Goal: Information Seeking & Learning: Understand process/instructions

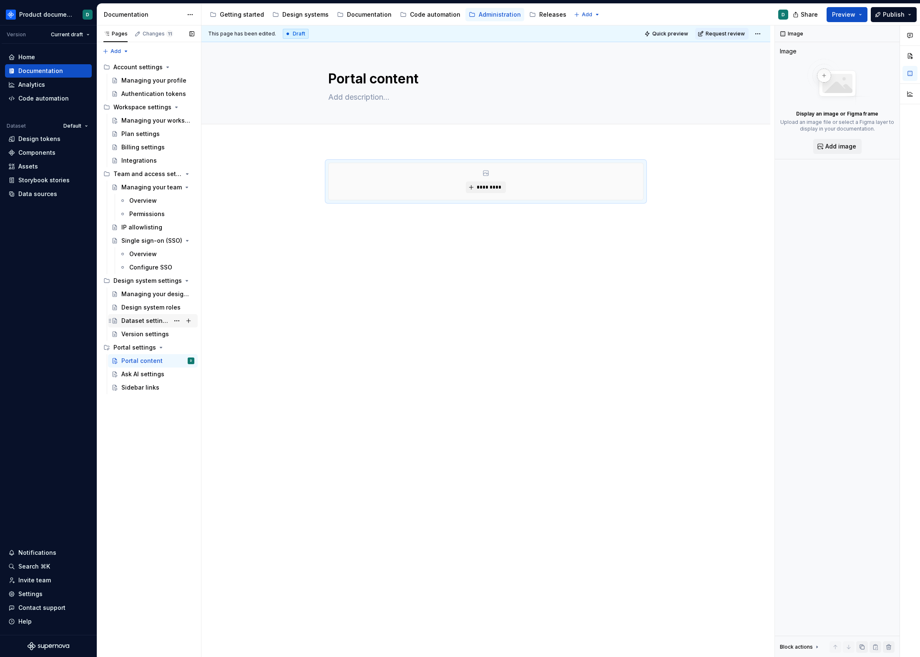
click at [157, 322] on div "Dataset settings" at bounding box center [145, 321] width 48 height 8
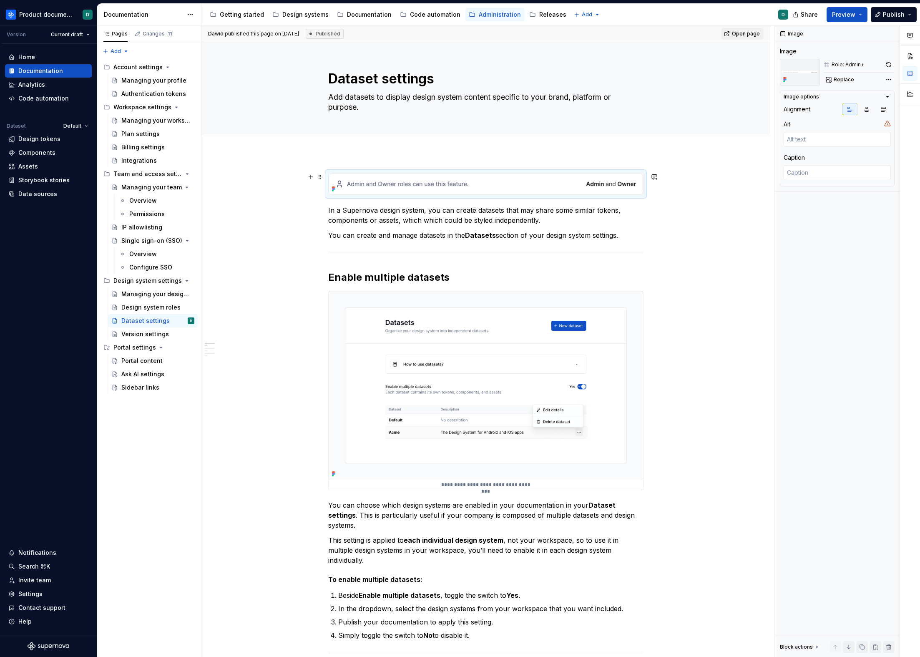
click at [494, 179] on img at bounding box center [486, 184] width 315 height 22
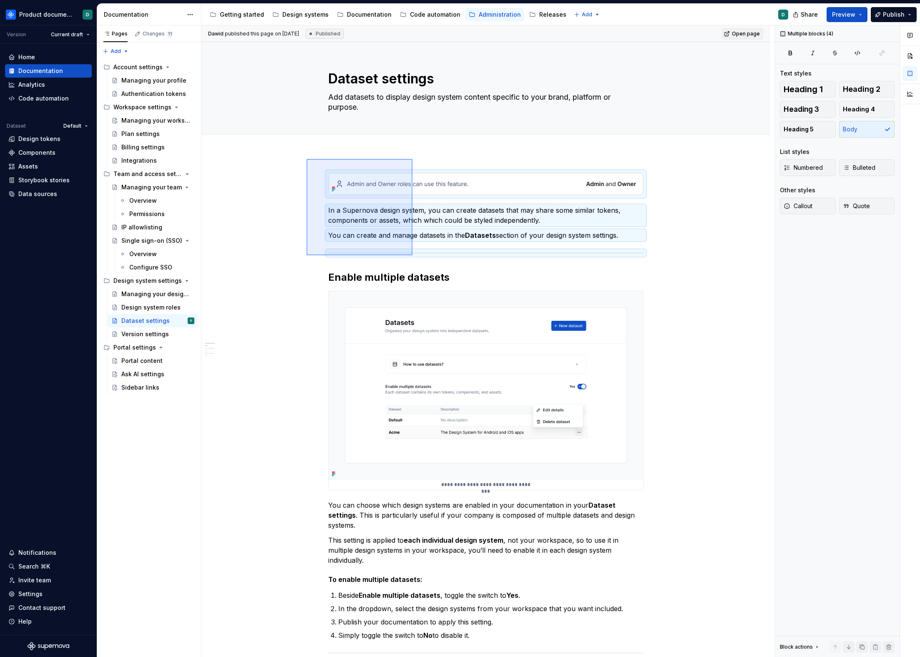
drag, startPoint x: 307, startPoint y: 159, endPoint x: 413, endPoint y: 255, distance: 143.2
click at [413, 255] on div "**********" at bounding box center [487, 341] width 573 height 632
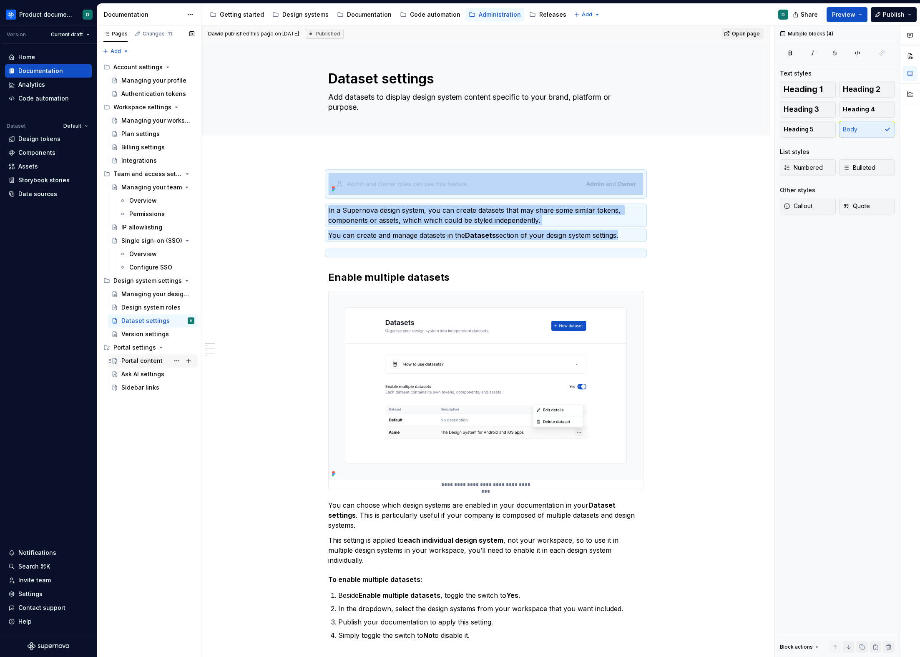
click at [155, 357] on div "Portal content" at bounding box center [141, 361] width 41 height 8
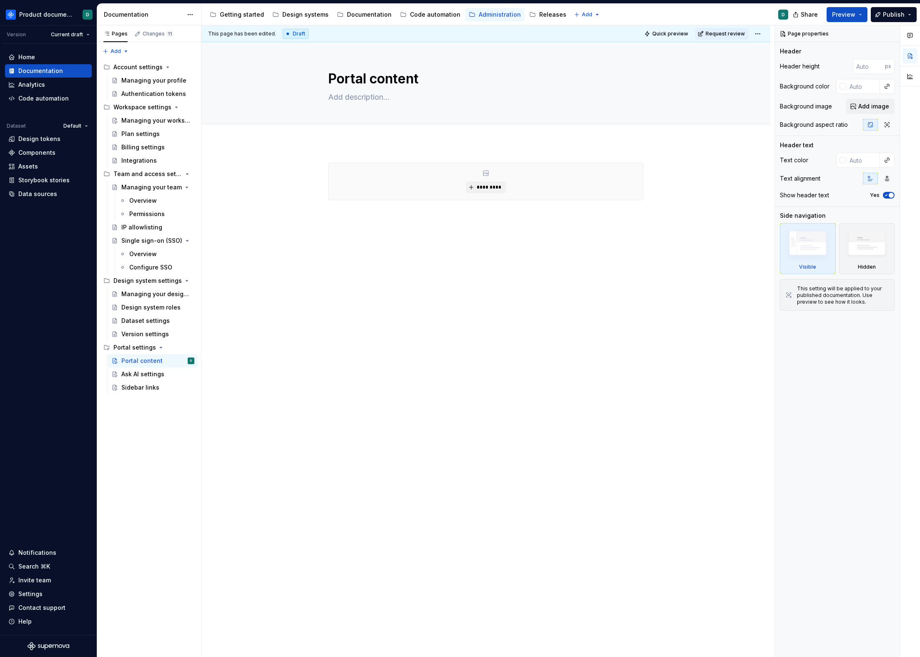
click at [416, 185] on div "*********" at bounding box center [486, 181] width 315 height 37
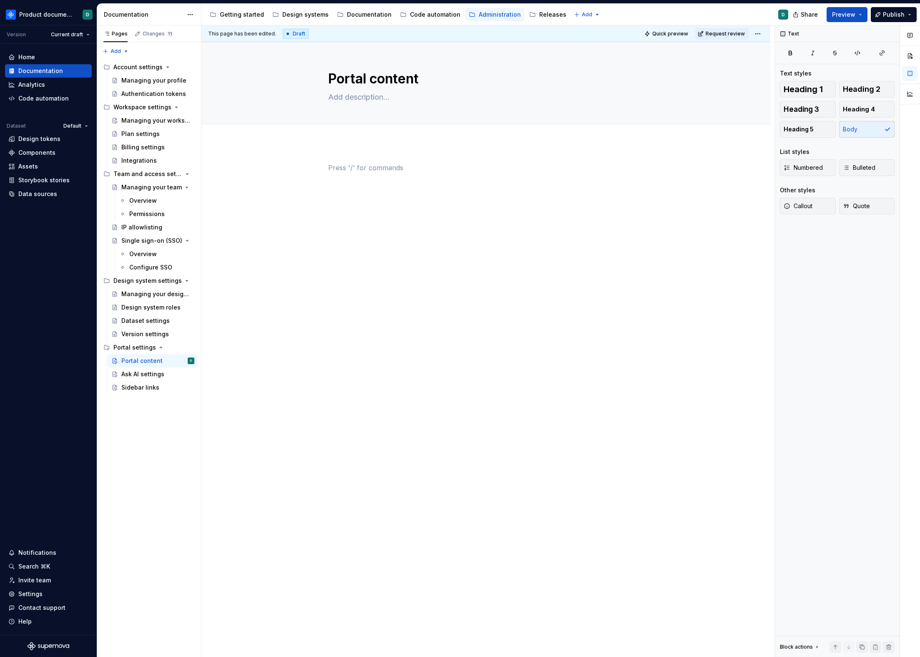
click at [416, 185] on div at bounding box center [485, 179] width 315 height 32
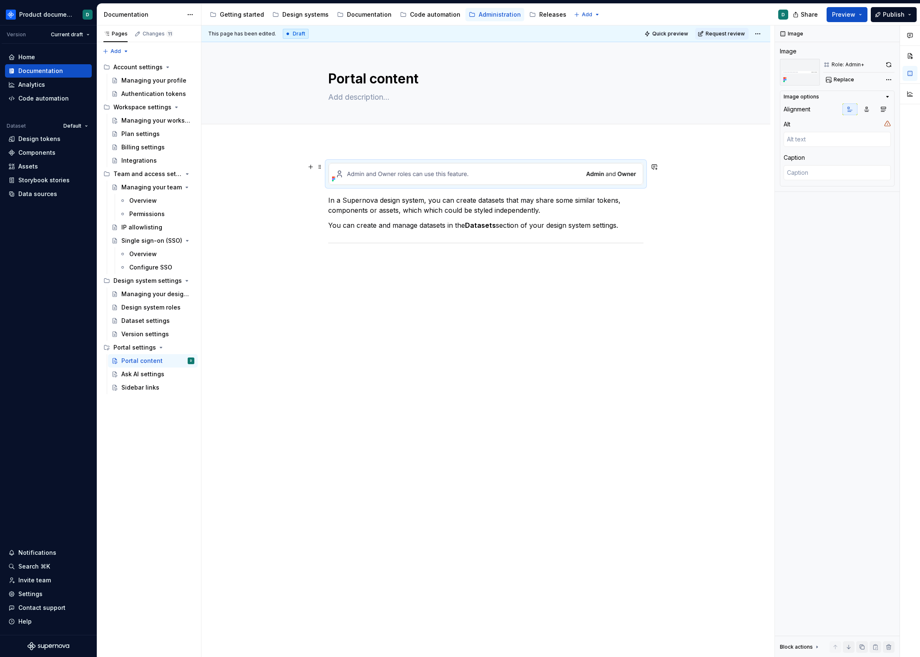
click at [418, 176] on img at bounding box center [486, 174] width 315 height 22
click at [435, 198] on p "In a Supernova design system, you can create datasets that may share some simil…" at bounding box center [485, 205] width 315 height 20
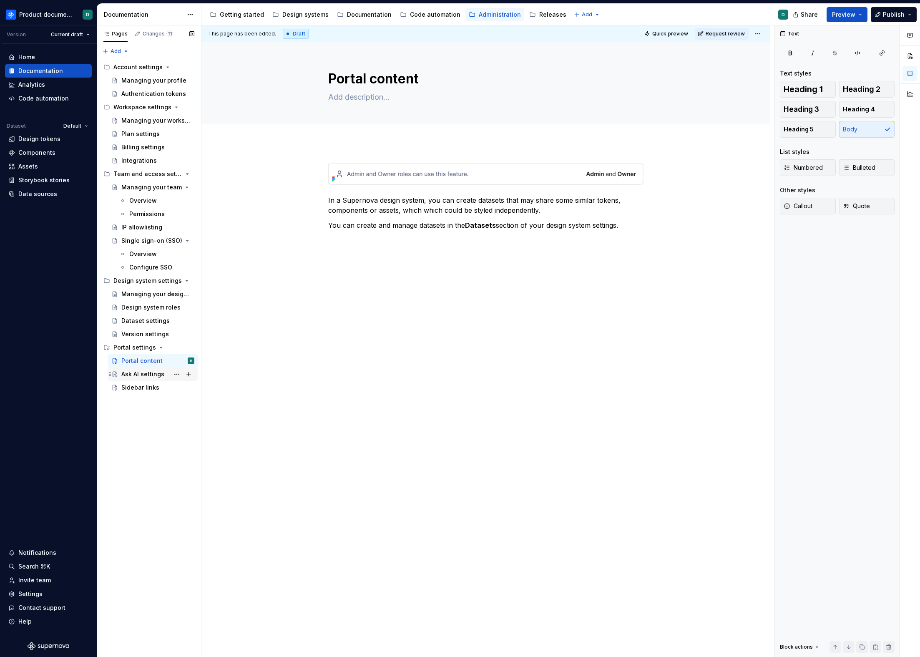
click at [136, 378] on div "Ask AI settings" at bounding box center [142, 374] width 43 height 8
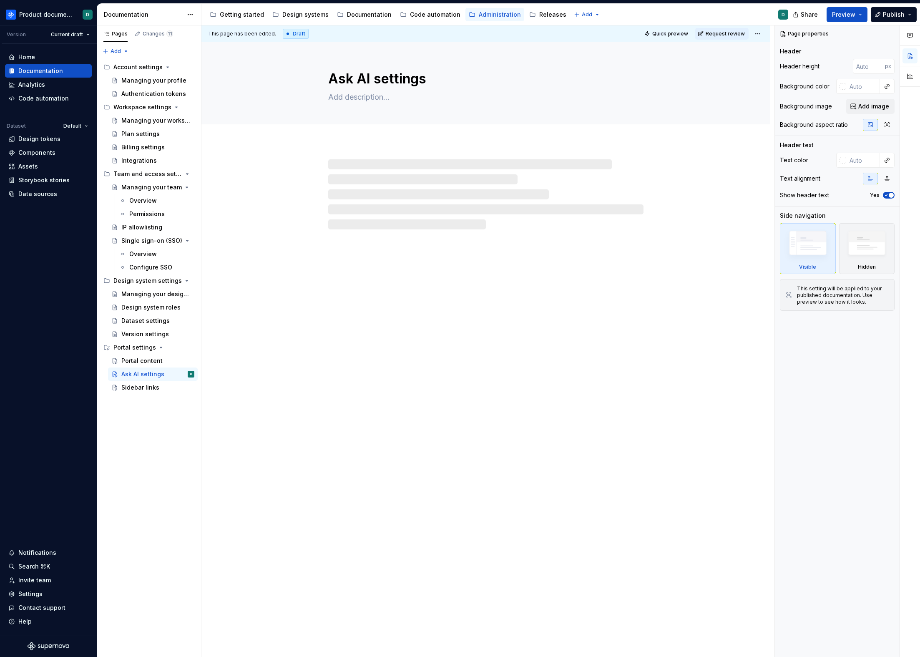
click at [415, 189] on div at bounding box center [485, 194] width 315 height 70
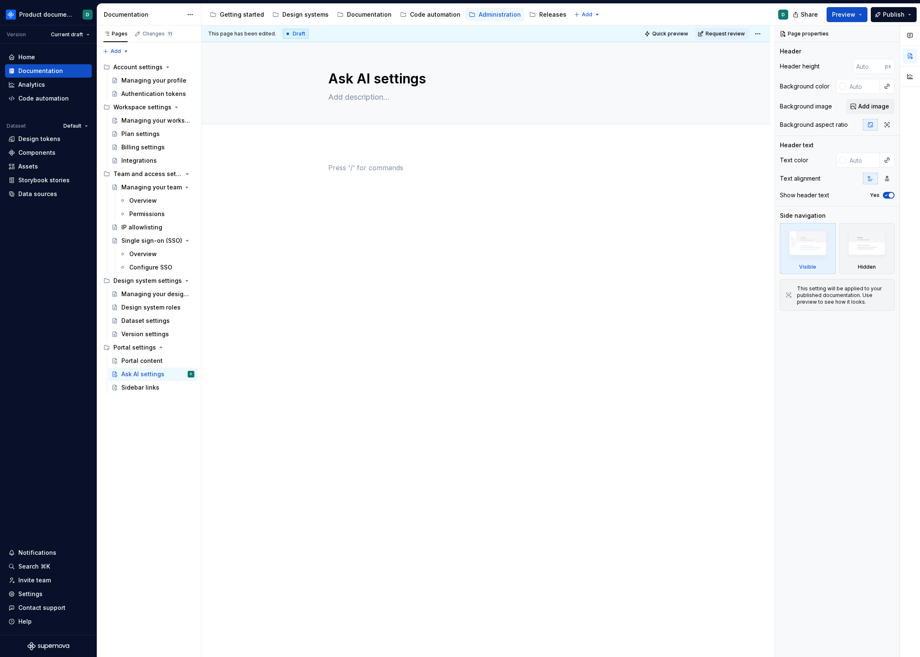
click at [414, 186] on div at bounding box center [485, 179] width 315 height 32
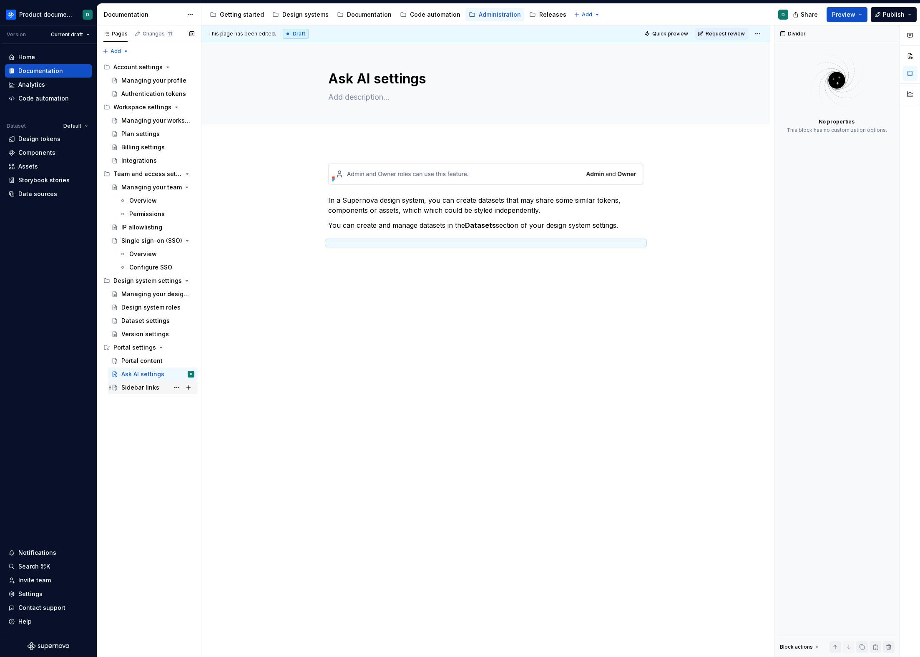
click at [136, 388] on div "Sidebar links" at bounding box center [140, 387] width 38 height 8
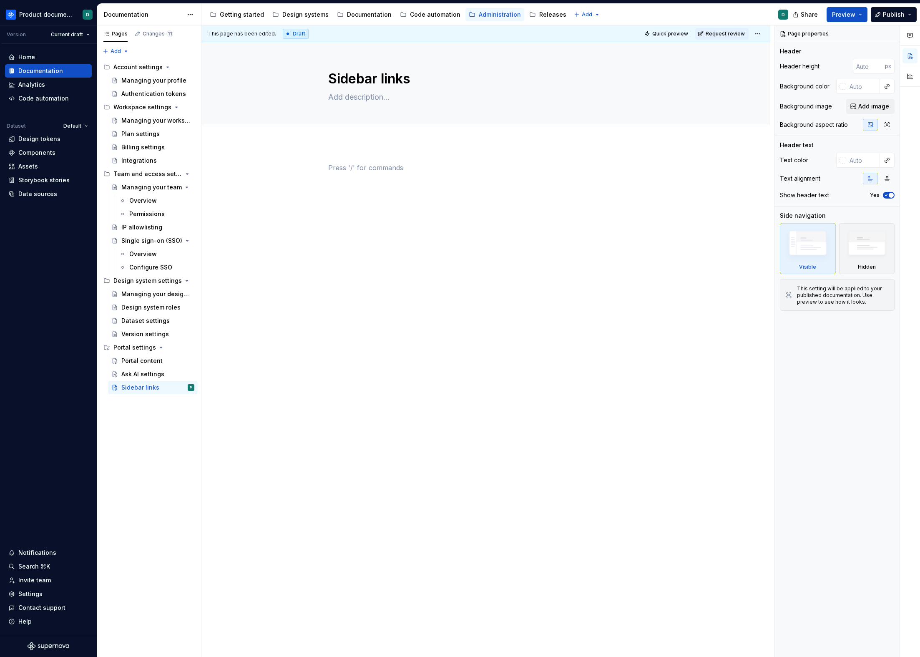
click at [443, 175] on div at bounding box center [485, 179] width 315 height 32
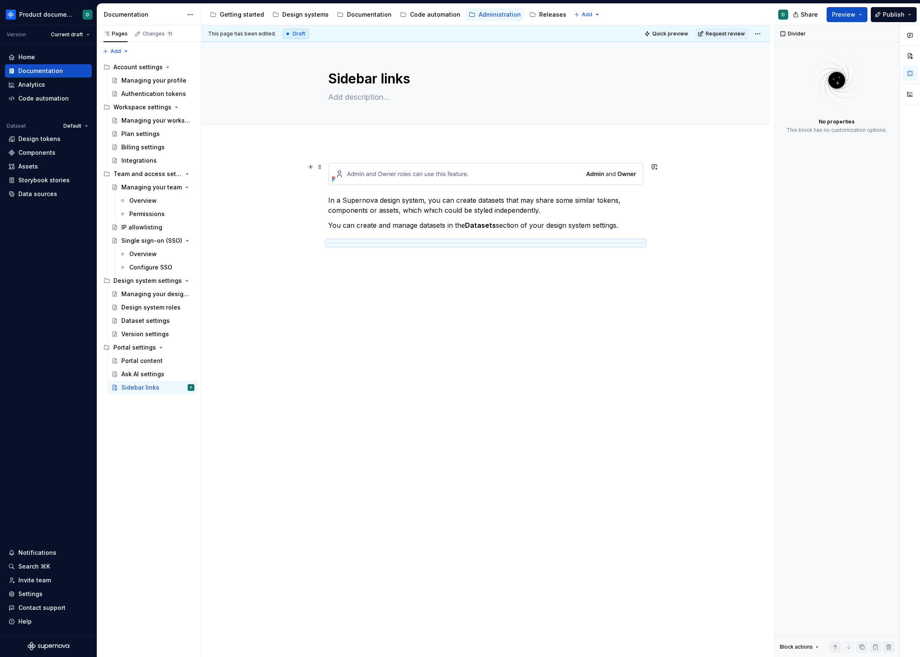
type textarea "*"
click at [444, 174] on img at bounding box center [486, 174] width 315 height 22
click at [452, 197] on p "In a Supernova design system, you can create datasets that may share some simil…" at bounding box center [485, 205] width 315 height 20
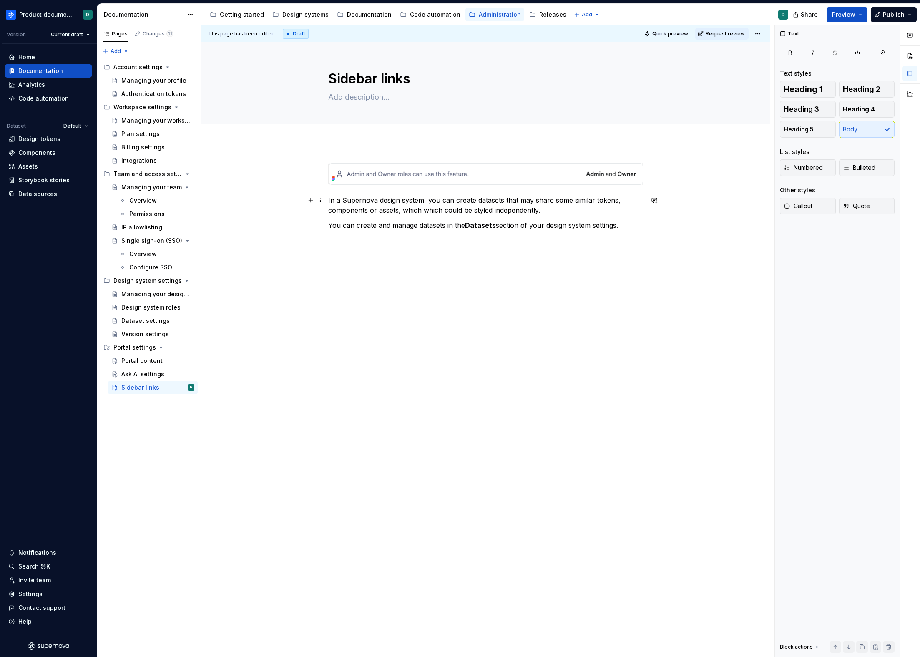
click at [348, 200] on p "In a Supernova design system, you can create datasets that may share some simil…" at bounding box center [485, 205] width 315 height 20
drag, startPoint x: 622, startPoint y: 226, endPoint x: 326, endPoint y: 197, distance: 297.6
click at [326, 197] on div "In design system, you can create datasets that may share some similar tokens, c…" at bounding box center [485, 298] width 569 height 310
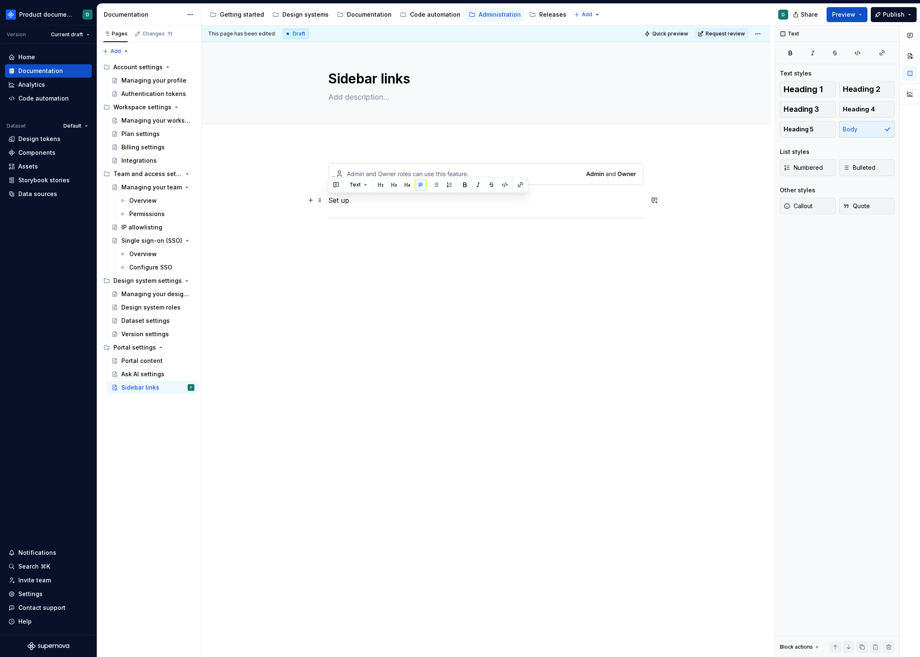
drag, startPoint x: 352, startPoint y: 199, endPoint x: 326, endPoint y: 198, distance: 26.3
click at [326, 198] on div "Set up" at bounding box center [485, 285] width 569 height 285
click at [374, 97] on textarea at bounding box center [484, 97] width 315 height 13
paste textarea "Add custom links to your sidebar for quick access to external tools and resourc…"
type textarea "*"
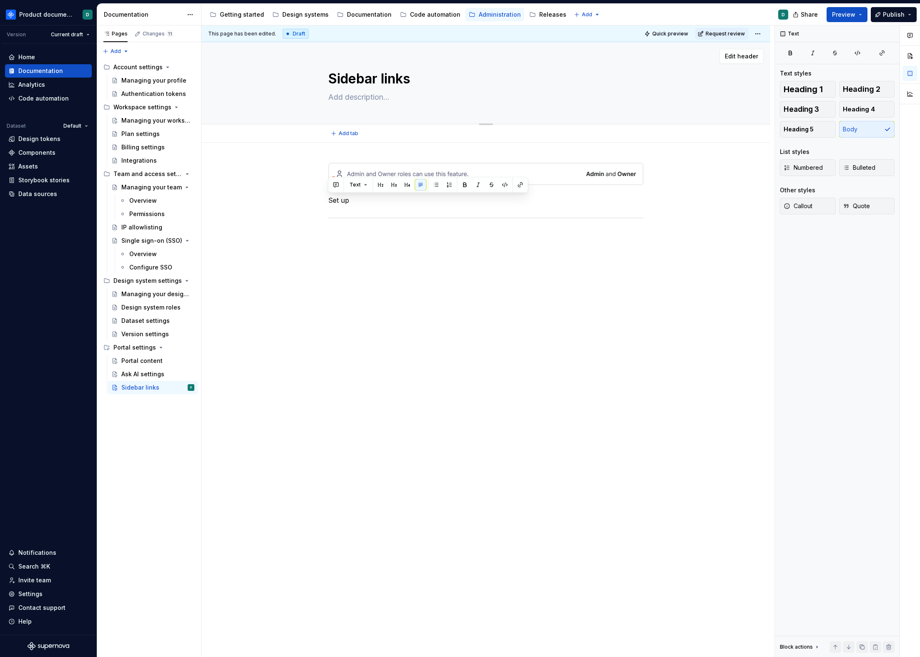
type textarea "Add custom links to your sidebar for quick access to external tools and resourc…"
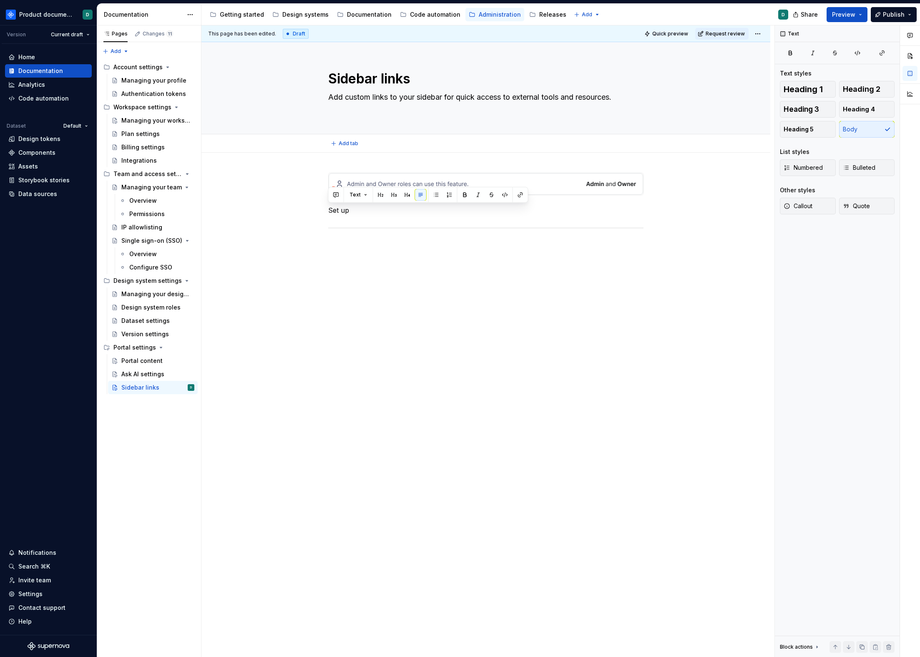
type textarea "*"
type textarea "Add custom links to your sidebar for quick access to external tools and resourc…"
type textarea "*"
type textarea "Add custom links to your sidebar for quick access to external tools and resourc…"
click at [124, 318] on div "Dataset settings" at bounding box center [145, 321] width 48 height 8
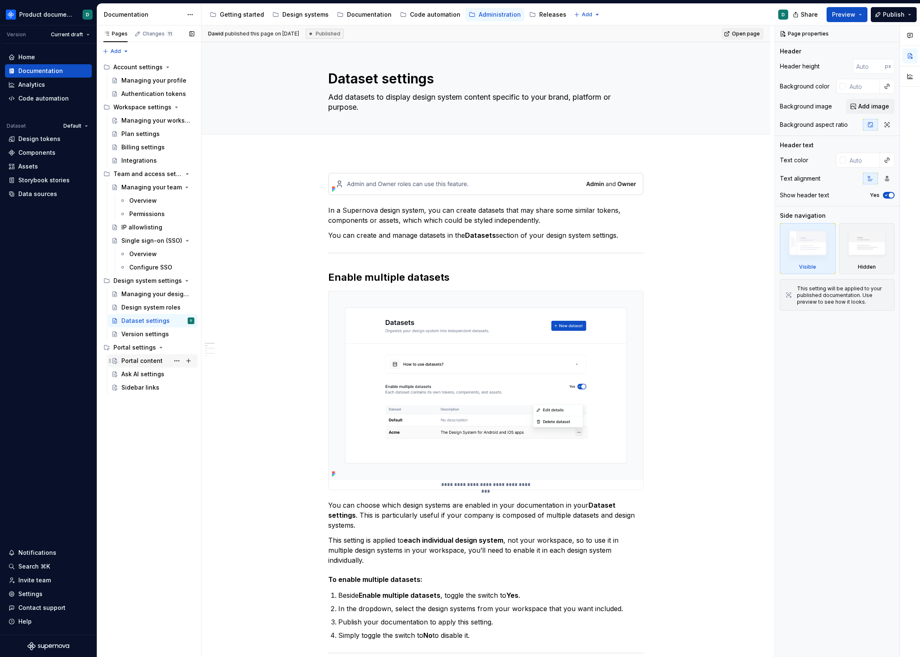
click at [143, 363] on div "Portal content" at bounding box center [141, 361] width 41 height 8
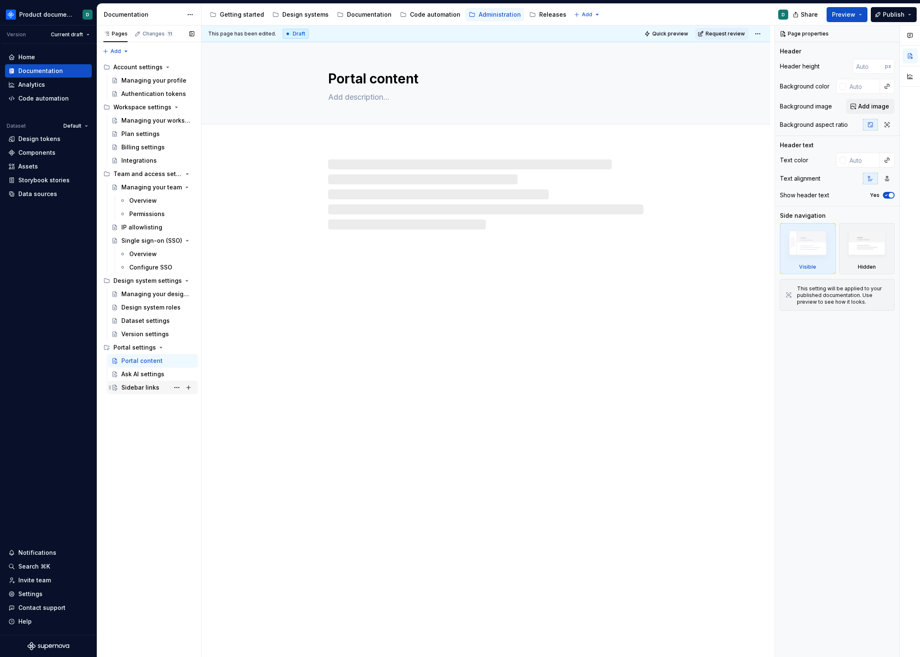
click at [143, 389] on div "Sidebar links" at bounding box center [140, 387] width 38 height 8
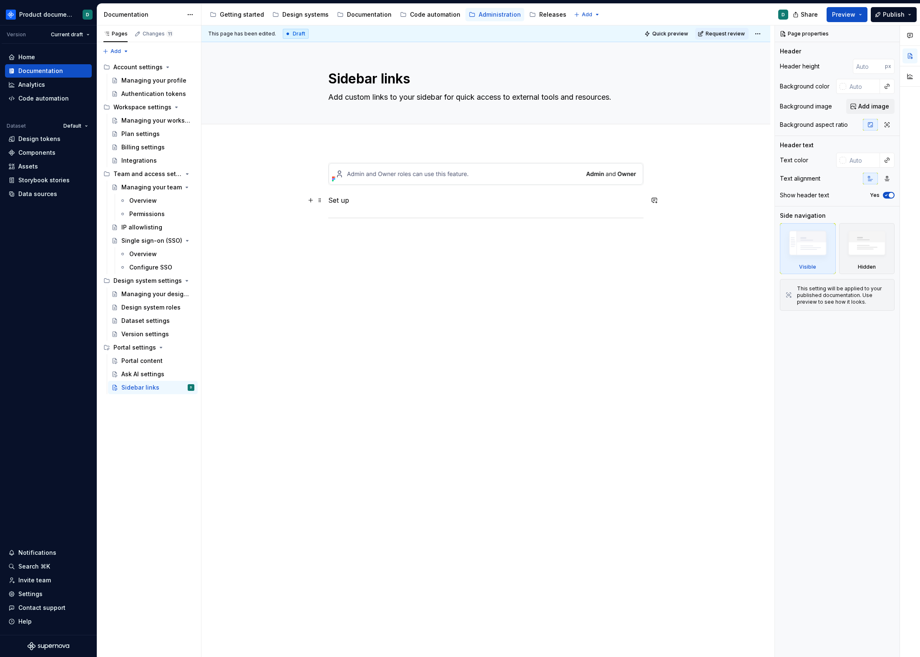
type textarea "*"
click at [390, 202] on p "Set up" at bounding box center [485, 200] width 315 height 10
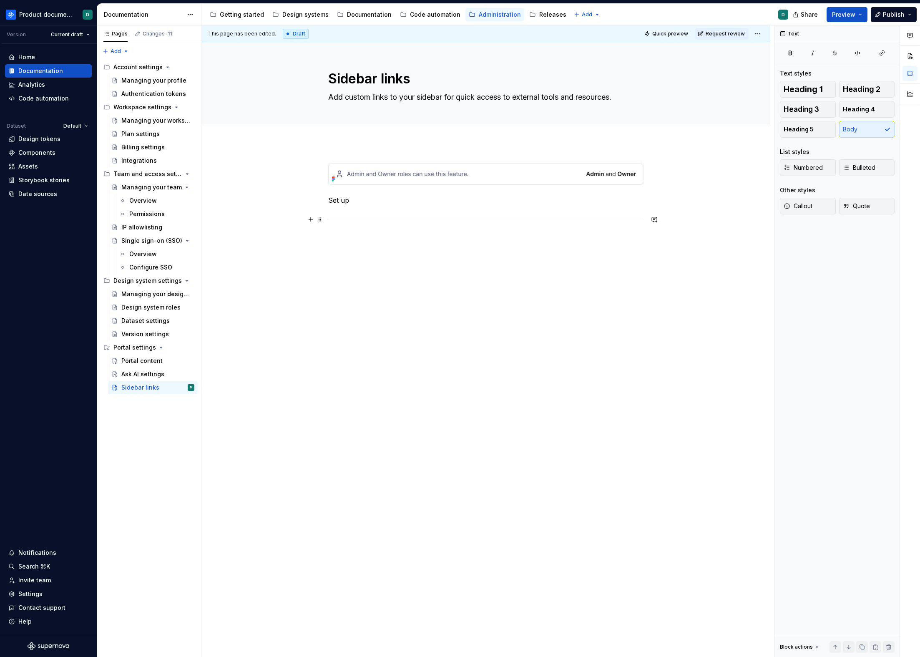
click at [393, 259] on div "Set up" at bounding box center [485, 285] width 569 height 285
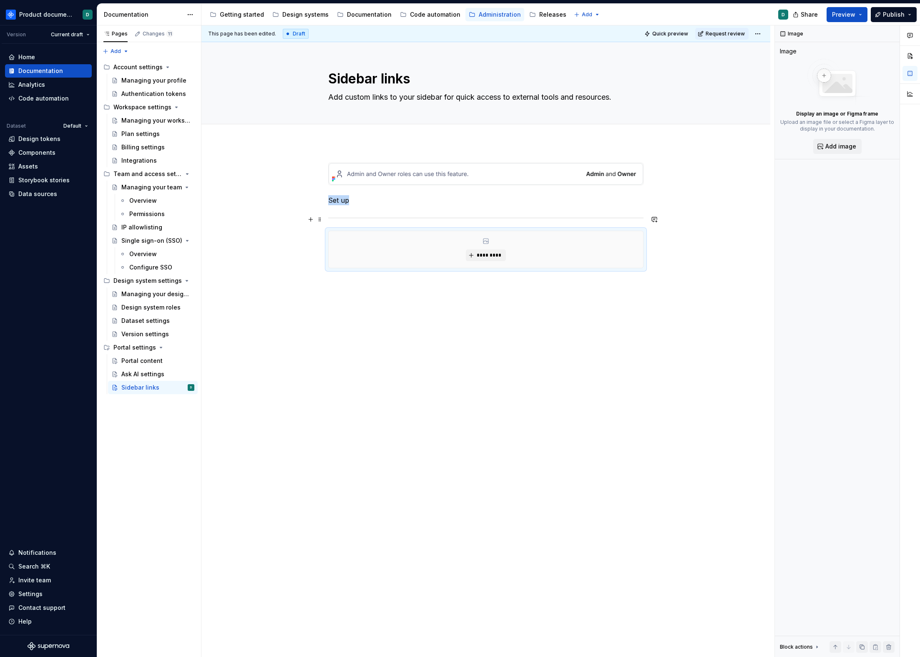
click at [410, 219] on div at bounding box center [485, 217] width 315 height 5
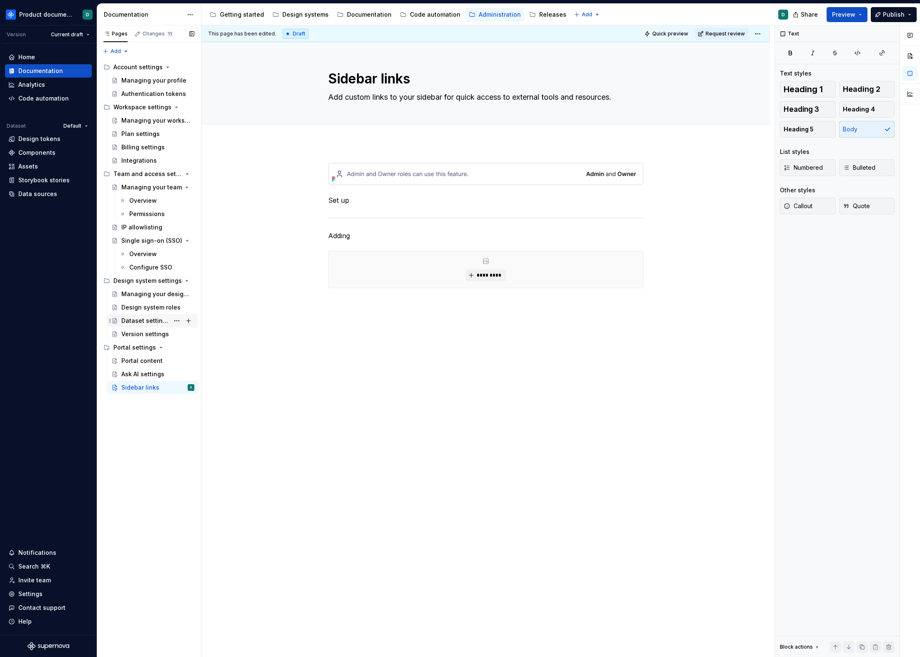
click at [131, 323] on div "Dataset settings" at bounding box center [145, 321] width 48 height 8
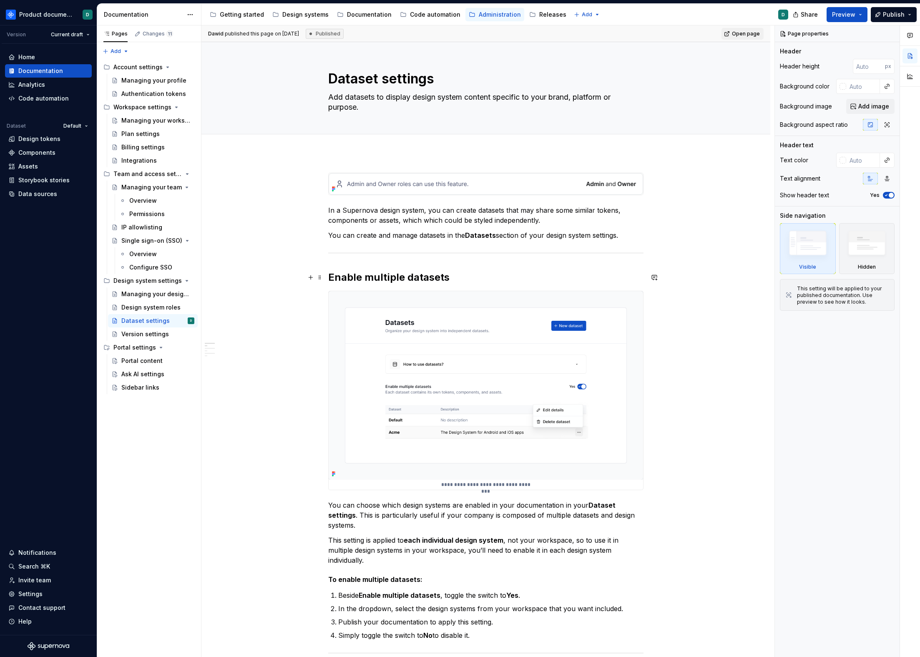
click at [339, 274] on h2 "Enable multiple datasets" at bounding box center [485, 277] width 315 height 13
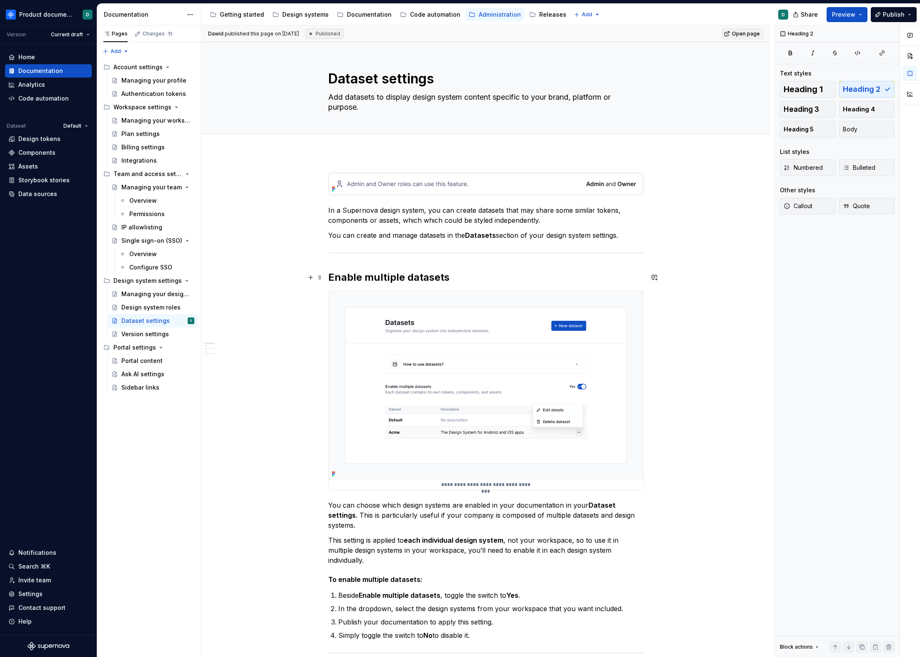
click at [340, 274] on h2 "Enable multiple datasets" at bounding box center [485, 277] width 315 height 13
copy h2 "Enable multiple datasets"
click at [129, 388] on div "Sidebar links" at bounding box center [140, 387] width 38 height 8
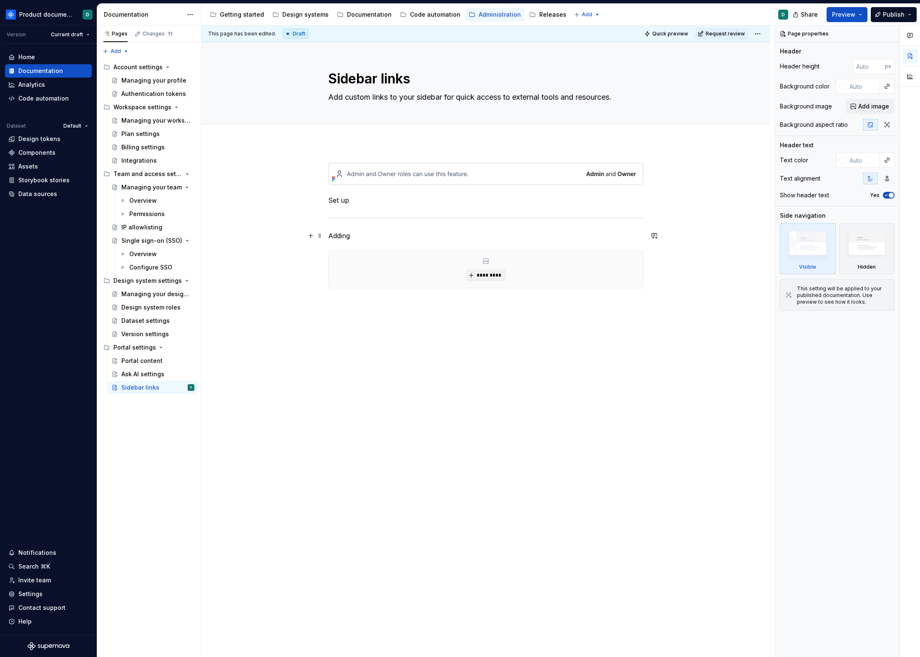
type textarea "*"
click at [360, 234] on p "Adding" at bounding box center [485, 236] width 315 height 10
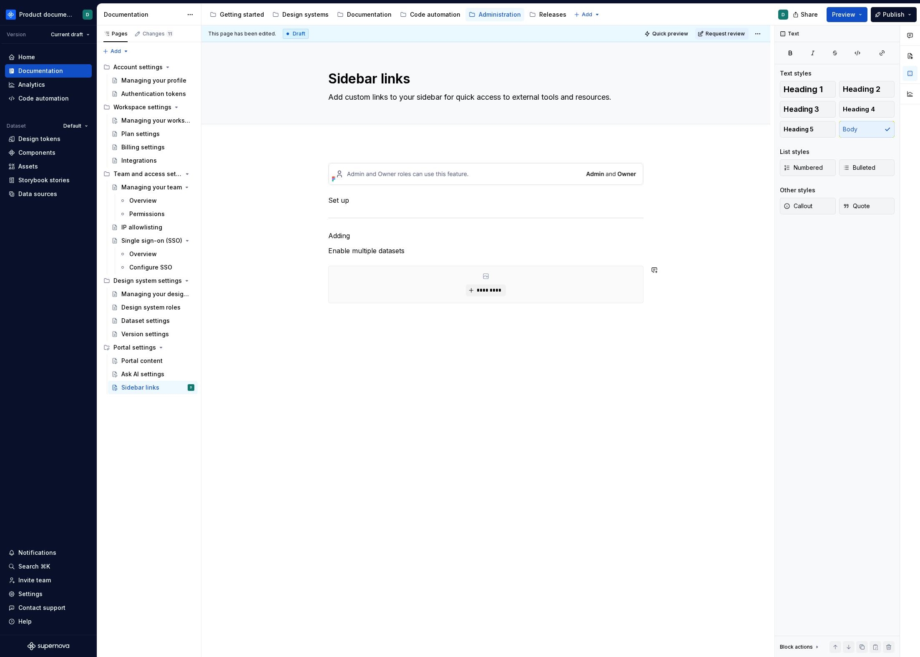
click at [413, 256] on div "Set up Adding Enable multiple datasets *********" at bounding box center [485, 233] width 315 height 141
click at [418, 250] on p "Enable multiple datasets" at bounding box center [485, 251] width 315 height 10
click at [328, 248] on p "Enable multiple datasets" at bounding box center [485, 251] width 315 height 10
click at [337, 238] on p "Adding" at bounding box center [485, 236] width 315 height 10
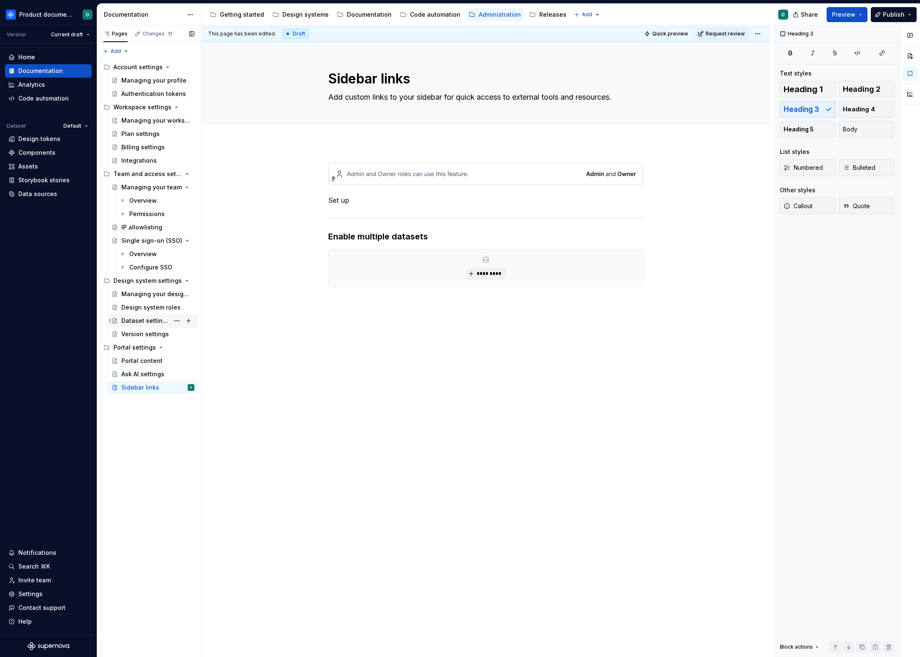
click at [138, 320] on div "Dataset settings" at bounding box center [145, 321] width 48 height 8
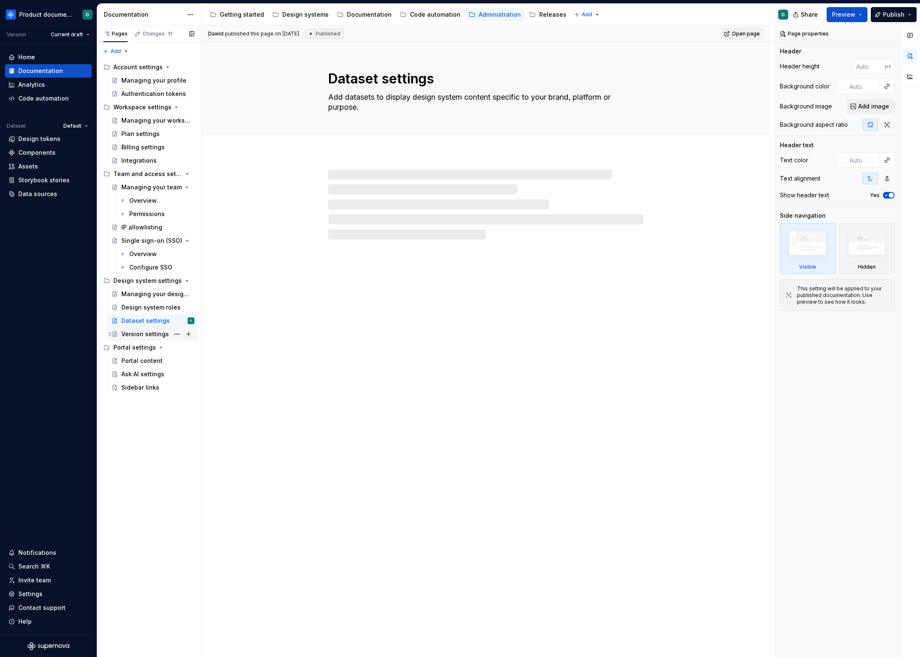
click at [141, 331] on div "Version settings" at bounding box center [145, 334] width 48 height 8
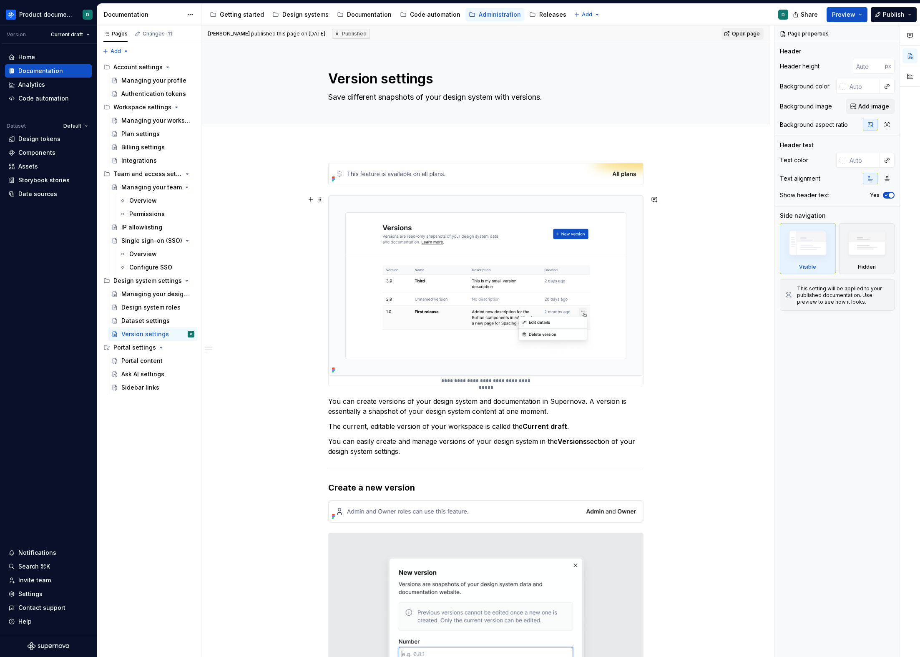
click at [396, 335] on img at bounding box center [486, 286] width 315 height 180
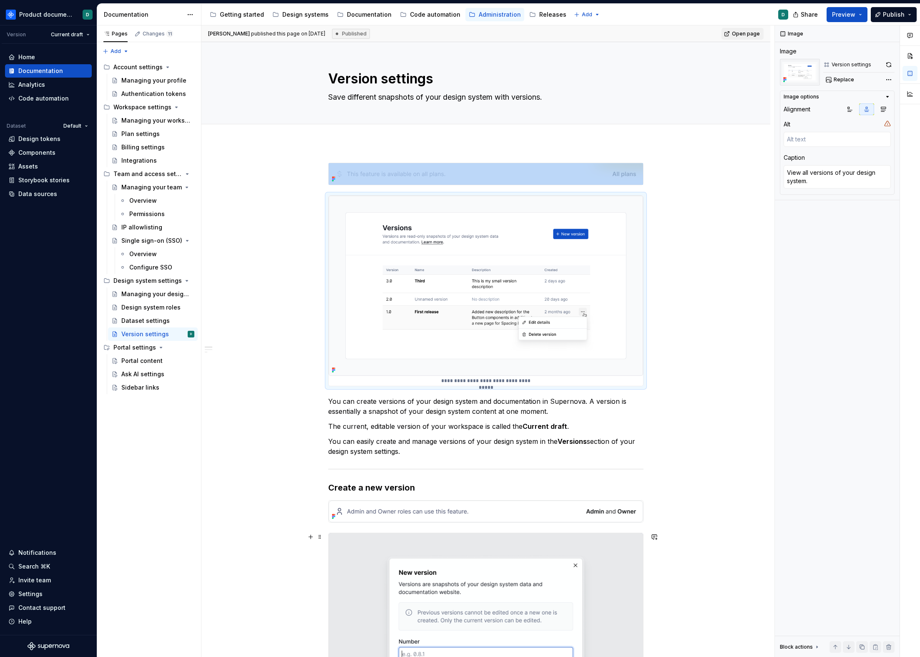
type textarea "*"
type textarea "Create a new version of your design system."
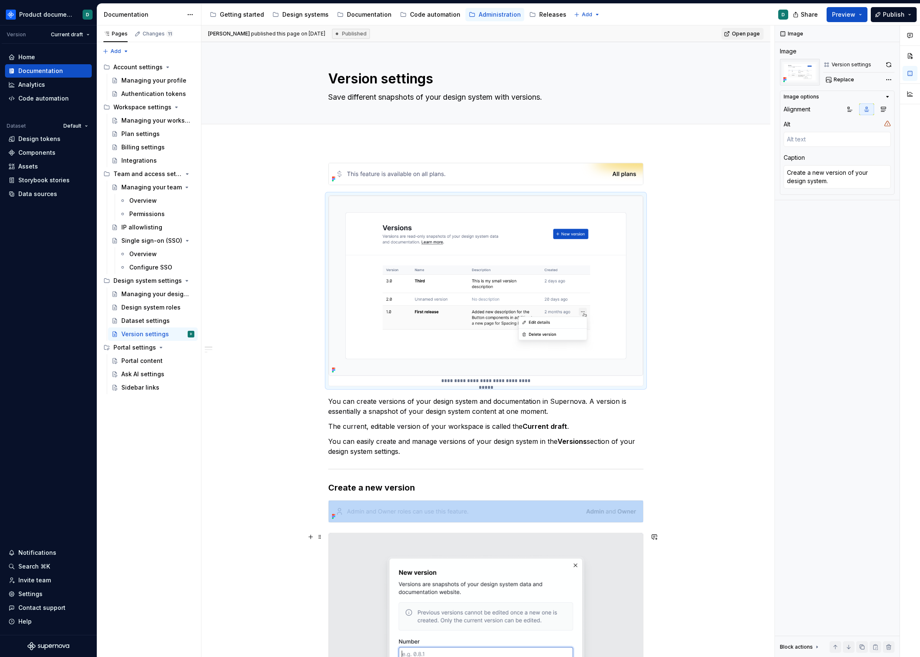
click at [400, 558] on img at bounding box center [486, 664] width 315 height 263
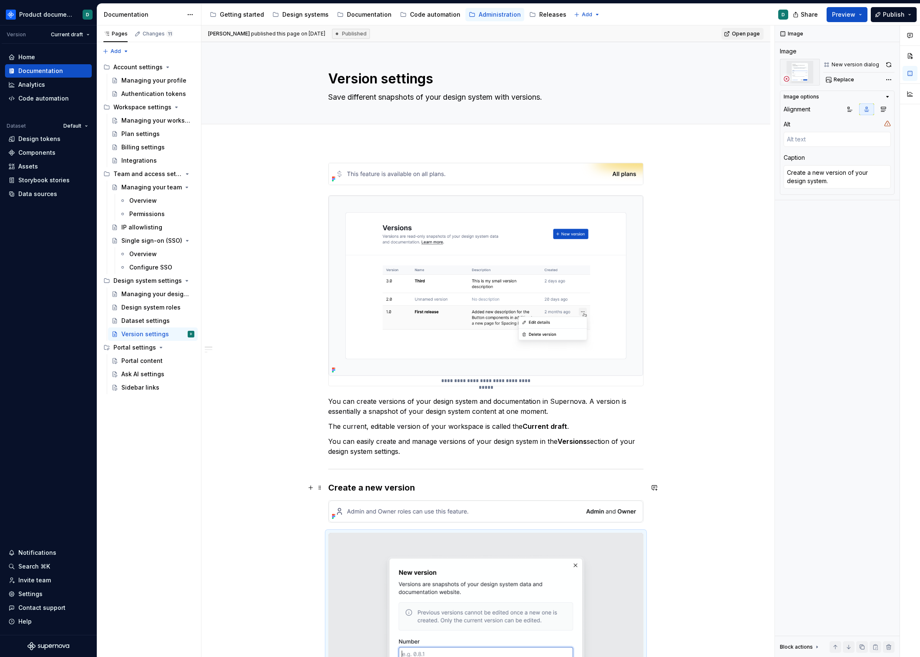
click at [385, 490] on h3 "Create a new version" at bounding box center [485, 488] width 315 height 12
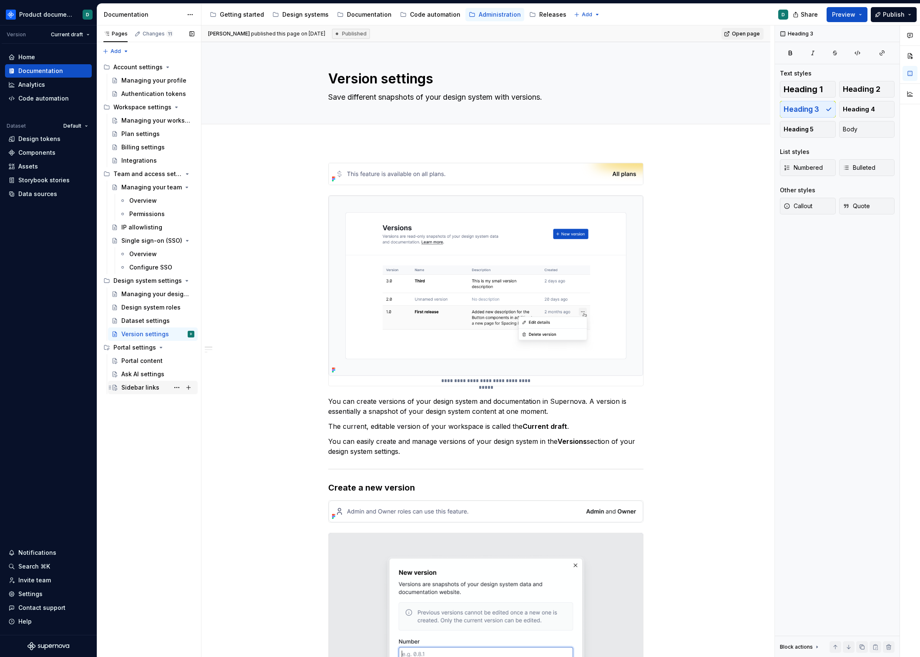
click at [141, 385] on div "Sidebar links" at bounding box center [140, 387] width 38 height 8
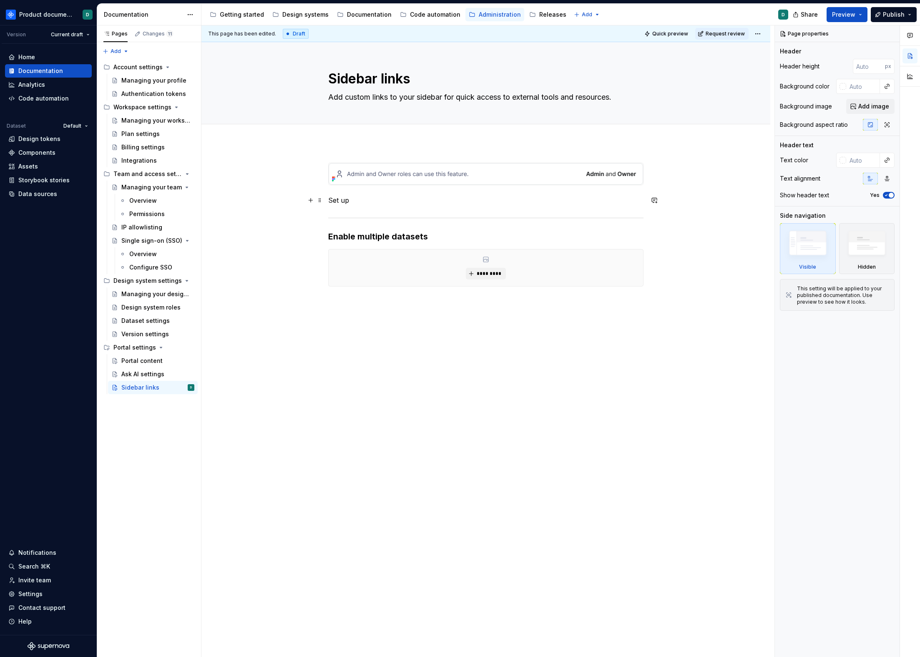
click at [454, 204] on p "Set up" at bounding box center [485, 200] width 315 height 10
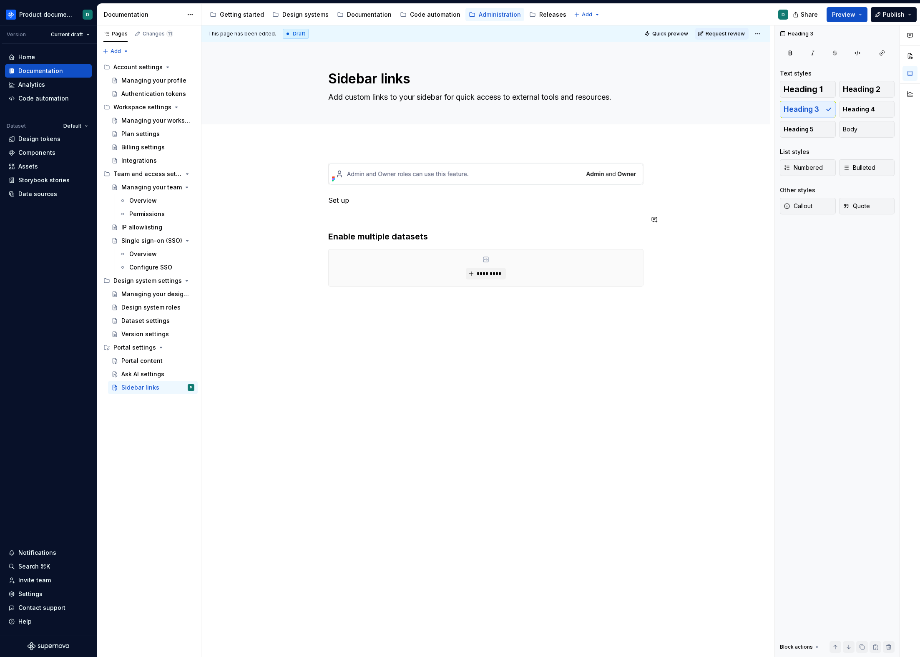
click at [456, 229] on div "Set up Enable multiple datasets *********" at bounding box center [485, 225] width 315 height 124
click at [457, 237] on h3 "Enable multiple datasets" at bounding box center [485, 237] width 315 height 12
type textarea "*"
drag, startPoint x: 429, startPoint y: 239, endPoint x: 331, endPoint y: 237, distance: 98.5
click at [331, 237] on h3 "Enable multiple datasets" at bounding box center [485, 237] width 315 height 12
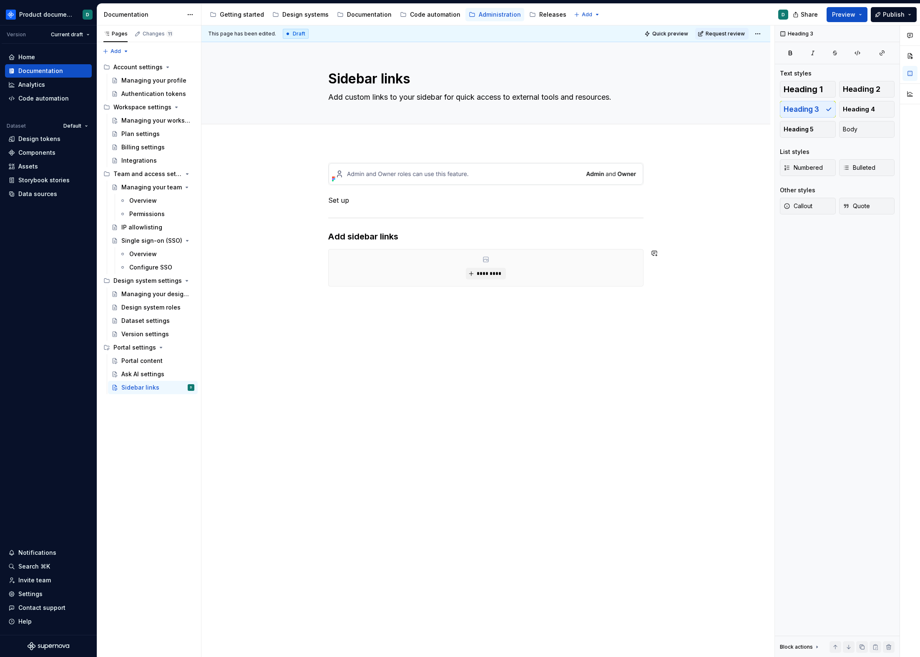
click at [363, 312] on div "Set up Add sidebar links *********" at bounding box center [485, 318] width 569 height 351
click at [379, 283] on div "*********" at bounding box center [486, 267] width 315 height 37
click at [408, 350] on div "Set up Add sidebar links ********* [tbd] Rename section" at bounding box center [485, 258] width 315 height 191
click at [397, 261] on div "*********" at bounding box center [486, 267] width 315 height 37
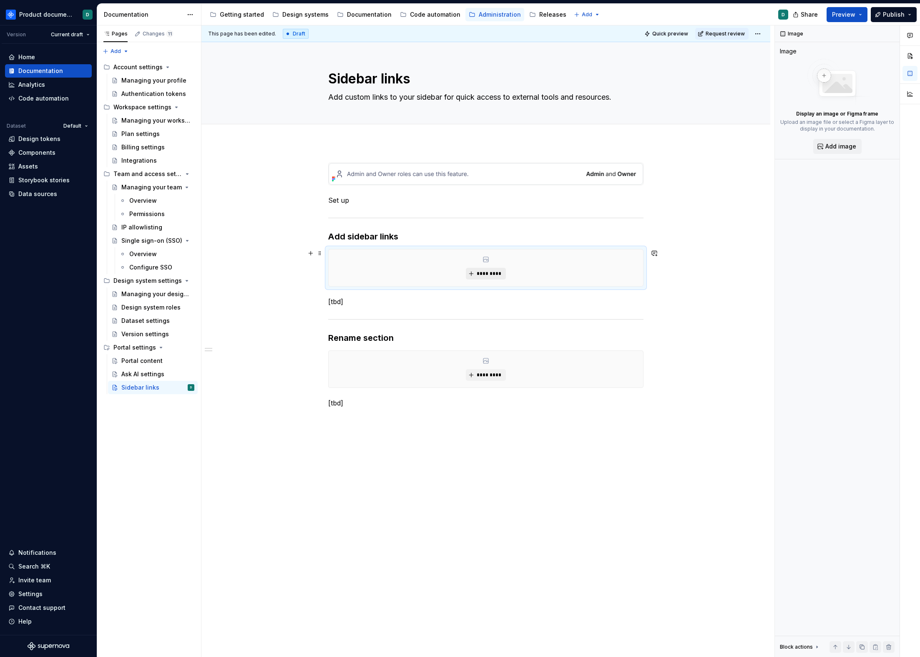
type textarea "*"
click at [500, 271] on span "*********" at bounding box center [488, 273] width 25 height 7
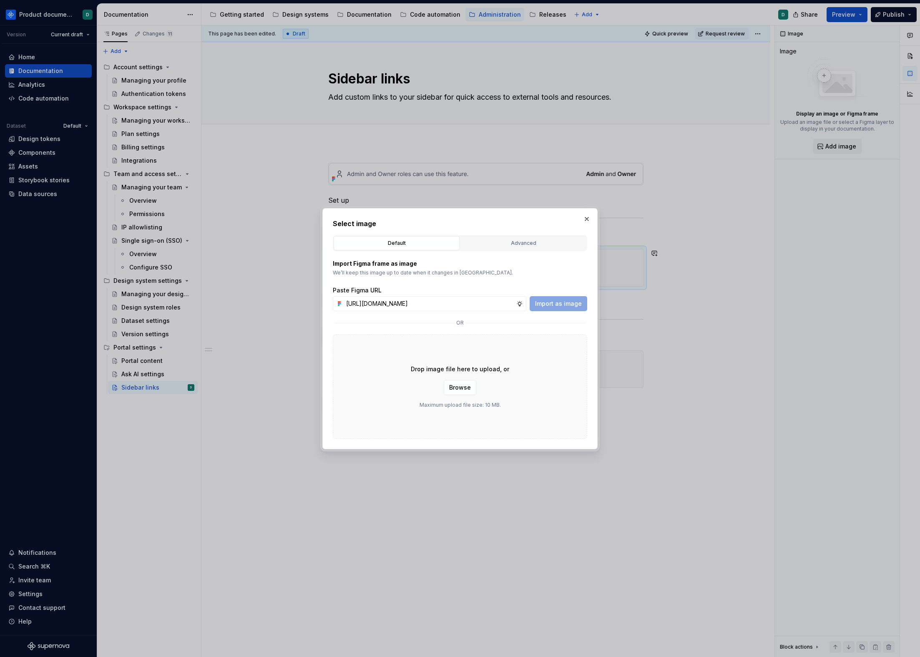
scroll to position [0, 195]
type input "[URL][DOMAIN_NAME]"
click at [554, 300] on span "Import as image" at bounding box center [558, 304] width 47 height 8
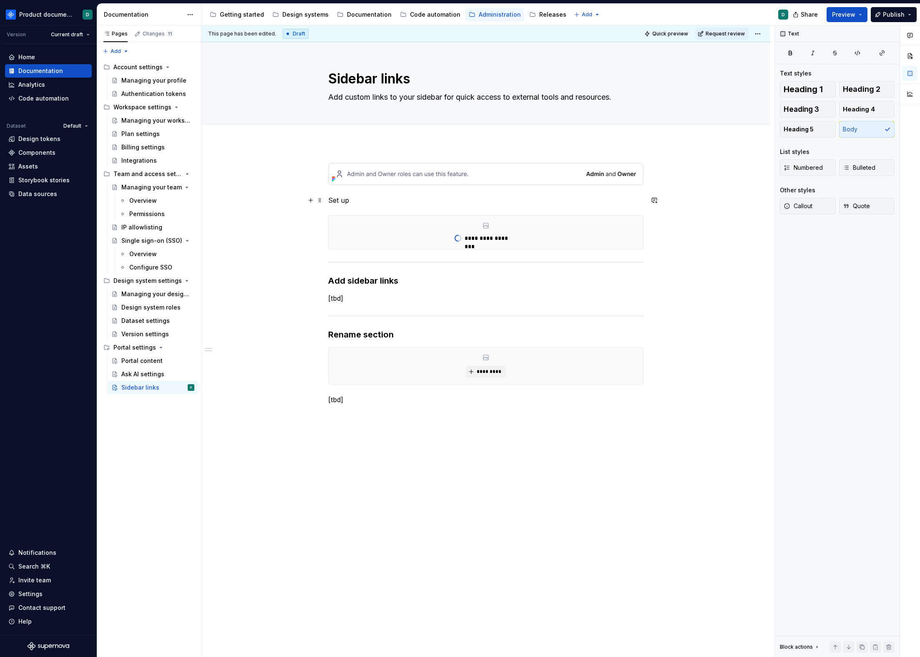
click at [350, 199] on p "Set up" at bounding box center [485, 200] width 315 height 10
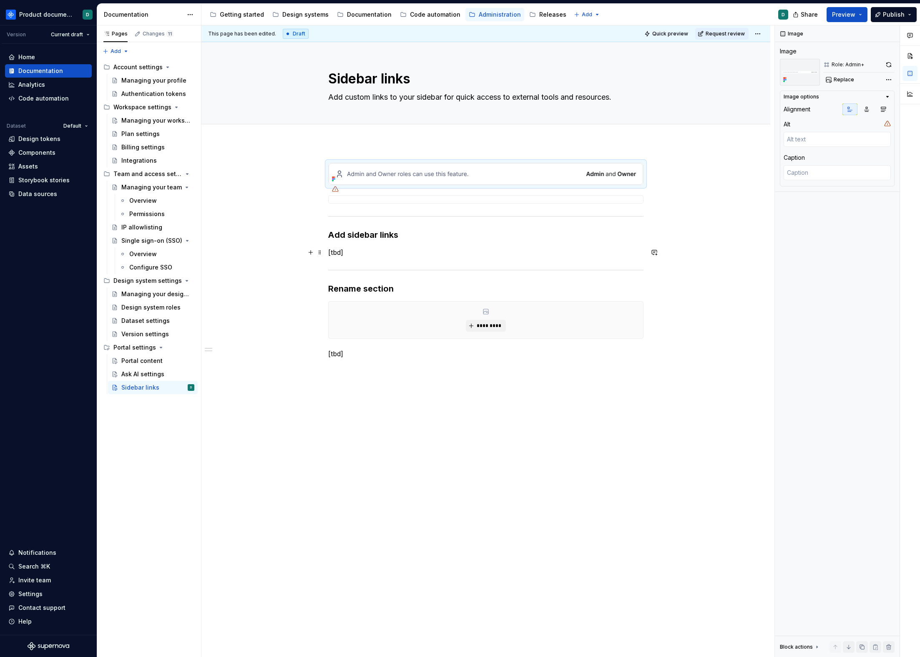
click at [366, 248] on p "[tbd]" at bounding box center [485, 252] width 315 height 10
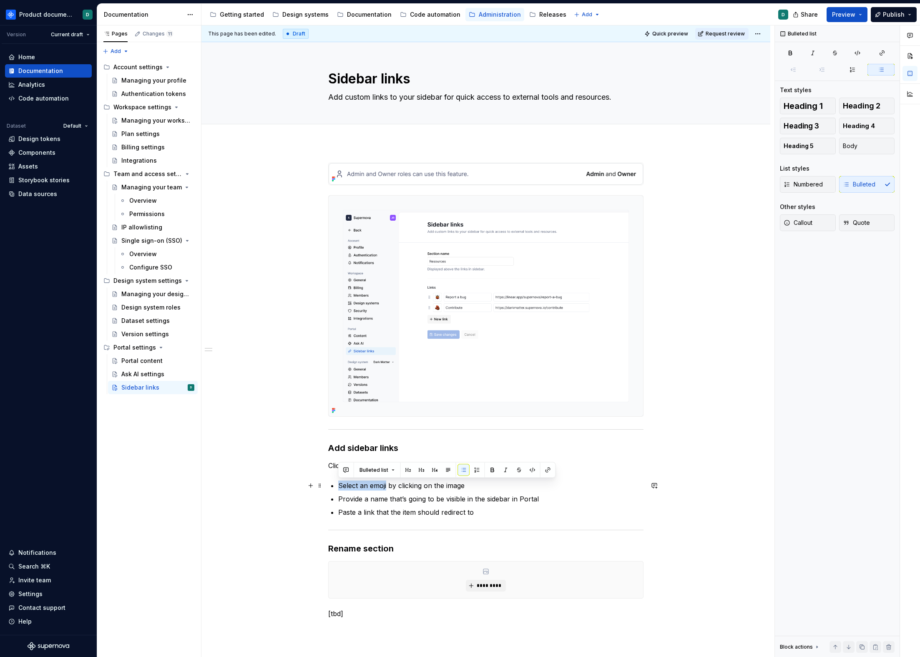
drag, startPoint x: 338, startPoint y: 484, endPoint x: 386, endPoint y: 483, distance: 48.0
click at [386, 483] on p "Select an emoji by clicking on the image" at bounding box center [490, 486] width 305 height 10
drag, startPoint x: 340, startPoint y: 498, endPoint x: 386, endPoint y: 496, distance: 46.3
click at [386, 496] on p "Provide a name that’s going to be visible in the sidebar in Portal" at bounding box center [490, 499] width 305 height 10
drag, startPoint x: 339, startPoint y: 513, endPoint x: 374, endPoint y: 511, distance: 35.5
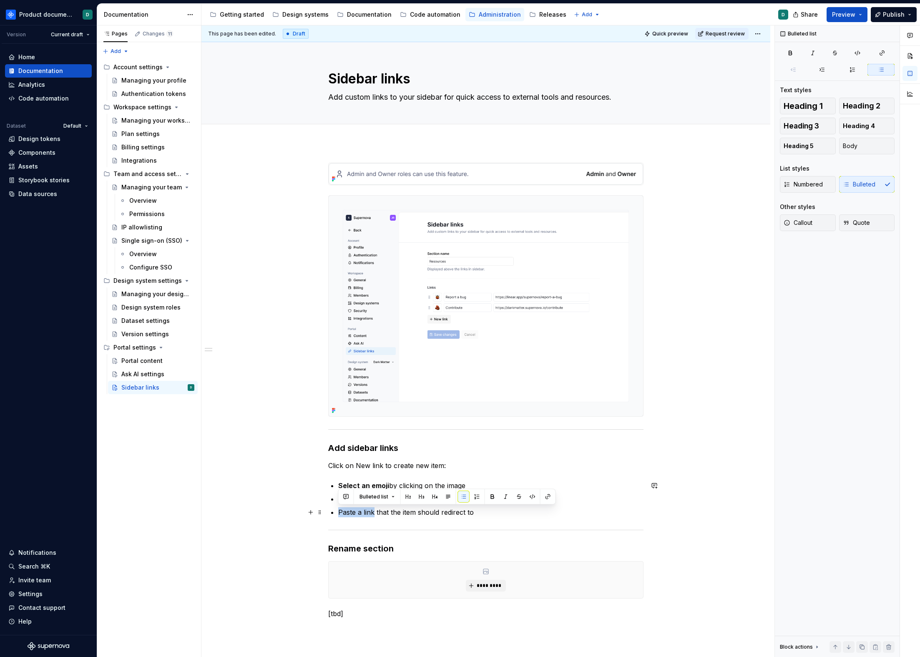
click at [374, 511] on p "Paste a link that the item should redirect to" at bounding box center [490, 512] width 305 height 10
click at [518, 514] on p "Paste a link that the item should redirect to" at bounding box center [490, 512] width 305 height 10
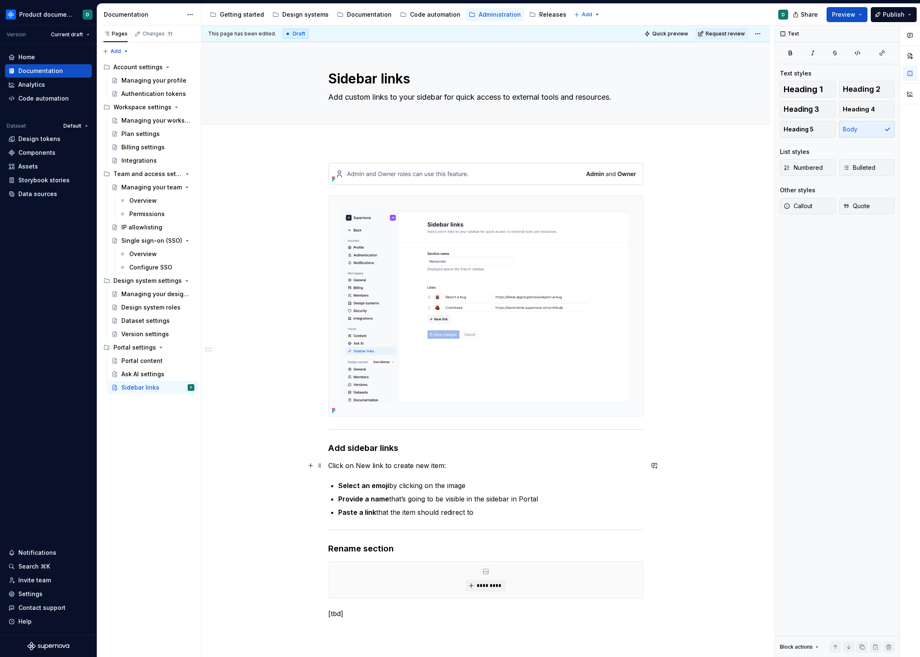
click at [452, 466] on p "Click on New link to create new item:" at bounding box center [485, 466] width 315 height 10
click at [486, 510] on p "Paste a link that the item should redirect to" at bounding box center [490, 512] width 305 height 10
click at [450, 544] on h3 "Rename section" at bounding box center [485, 549] width 315 height 12
drag, startPoint x: 396, startPoint y: 547, endPoint x: 340, endPoint y: 549, distance: 55.9
click at [338, 547] on h3 "Rename section" at bounding box center [485, 549] width 315 height 12
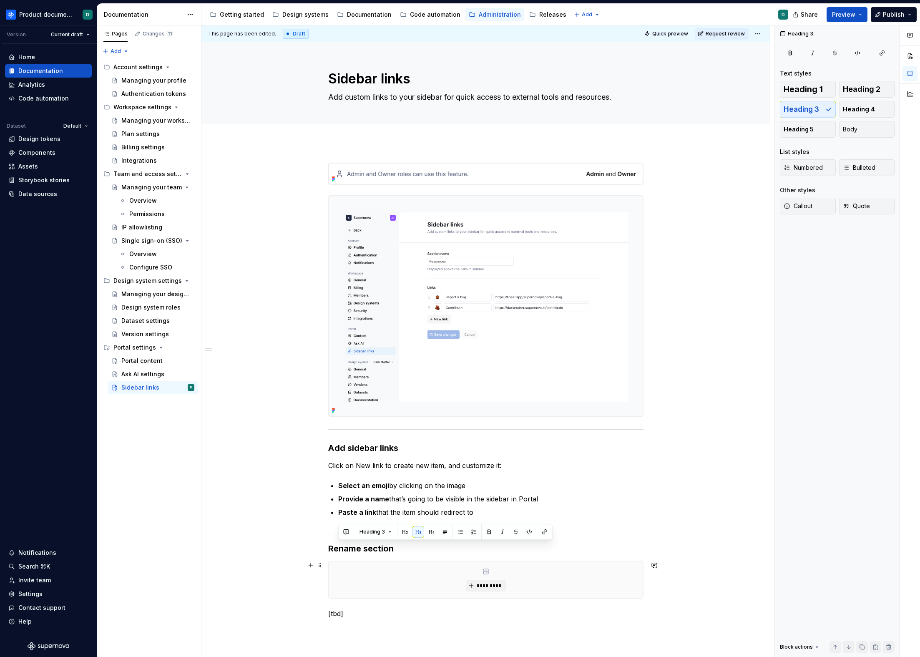
click at [368, 564] on div "*********" at bounding box center [486, 579] width 315 height 37
drag, startPoint x: 358, startPoint y: 566, endPoint x: 328, endPoint y: 552, distance: 32.7
click at [328, 552] on div "Add sidebar links Click on New link to create new item, and customize it: Selec…" at bounding box center [485, 374] width 315 height 423
click at [348, 549] on h3 "Rename section" at bounding box center [485, 549] width 315 height 12
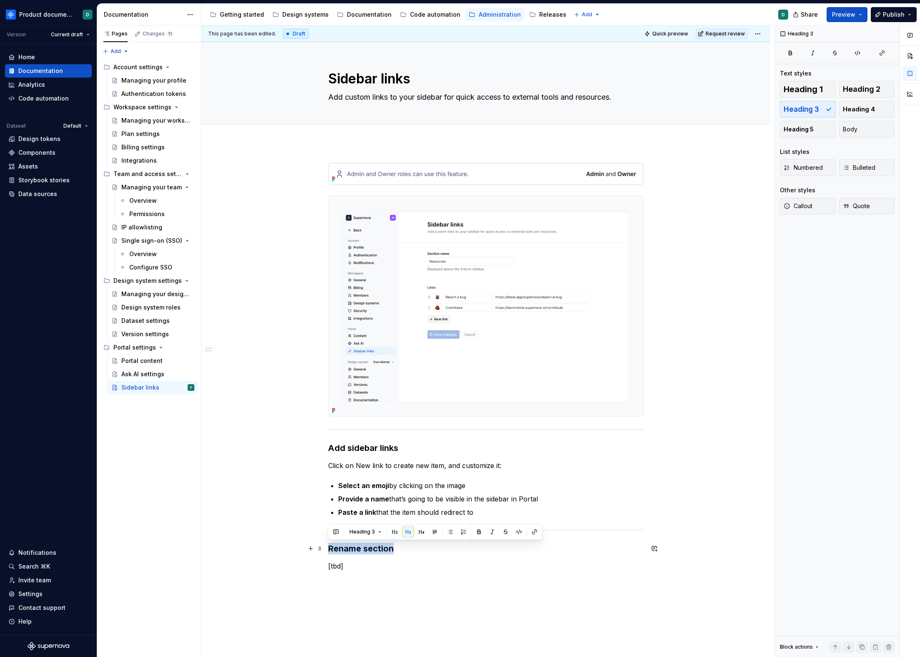
drag, startPoint x: 387, startPoint y: 547, endPoint x: 328, endPoint y: 547, distance: 58.8
click at [328, 547] on h3 "Rename section" at bounding box center [485, 549] width 315 height 12
drag, startPoint x: 352, startPoint y: 566, endPoint x: 322, endPoint y: 563, distance: 30.1
click at [328, 563] on div "Add sidebar links Click on New link to create new item, and customize it: Selec…" at bounding box center [485, 379] width 315 height 433
click at [338, 566] on p "[tbd]" at bounding box center [485, 566] width 315 height 10
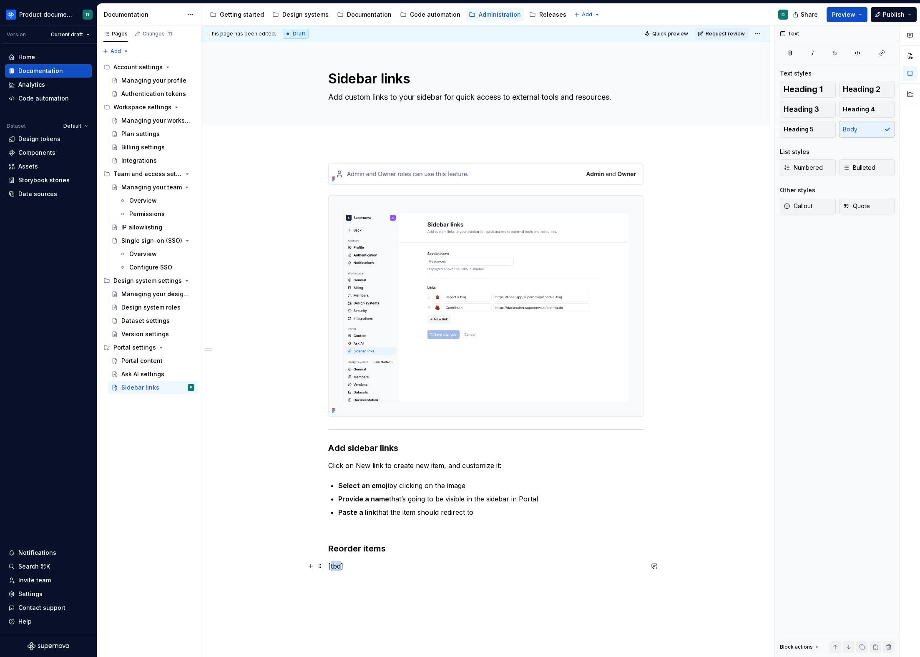
click at [338, 566] on p "[tbd]" at bounding box center [485, 566] width 315 height 10
click at [405, 182] on img at bounding box center [486, 174] width 315 height 22
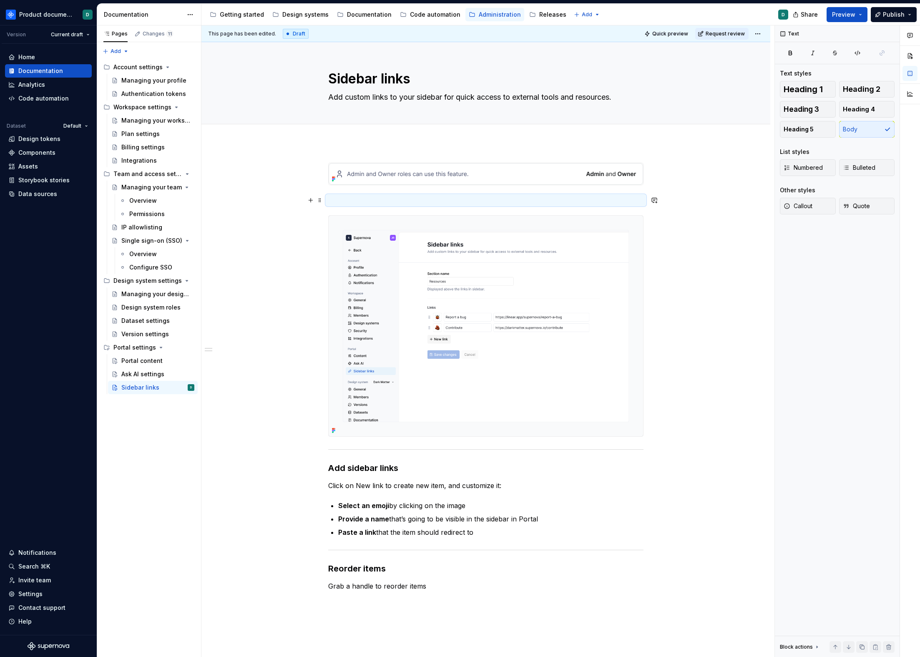
click at [352, 195] on p at bounding box center [485, 200] width 315 height 10
click at [464, 100] on textarea "Add custom links to your sidebar for quick access to external tools and resourc…" at bounding box center [484, 97] width 315 height 13
click at [406, 98] on textarea "Add custom links to your sidebar for quick access to external tools and resourc…" at bounding box center [484, 97] width 315 height 13
click at [419, 97] on textarea "Add custom links to your sidebar for quick access to external tools and resourc…" at bounding box center [484, 97] width 315 height 13
type textarea "*"
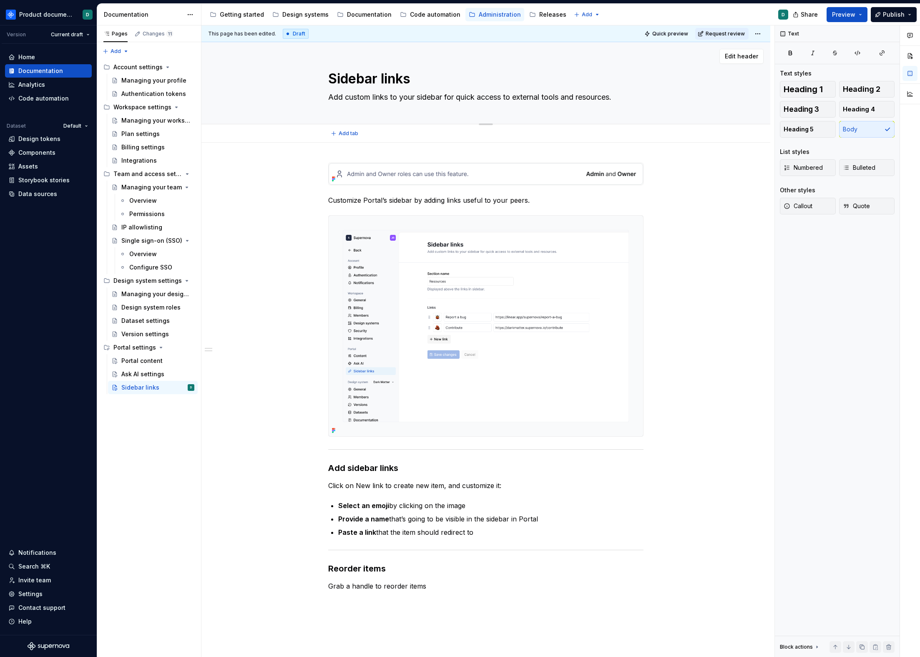
type textarea "Add custom links to your Psidebar for quick access to external tools and resour…"
type textarea "*"
type textarea "Add custom links to your Posidebar for quick access to external tools and resou…"
type textarea "*"
type textarea "Add custom links to your Porsidebar for quick access to external tools and reso…"
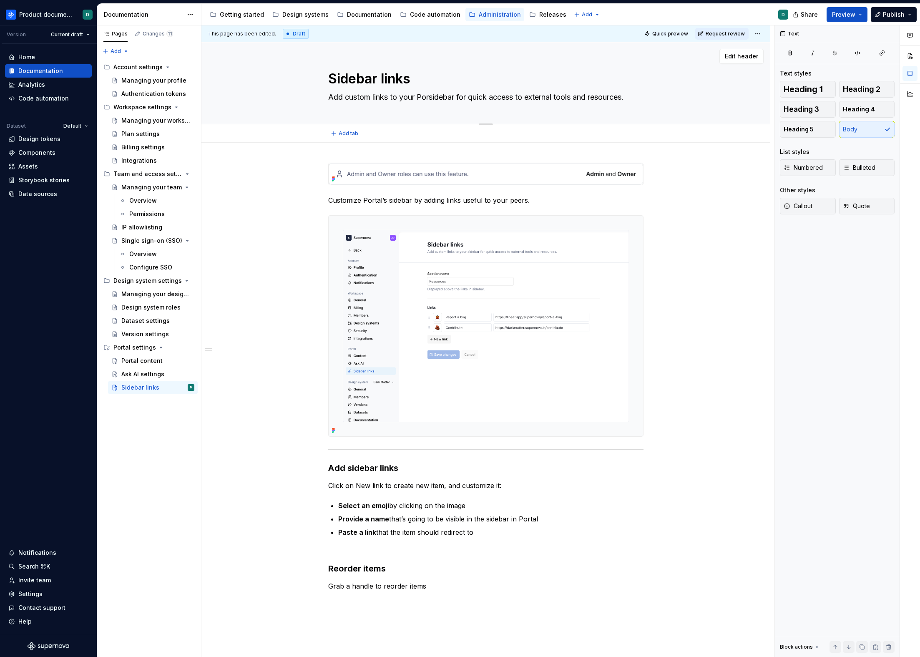
type textarea "*"
type textarea "Add custom links to your Portsidebar for quick access to external tools and res…"
type textarea "*"
type textarea "Add custom links to your Portasidebar for quick access to external tools and re…"
type textarea "*"
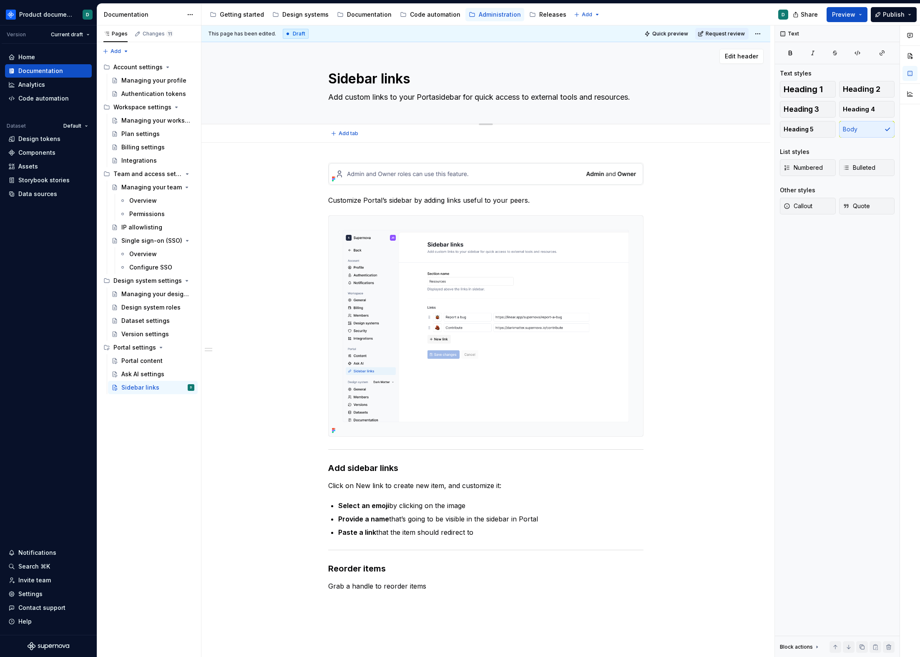
type textarea "Add custom links to your Portalsidebar for quick access to external tools and r…"
type textarea "*"
type textarea "Add custom links to your Portalssidebar for quick access to external tools and …"
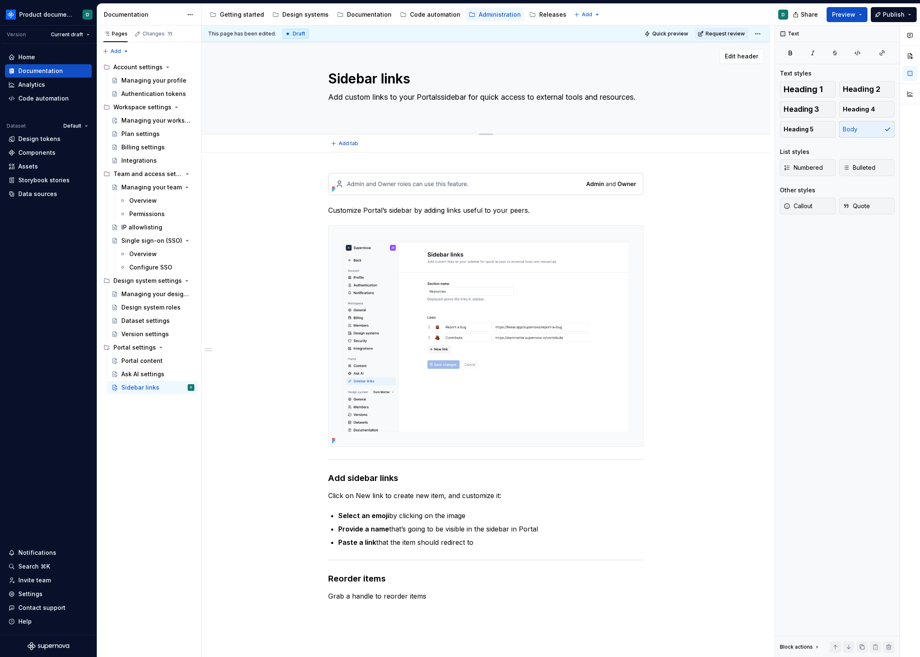
type textarea "*"
type textarea "Add custom links to your Portalsidebar for quick access to external tools and r…"
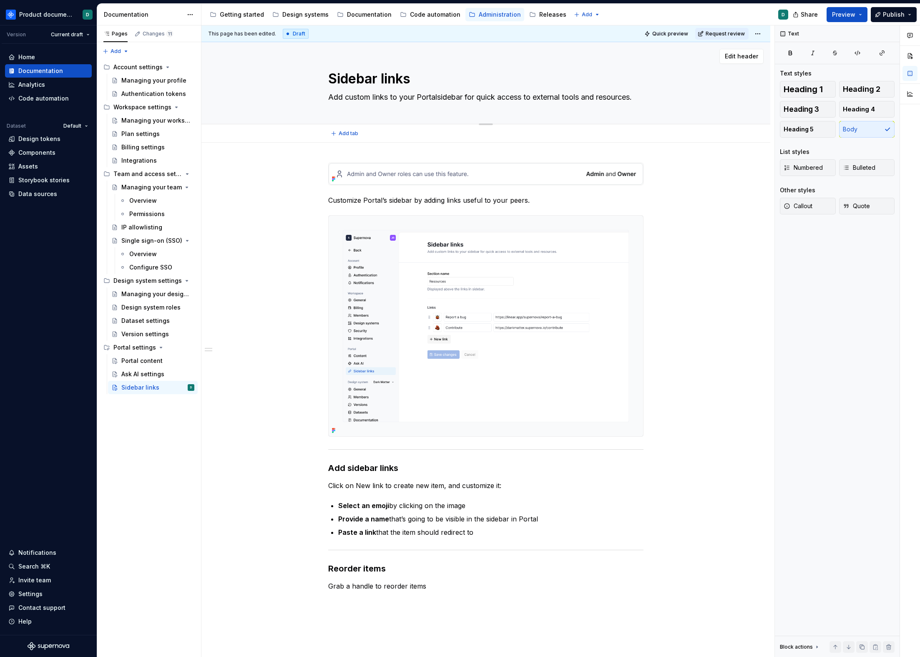
type textarea "*"
type textarea "Add custom links to your Portal'sidebar for quick access to external tools and …"
type textarea "*"
type textarea "Add custom links to your Portal'ssidebar for quick access to external tools and…"
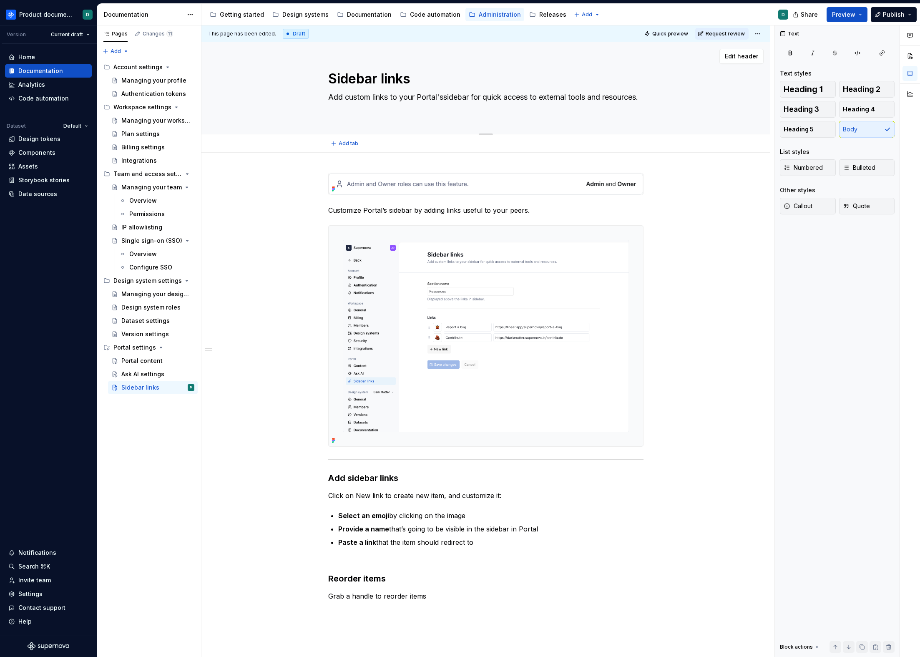
type textarea "*"
type textarea "Add custom links to your Portal's sidebar for quick access to external tools an…"
type textarea "*"
type textarea "Add custom links to your Portal's sidebar for quick access to external tools an…"
click at [542, 211] on p "Customize Portal’s sidebar by adding links useful to your peers." at bounding box center [485, 210] width 315 height 10
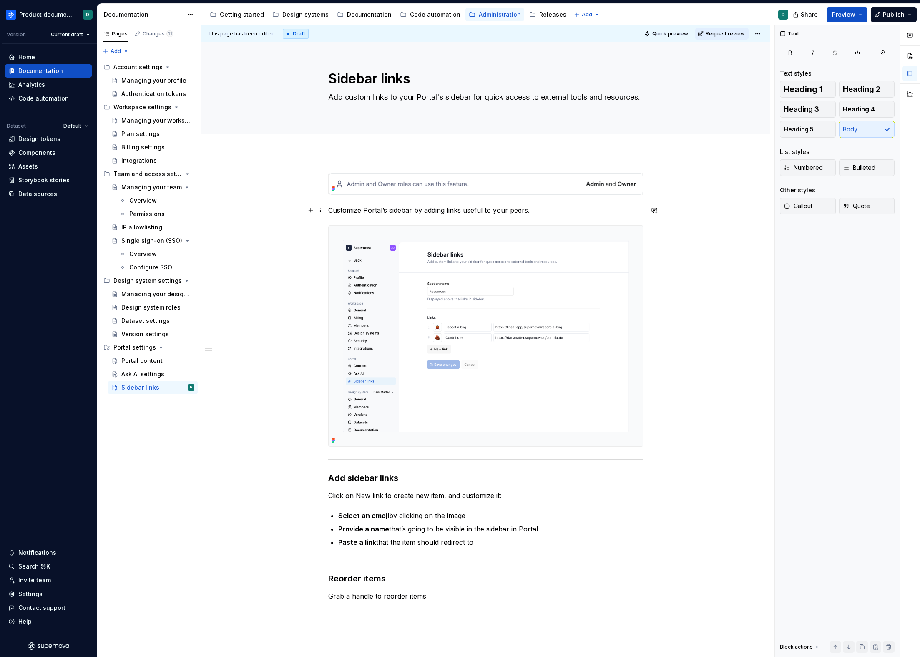
drag, startPoint x: 541, startPoint y: 210, endPoint x: 335, endPoint y: 211, distance: 205.2
click at [539, 209] on p "Customize Portal’s sidebar by adding links useful to your peers." at bounding box center [485, 210] width 315 height 10
click at [320, 210] on span at bounding box center [320, 210] width 7 height 12
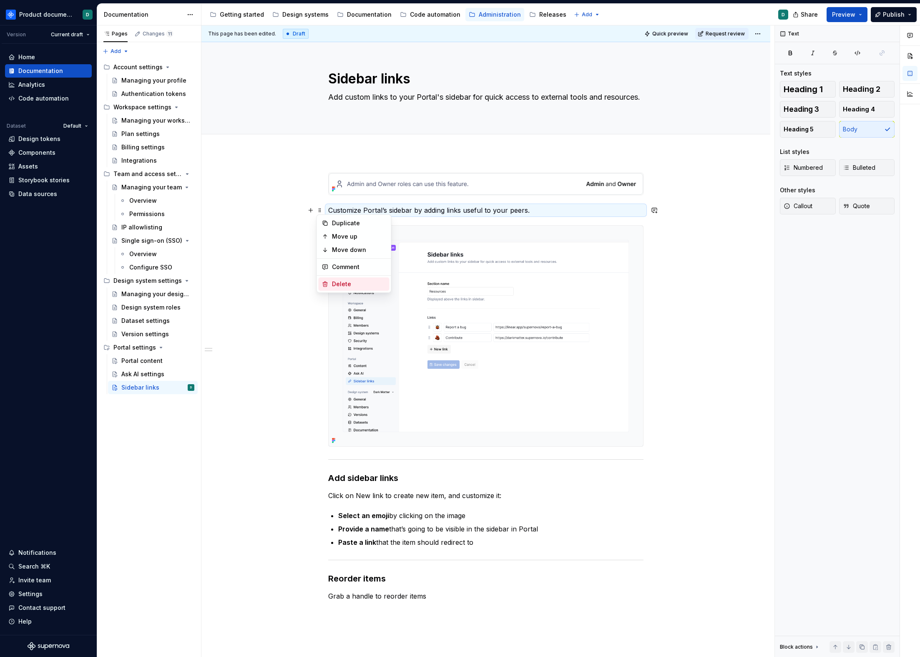
click at [326, 285] on icon at bounding box center [325, 284] width 7 height 7
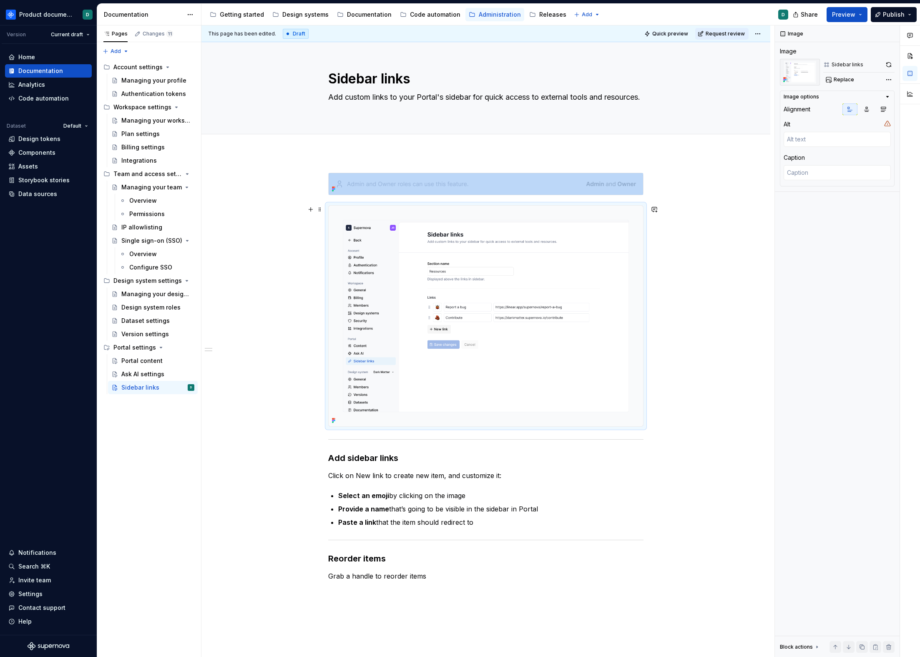
click at [392, 233] on img at bounding box center [486, 316] width 315 height 221
click at [431, 191] on img at bounding box center [486, 184] width 315 height 22
click at [429, 239] on img at bounding box center [486, 316] width 315 height 221
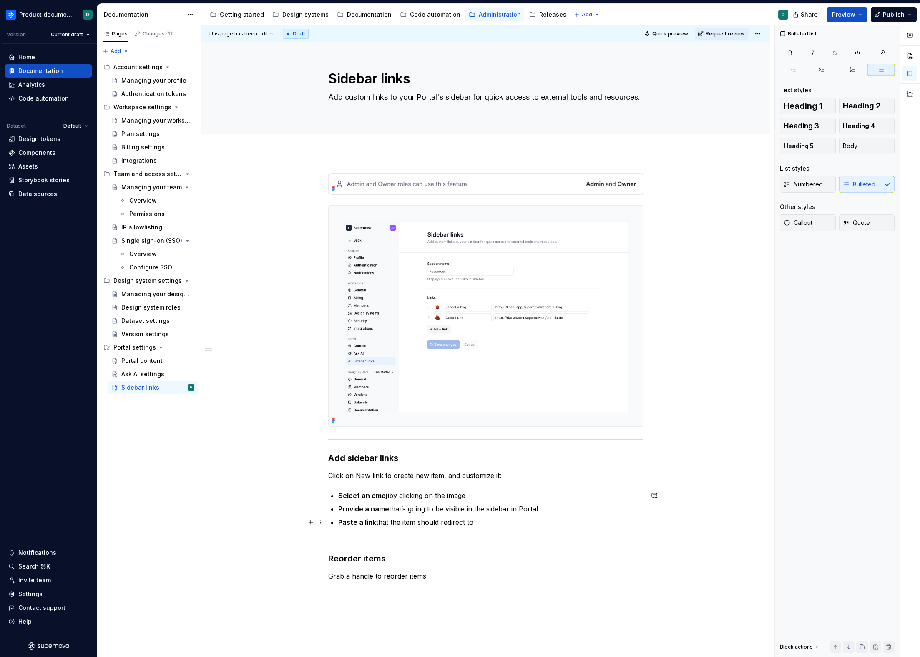
click at [497, 519] on p "Paste a link that the item should redirect to" at bounding box center [490, 522] width 305 height 10
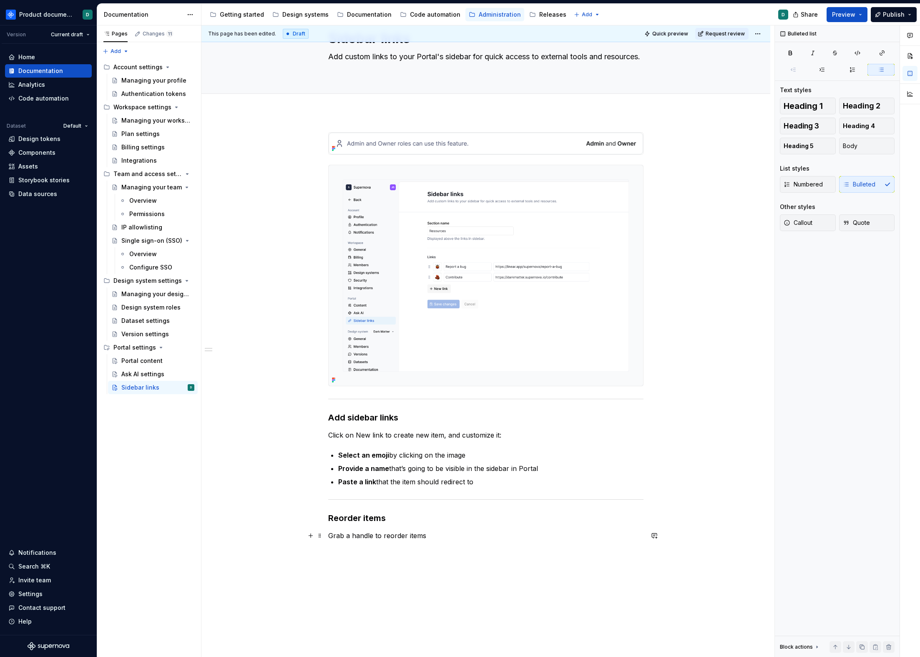
click at [465, 535] on p "Grab a handle to reorder items" at bounding box center [485, 536] width 315 height 10
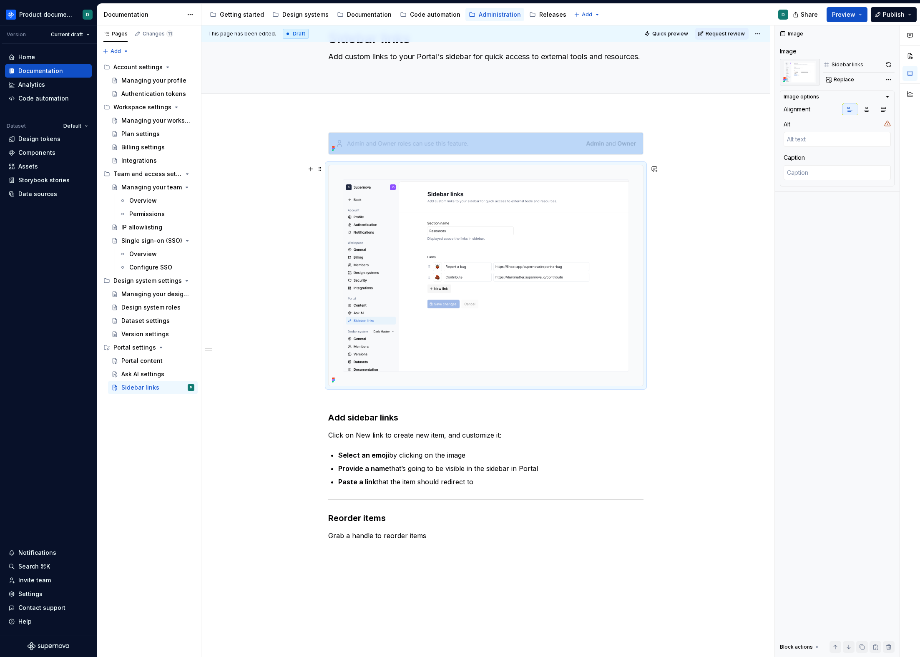
click at [474, 260] on img at bounding box center [486, 275] width 315 height 221
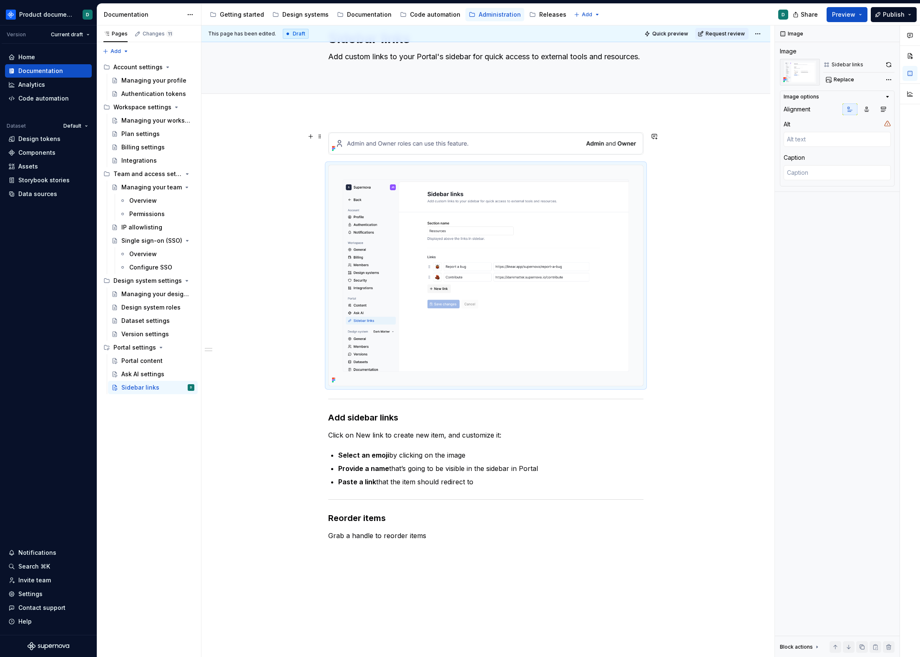
click at [478, 147] on img at bounding box center [486, 144] width 315 height 22
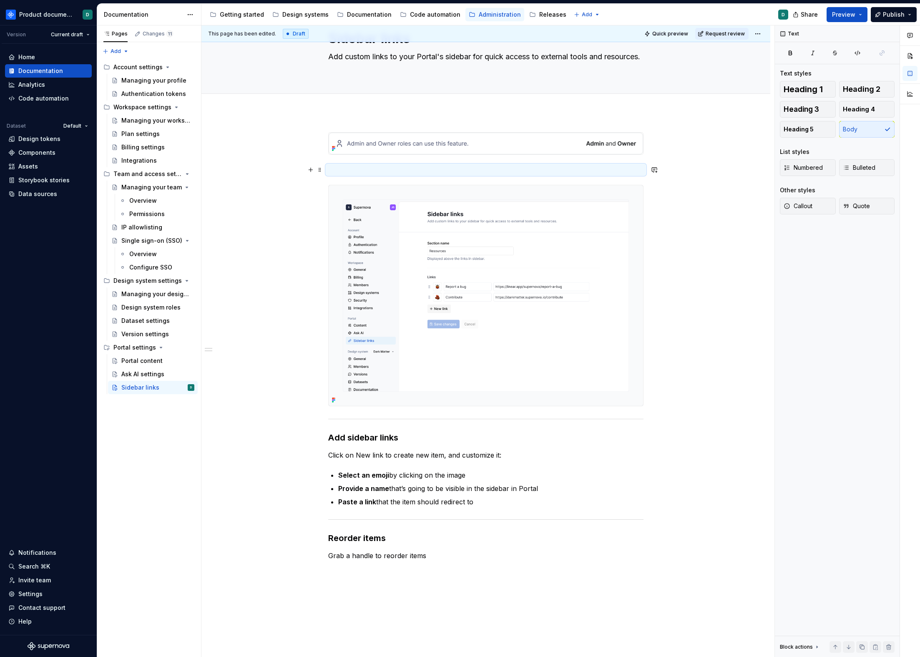
click at [359, 166] on p at bounding box center [485, 170] width 315 height 10
click at [475, 170] on p "All links added here are going to be displayed to Portal users." at bounding box center [485, 170] width 315 height 10
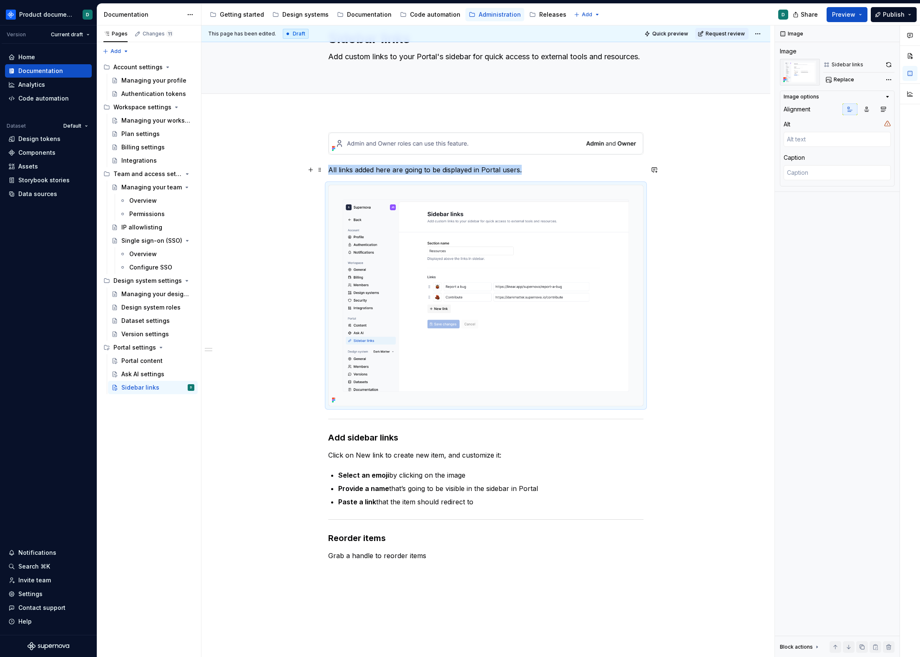
click at [503, 172] on p "All links added here are going to be displayed in Portal users." at bounding box center [485, 170] width 315 height 10
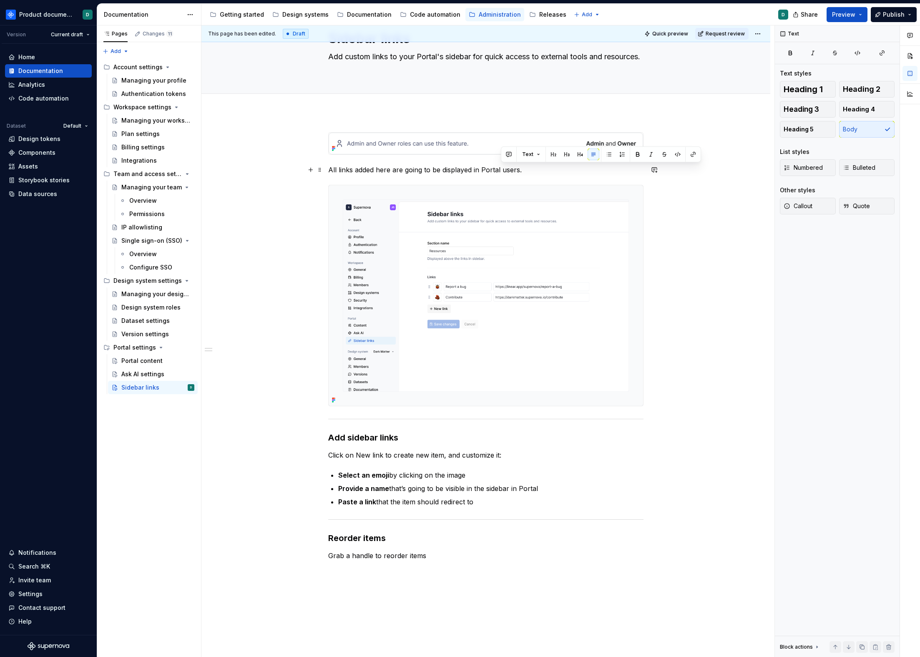
click at [503, 172] on p "All links added here are going to be displayed in Portal users." at bounding box center [485, 170] width 315 height 10
click at [541, 173] on p "All links added here are going to be displayed in Portal sidebar." at bounding box center [485, 170] width 315 height 10
click at [382, 171] on p "All links added here are going to be displayed in Portal sidebar." at bounding box center [485, 170] width 315 height 10
click at [412, 451] on p "Click on New link to create new item, and customize it:" at bounding box center [485, 455] width 315 height 10
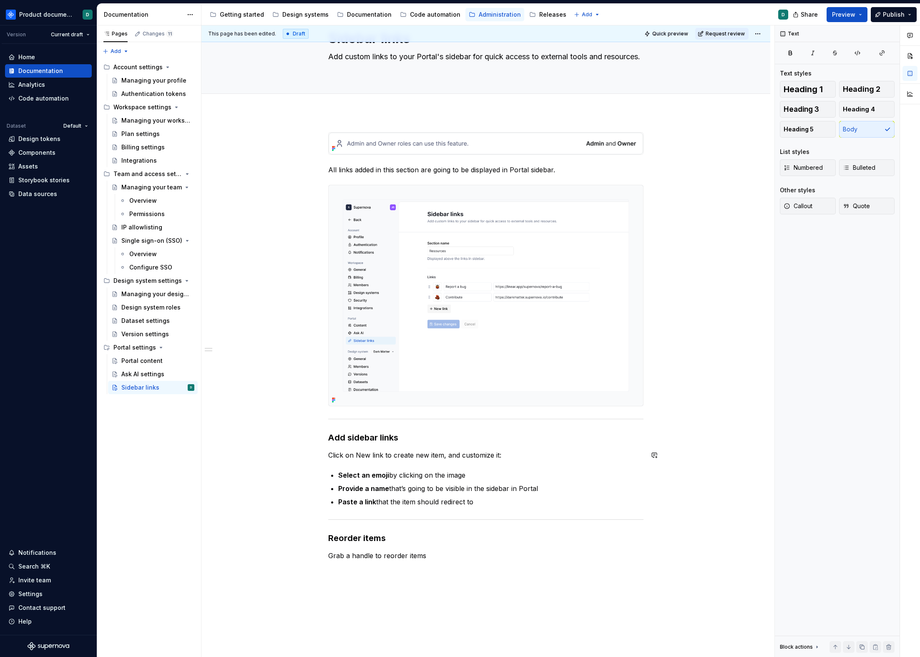
click at [481, 499] on p "Paste a link that the item should redirect to" at bounding box center [490, 502] width 305 height 10
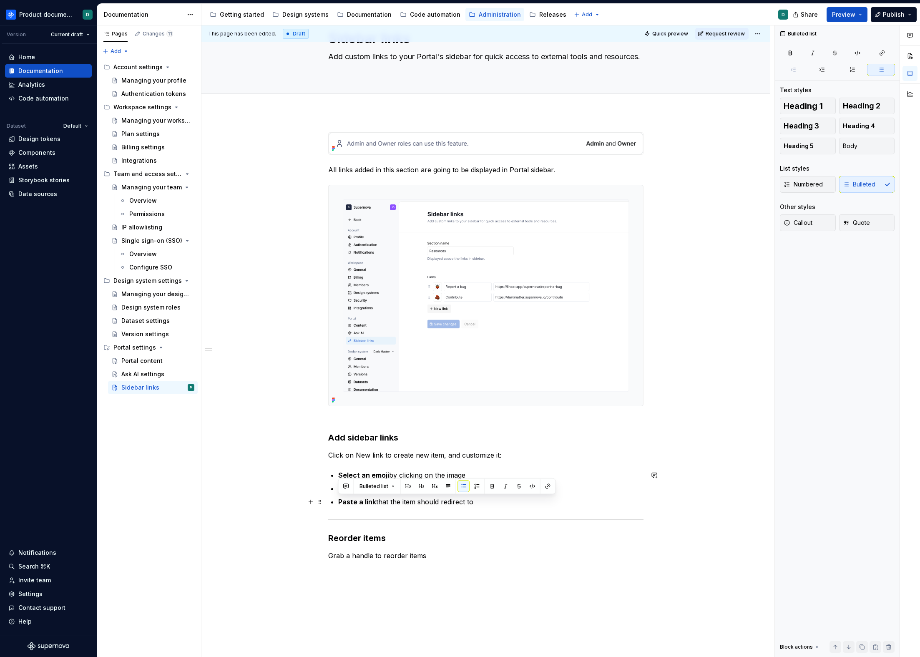
drag, startPoint x: 479, startPoint y: 501, endPoint x: 431, endPoint y: 483, distance: 51.5
click at [479, 501] on p "Paste a link that the item should redirect to" at bounding box center [490, 502] width 305 height 10
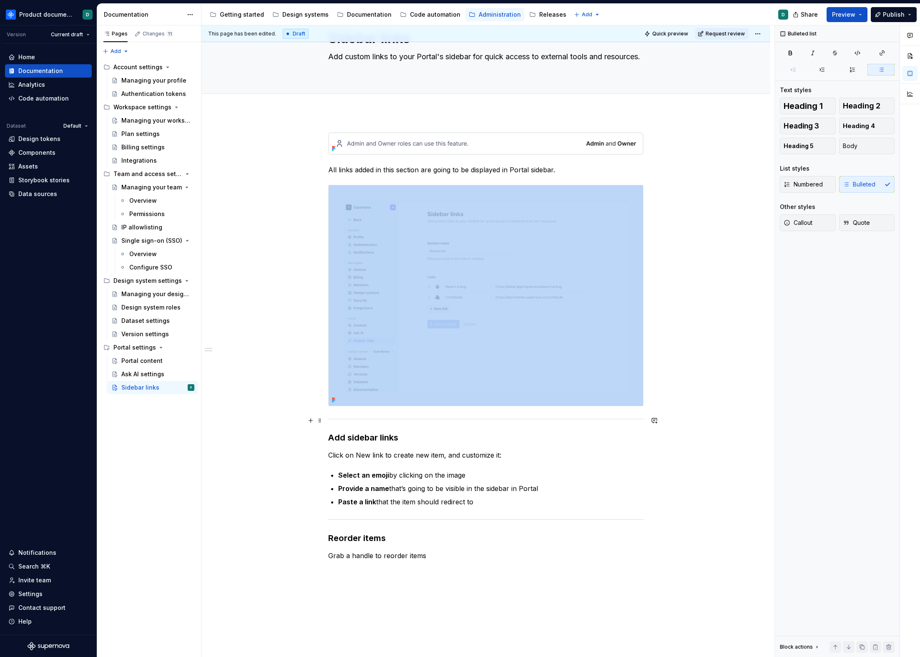
click at [334, 421] on div at bounding box center [485, 418] width 315 height 5
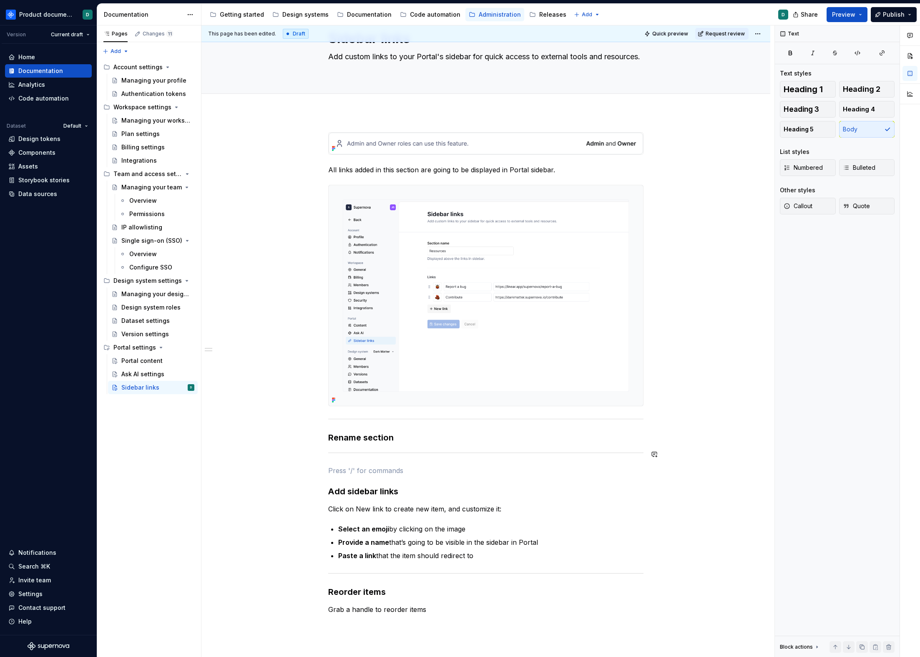
click at [400, 439] on h3 "Rename section" at bounding box center [485, 438] width 315 height 12
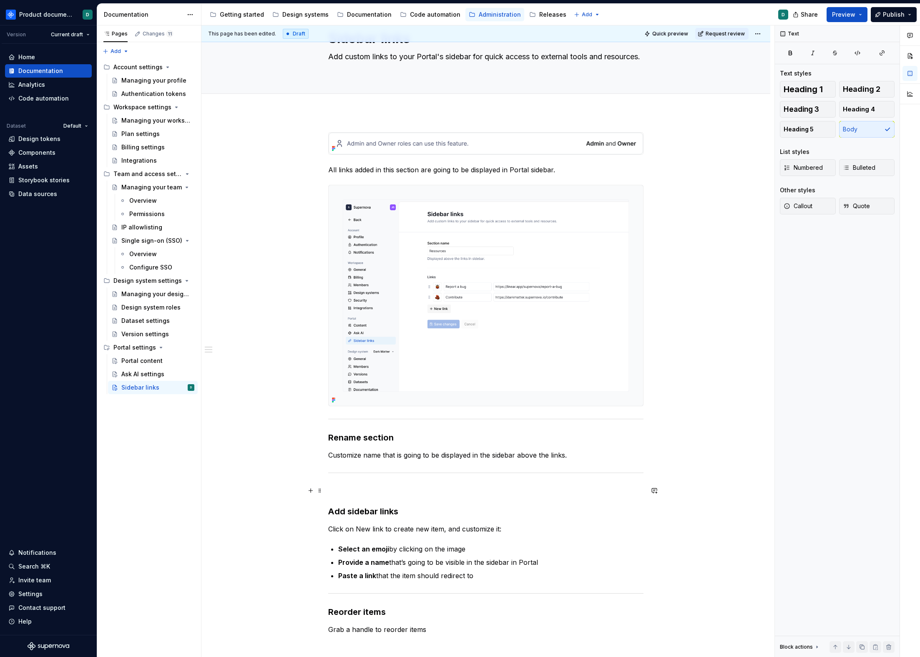
click at [409, 493] on p at bounding box center [485, 491] width 315 height 10
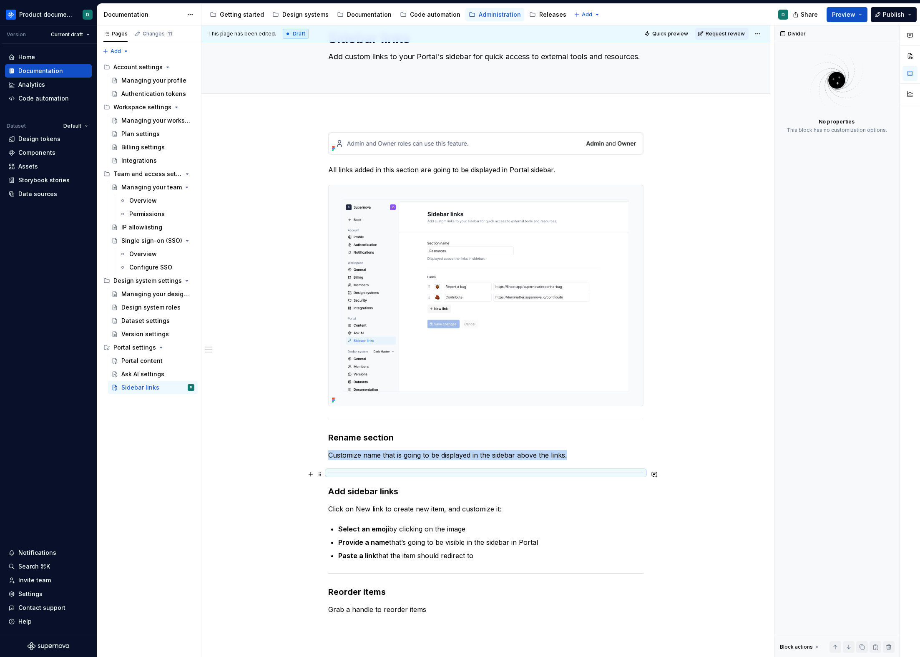
click at [419, 473] on div at bounding box center [485, 472] width 315 height 5
click at [454, 456] on p "Customize name that is going to be displayed in the sidebar above the links." at bounding box center [485, 455] width 315 height 10
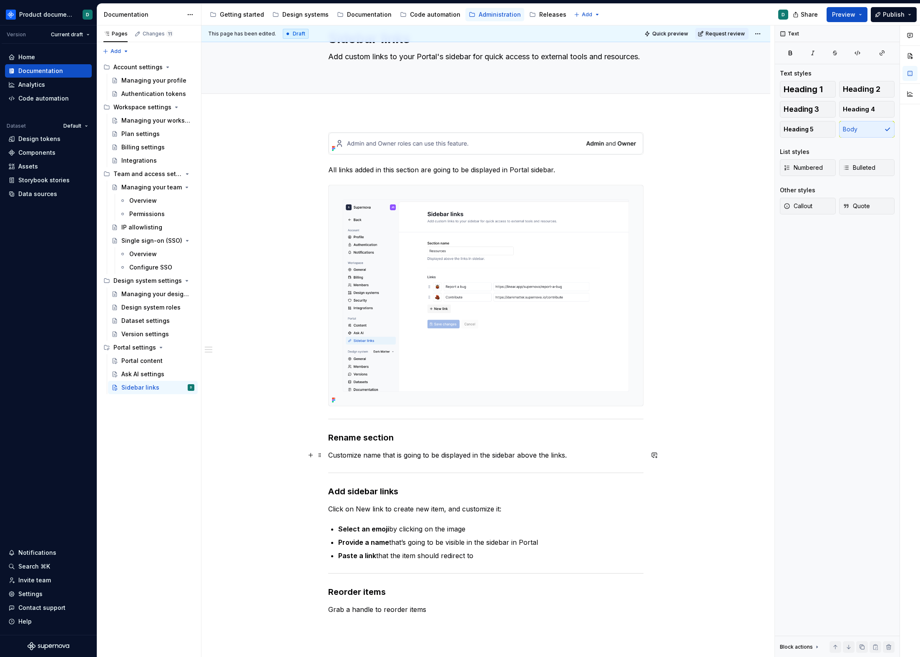
click at [571, 454] on p "Customize name that is going to be displayed in the sidebar above the links." at bounding box center [485, 455] width 315 height 10
click at [585, 456] on p "Customize name that is going to be displayed in the sidebar above the links." at bounding box center [485, 455] width 315 height 10
drag, startPoint x: 420, startPoint y: 455, endPoint x: 383, endPoint y: 455, distance: 37.1
click at [383, 455] on p "Customize name that is going to be displayed in the sidebar above the links." at bounding box center [485, 455] width 315 height 10
drag, startPoint x: 401, startPoint y: 454, endPoint x: 380, endPoint y: 454, distance: 20.9
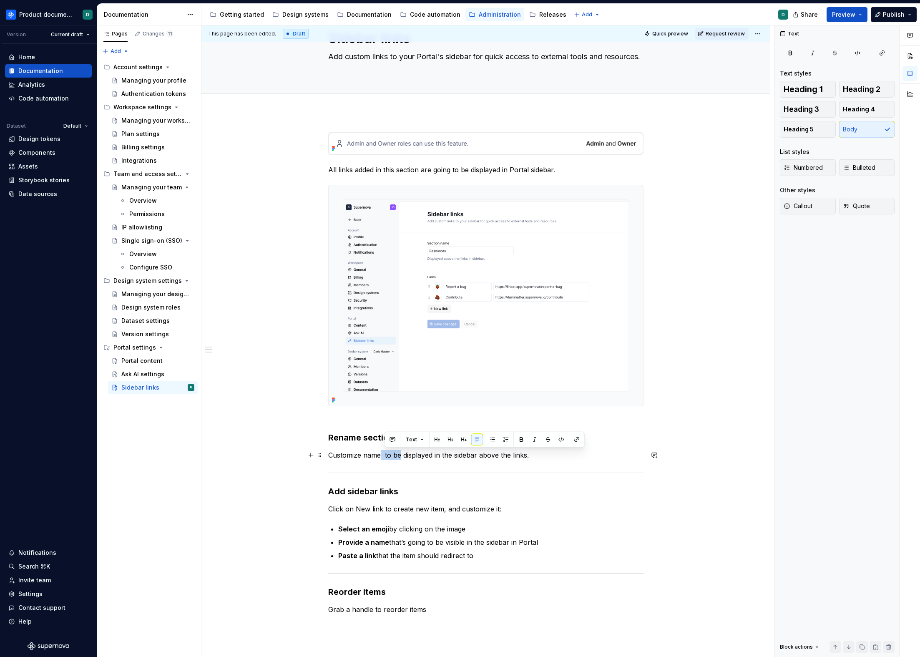
click at [380, 454] on p "Customize name to be displayed in the sidebar above the links." at bounding box center [485, 455] width 315 height 10
click at [411, 455] on p "Customize name displayed in the sidebar above the links." at bounding box center [485, 455] width 315 height 10
click at [534, 453] on p "Customize name displayed in the sidebar above the links." at bounding box center [485, 455] width 315 height 10
click at [452, 488] on h3 "Add sidebar links" at bounding box center [485, 492] width 315 height 12
click at [501, 526] on p "Select an emoji by clicking on the image" at bounding box center [490, 529] width 305 height 10
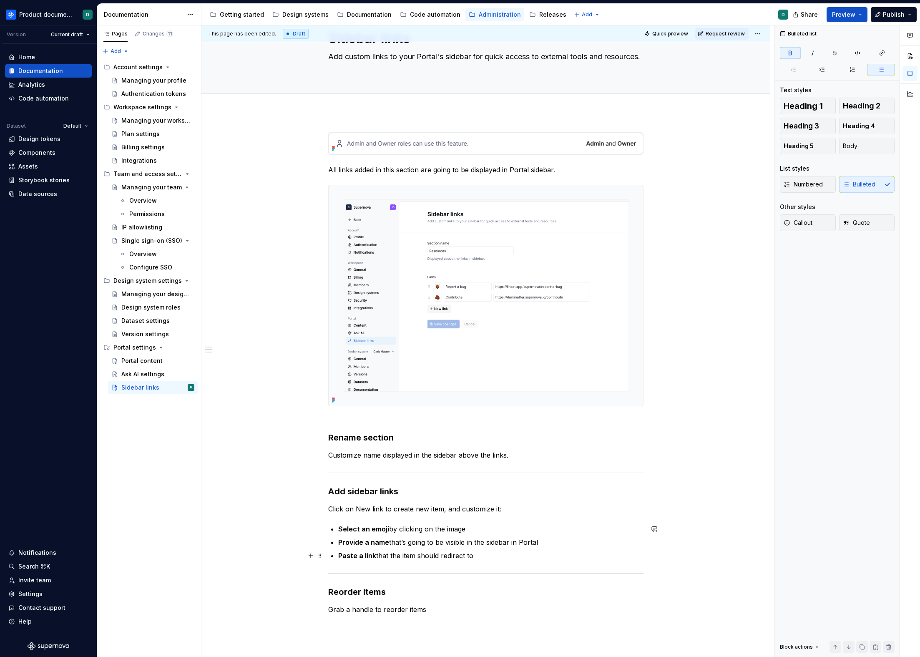
click at [504, 548] on ul "Select an emoji by clicking on the image Provide a name that’s going to be visi…" at bounding box center [490, 542] width 305 height 37
click at [497, 598] on div "All links added in this section are going to be displayed in Portal sidebar. Re…" at bounding box center [485, 380] width 315 height 497
click at [495, 601] on div "All links added in this section are going to be displayed in Portal sidebar. Re…" at bounding box center [485, 380] width 315 height 497
click at [482, 611] on p "Grab a handle to reorder items" at bounding box center [485, 609] width 315 height 10
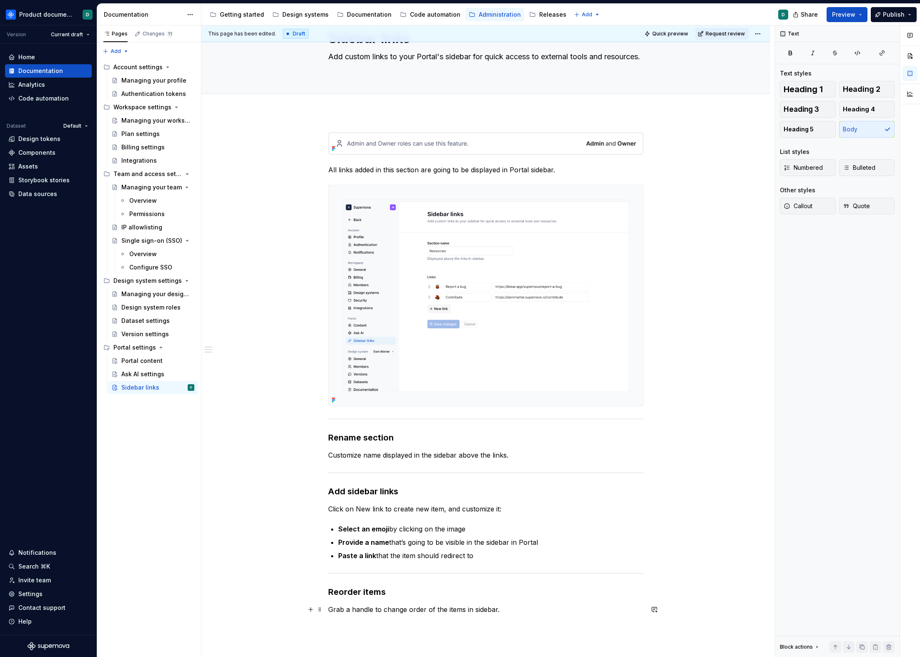
click at [459, 609] on p "Grab a handle to change order of the items in sidebar." at bounding box center [485, 609] width 315 height 10
click at [503, 610] on p "Grab a handle to change order of the links in [GEOGRAPHIC_DATA]." at bounding box center [485, 609] width 315 height 10
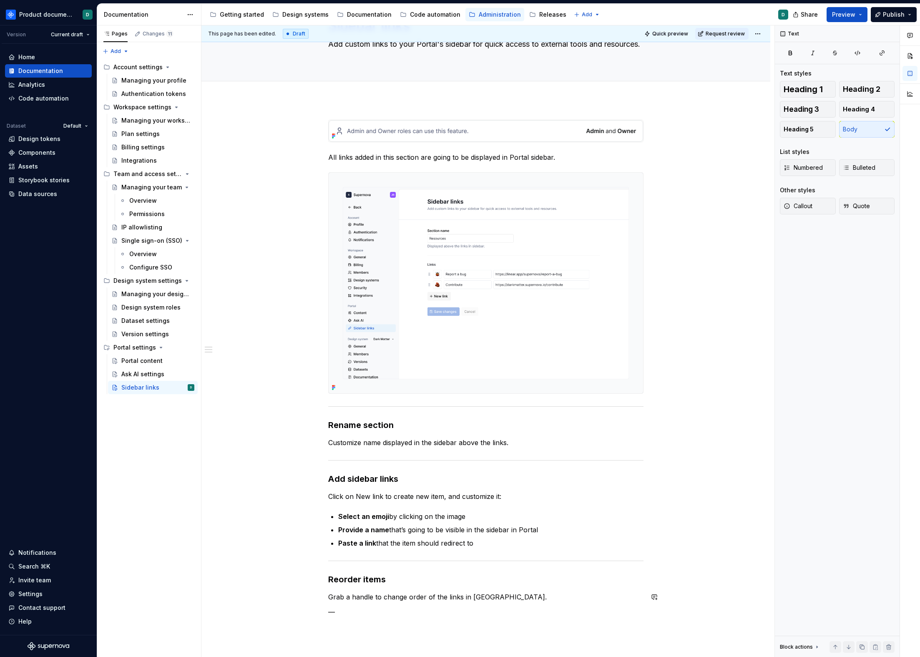
scroll to position [73, 0]
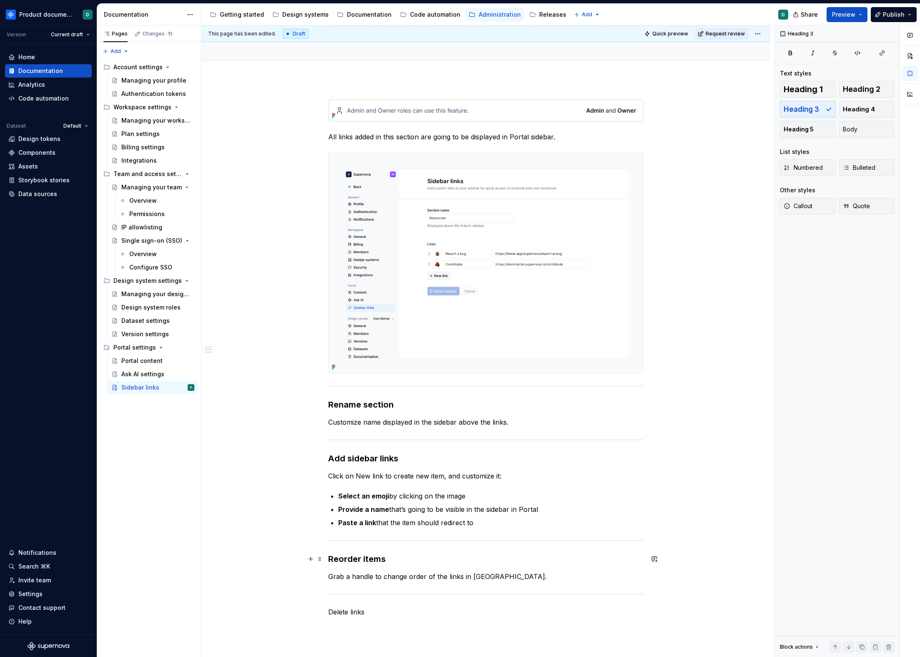
click at [367, 559] on h3 "Reorder items" at bounding box center [485, 559] width 315 height 12
click at [388, 609] on p "Delete links" at bounding box center [485, 612] width 315 height 10
click at [329, 611] on p "Delete links" at bounding box center [485, 612] width 315 height 10
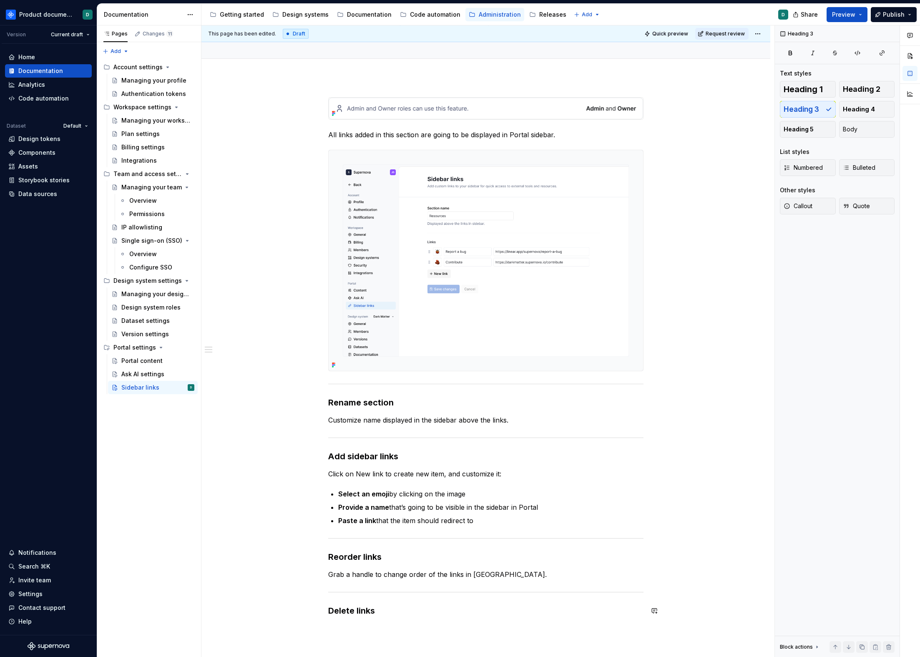
click at [369, 621] on div "All links added in this section are going to be displayed in Portal sidebar. Re…" at bounding box center [485, 365] width 315 height 536
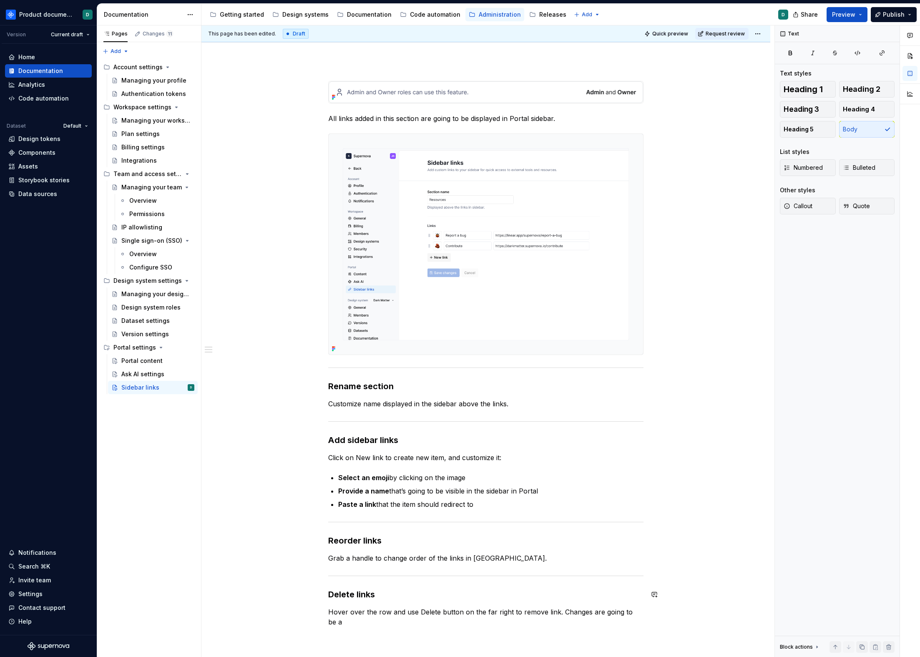
scroll to position [102, 0]
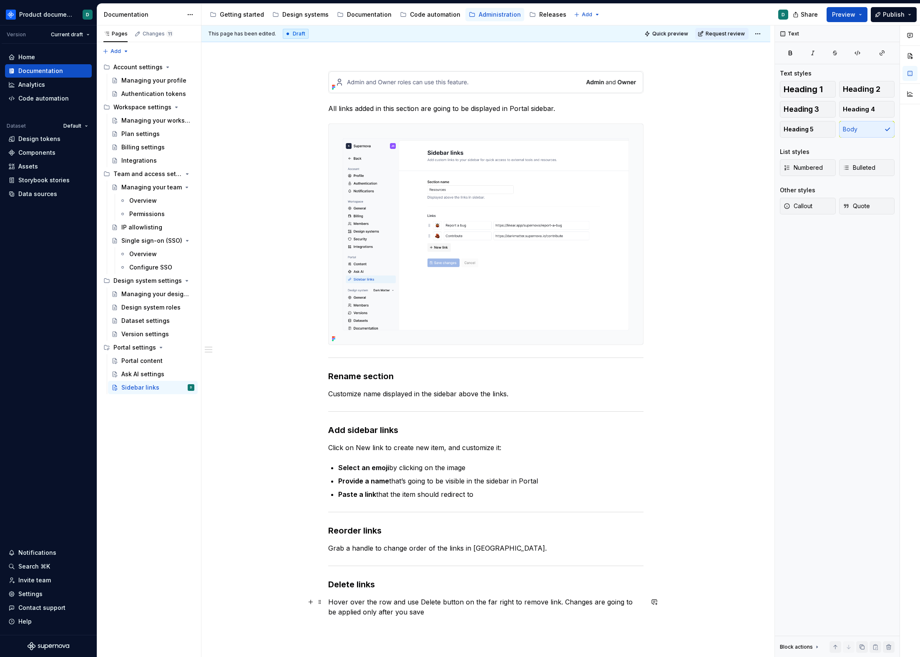
drag, startPoint x: 551, startPoint y: 610, endPoint x: 556, endPoint y: 600, distance: 11.0
click at [556, 600] on div "All links added in this section are going to be displayed in Portal sidebar. Re…" at bounding box center [485, 349] width 315 height 556
drag, startPoint x: 557, startPoint y: 600, endPoint x: 558, endPoint y: 608, distance: 8.0
click at [558, 608] on p "Hover over the row and use Delete button on the far right to remove link. Chang…" at bounding box center [485, 607] width 315 height 20
click at [382, 608] on div "All links added in this section are going to be displayed in Portal sidebar. Re…" at bounding box center [485, 344] width 315 height 546
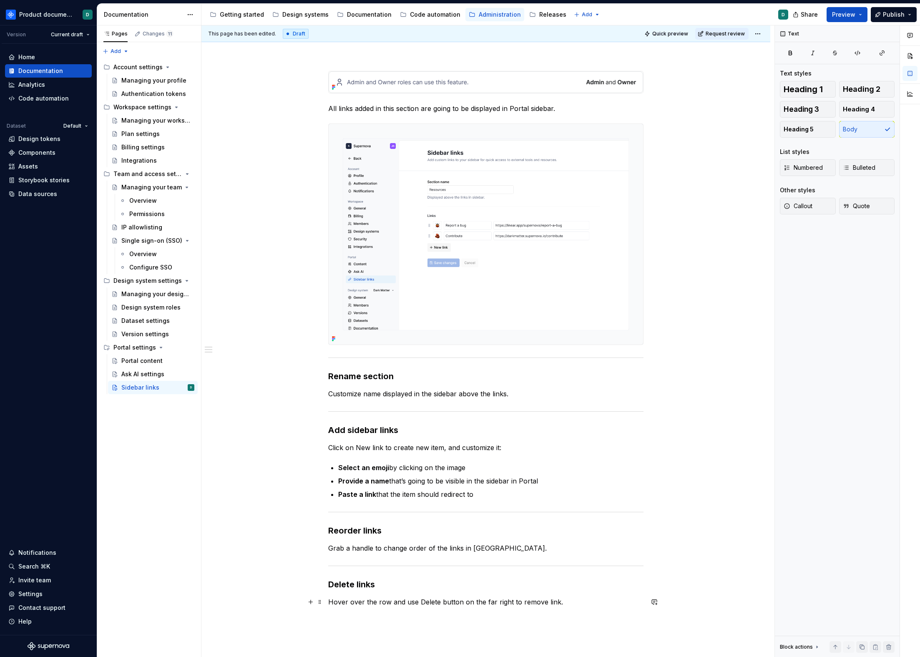
click at [543, 601] on p "Hover over the row and use Delete button on the far right to remove link." at bounding box center [485, 602] width 315 height 10
click at [557, 601] on p "Hover over the row and use Delete button on the far right to remove link." at bounding box center [485, 602] width 315 height 10
click at [543, 600] on p "Hover over the row and use Delete button on the far right to remove link." at bounding box center [485, 602] width 315 height 10
click at [563, 600] on p "Hover over the row and use Delete button on the far right to remove a link." at bounding box center [485, 602] width 315 height 10
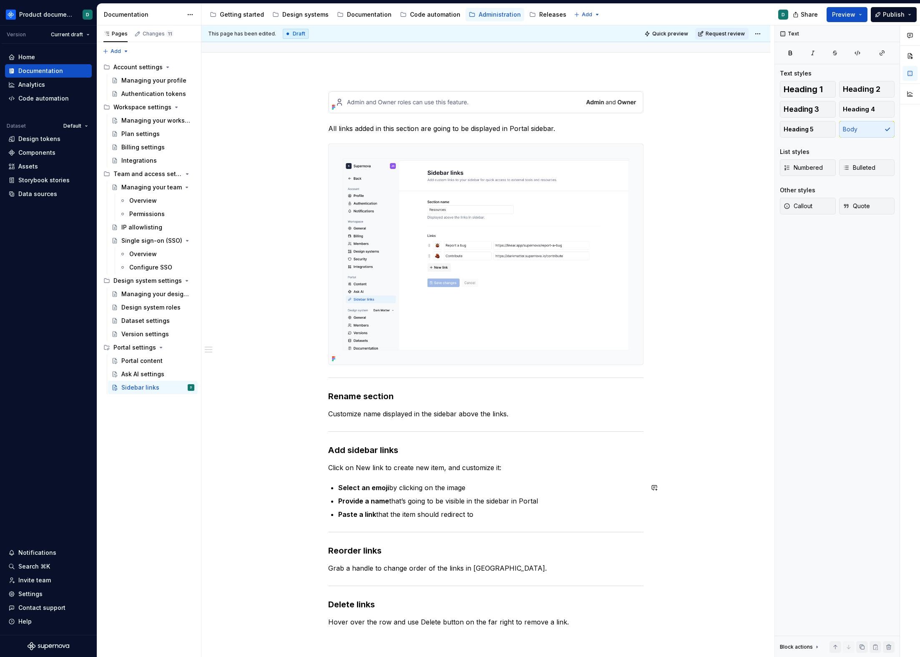
scroll to position [0, 0]
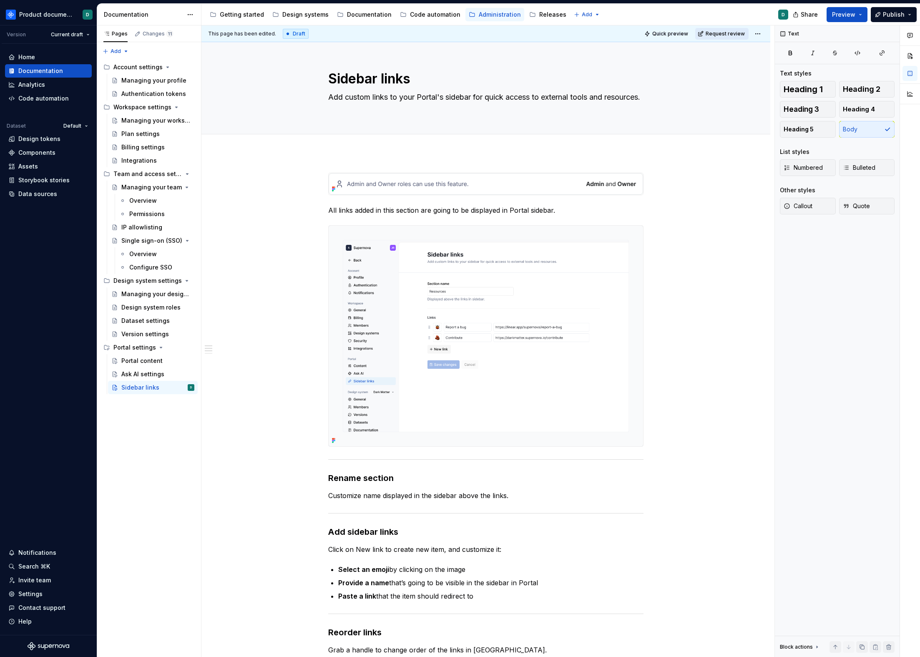
click at [726, 30] on span "Request review" at bounding box center [725, 33] width 39 height 7
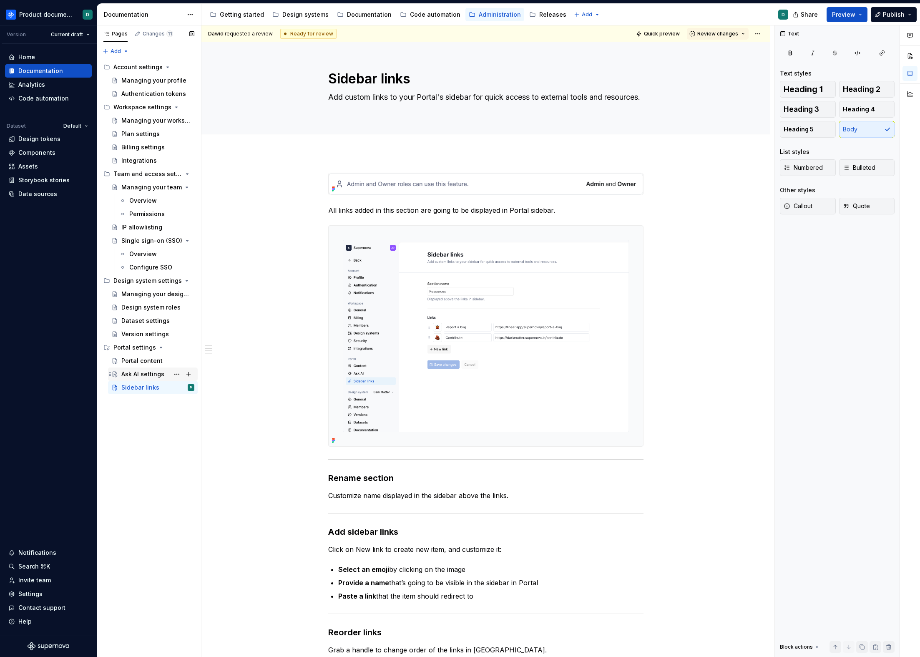
click at [129, 378] on div "Ask AI settings" at bounding box center [157, 374] width 73 height 12
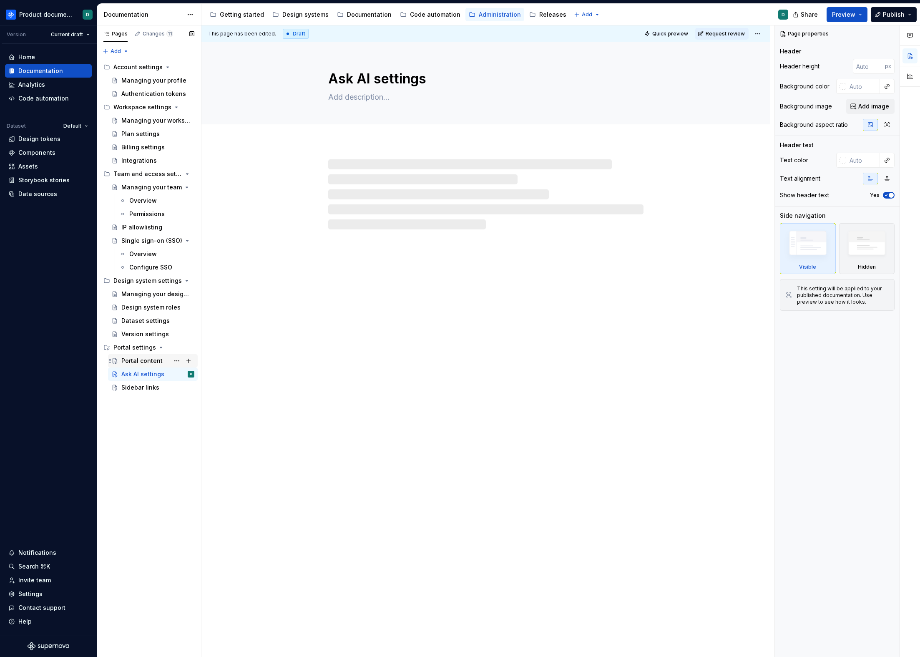
click at [126, 361] on div "Portal content" at bounding box center [141, 361] width 41 height 8
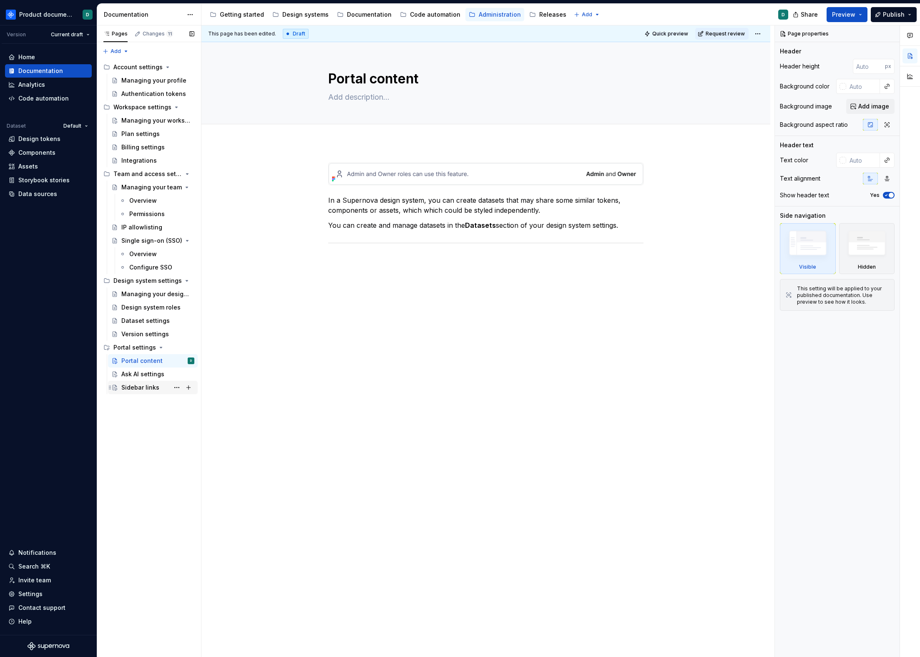
click at [139, 383] on div "Sidebar links" at bounding box center [157, 388] width 73 height 12
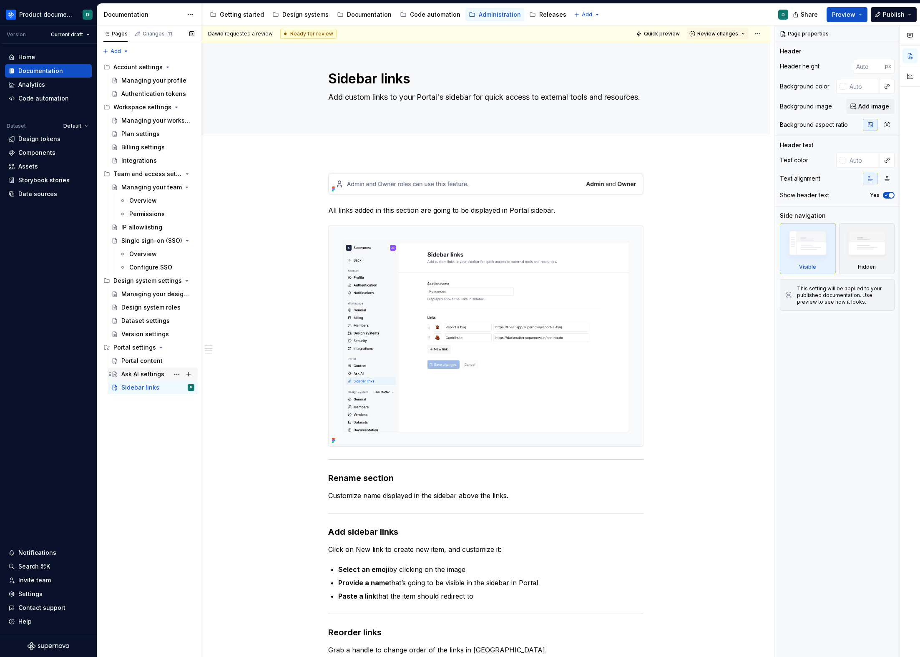
click at [143, 374] on div "Ask AI settings" at bounding box center [142, 374] width 43 height 8
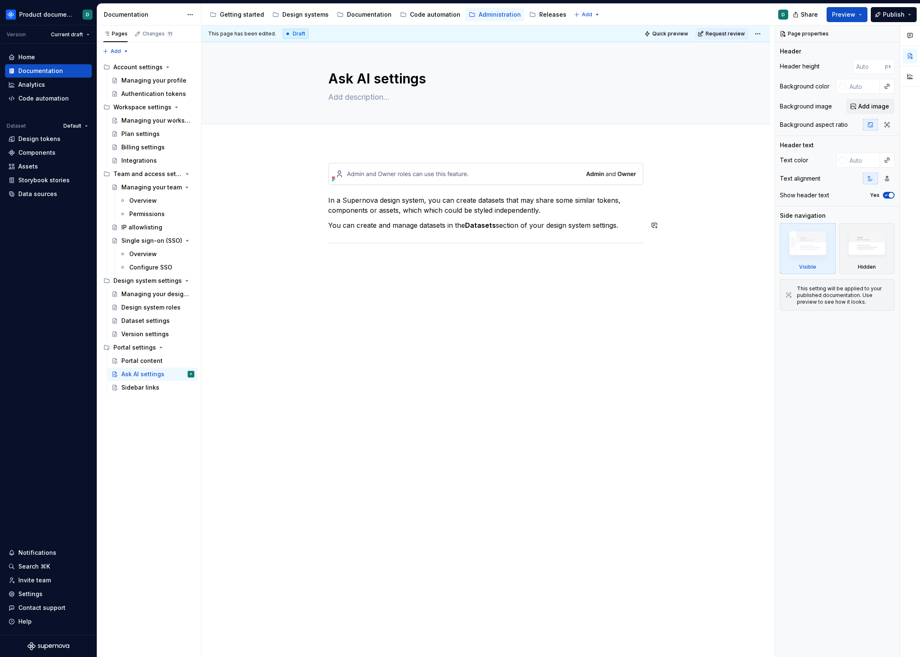
click at [415, 269] on div "In a Supernova design system, you can create datasets that may share some simil…" at bounding box center [485, 298] width 569 height 310
type textarea "*"
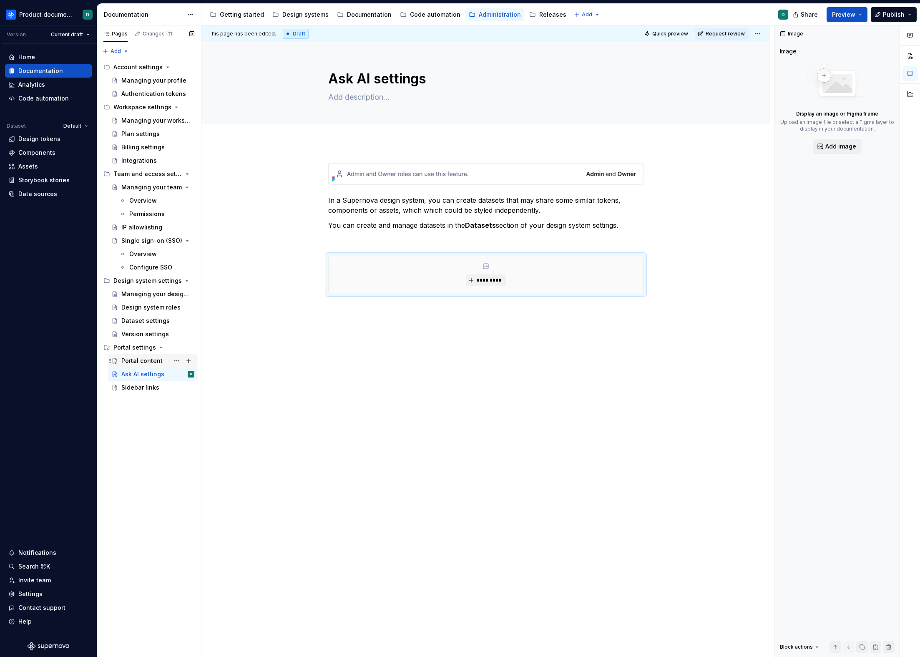
click at [148, 363] on div "Portal content" at bounding box center [141, 361] width 41 height 8
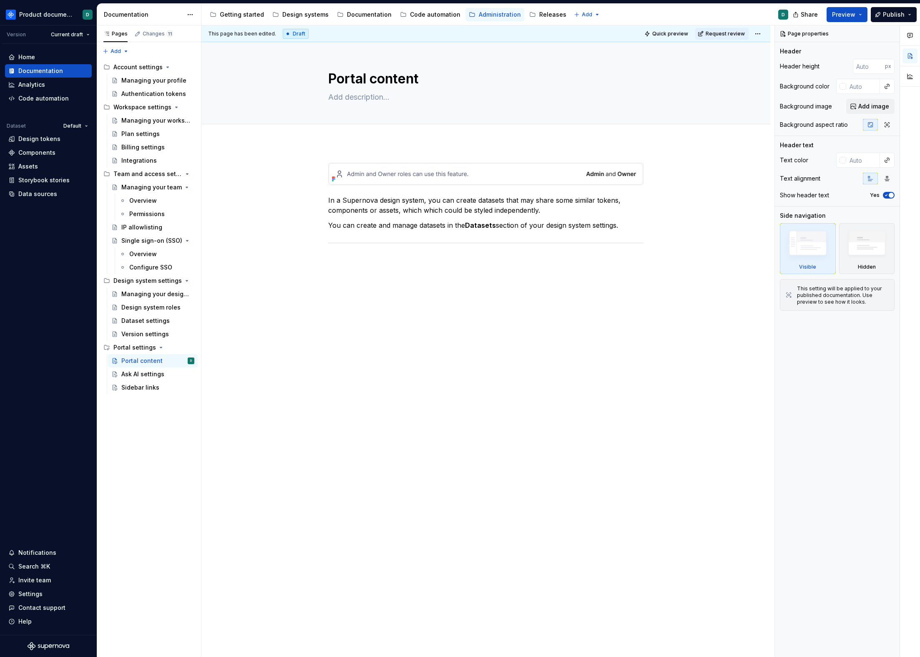
type textarea "*"
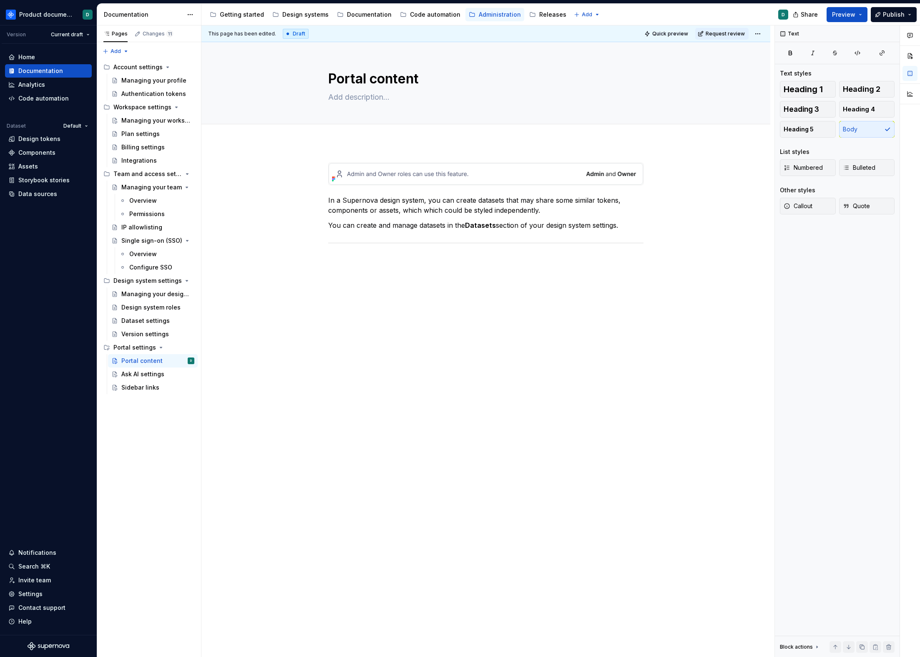
click at [377, 252] on div "In a Supernova design system, you can create datasets that may share some simil…" at bounding box center [485, 209] width 315 height 93
click at [376, 259] on div "In a Supernova design system, you can create datasets that may share some simil…" at bounding box center [485, 298] width 569 height 310
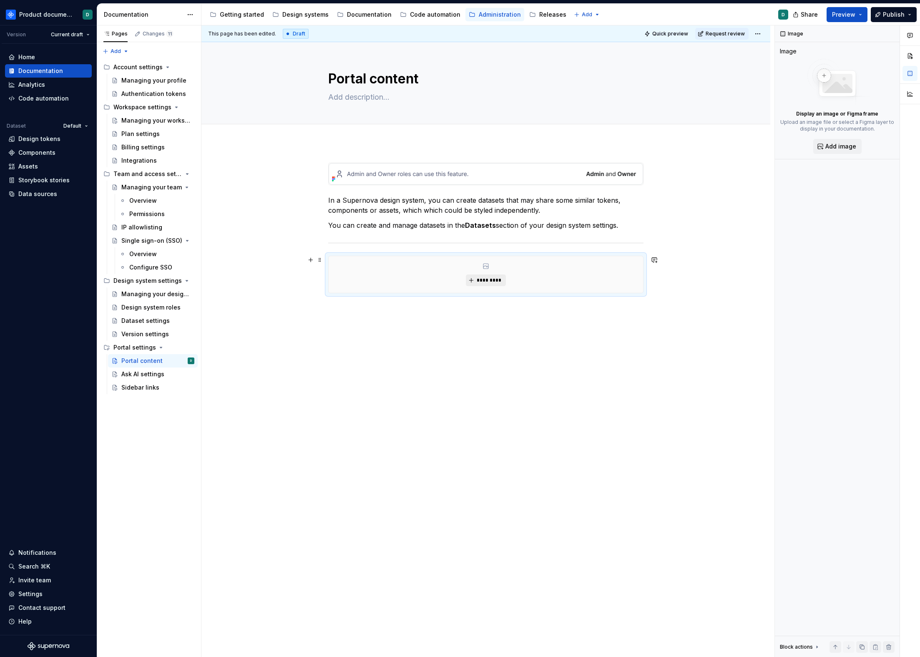
click at [488, 286] on button "*********" at bounding box center [486, 280] width 40 height 12
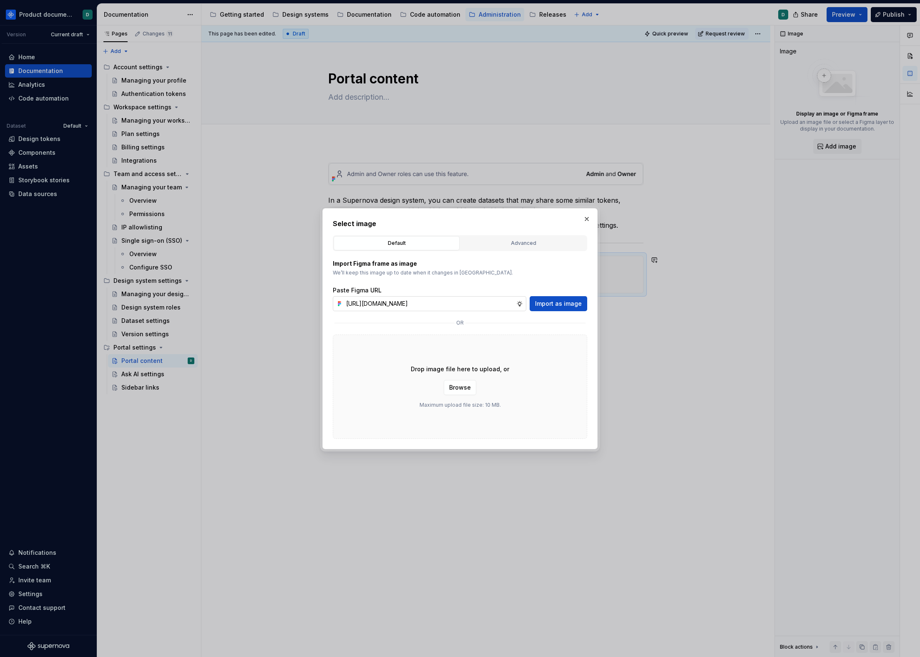
scroll to position [0, 194]
type input "[URL][DOMAIN_NAME]"
click at [556, 307] on button "Import as image" at bounding box center [559, 303] width 58 height 15
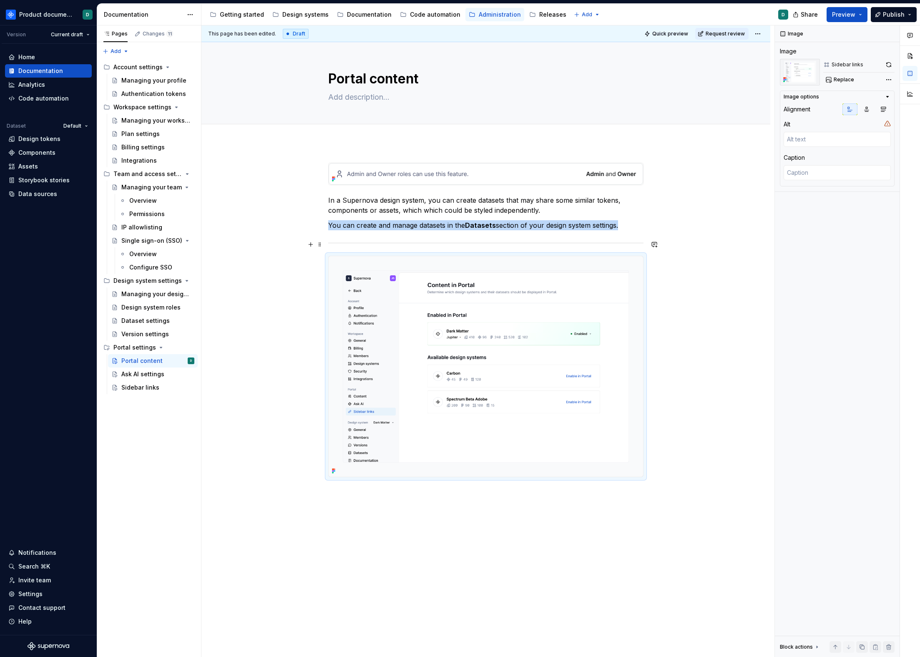
click at [531, 242] on div at bounding box center [485, 242] width 315 height 5
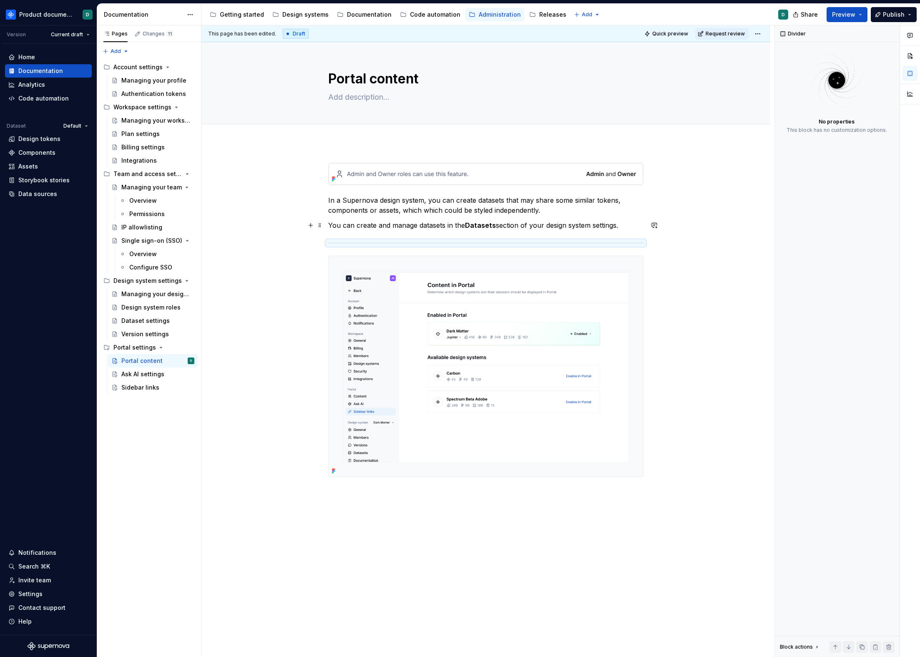
click at [534, 229] on p "You can create and manage datasets in the Datasets section of your design syste…" at bounding box center [485, 225] width 315 height 10
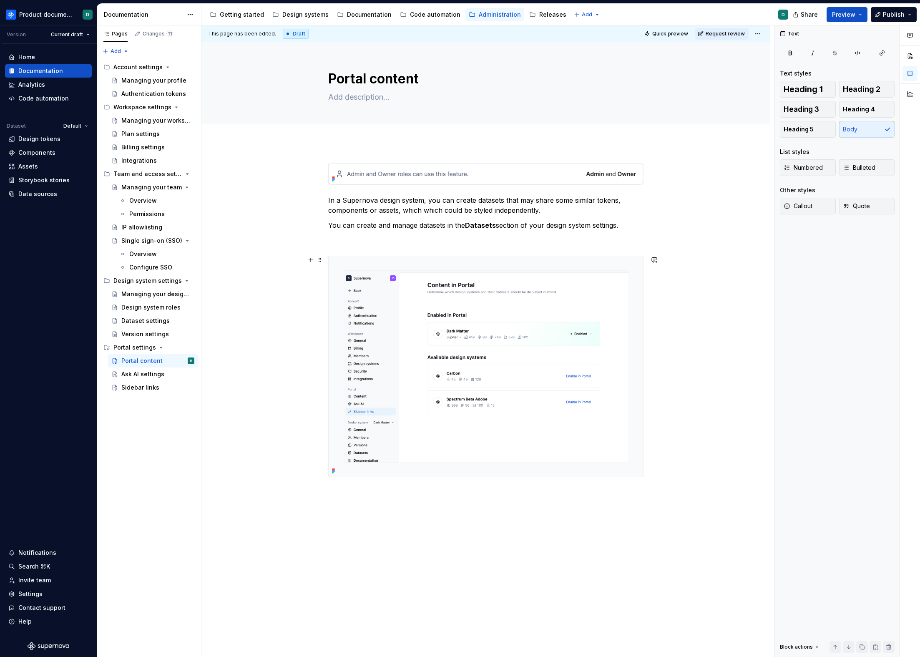
click at [533, 270] on img at bounding box center [486, 366] width 315 height 221
drag, startPoint x: 625, startPoint y: 225, endPoint x: 330, endPoint y: 224, distance: 295.3
click at [330, 224] on p "You can create and manage datasets in the Datasets section of your design syste…" at bounding box center [485, 225] width 315 height 10
click at [350, 227] on p "You can create and manage datasets in the Datasets section of your design syste…" at bounding box center [485, 225] width 315 height 10
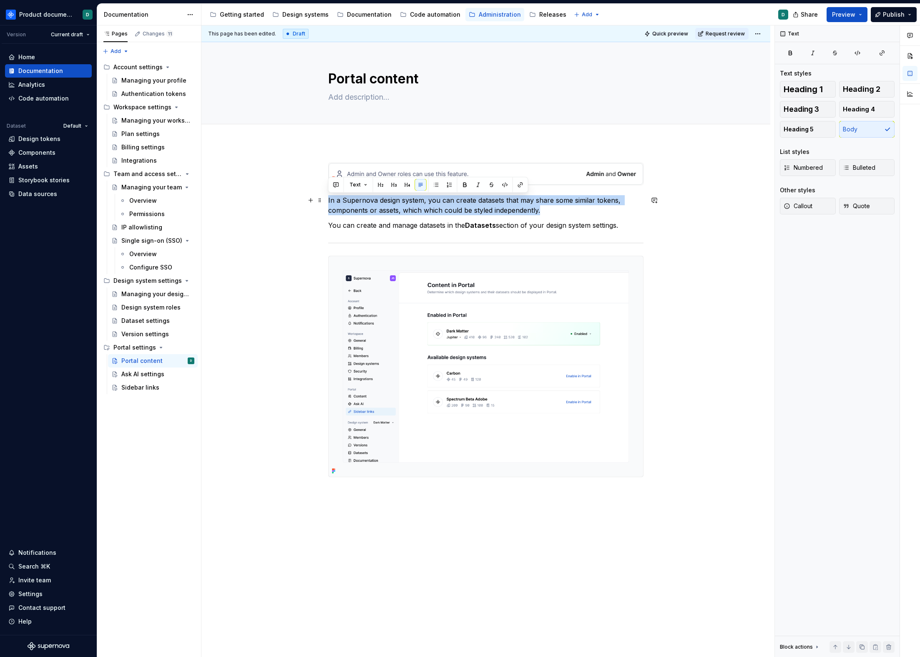
drag, startPoint x: 541, startPoint y: 212, endPoint x: 327, endPoint y: 203, distance: 213.8
click at [327, 203] on div "In a Supernova design system, you can create datasets that may share some simil…" at bounding box center [485, 413] width 569 height 541
drag, startPoint x: 621, startPoint y: 225, endPoint x: 329, endPoint y: 202, distance: 292.9
click at [329, 202] on div "In a Supernova design system, you can create datasets that may share some simil…" at bounding box center [485, 320] width 315 height 315
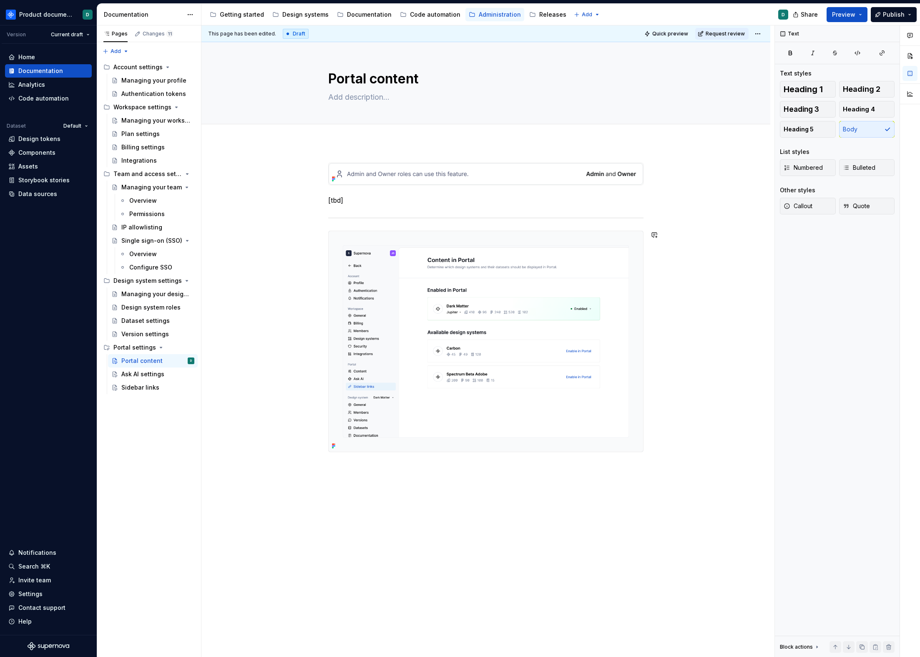
click at [381, 480] on div "[tbd]" at bounding box center [485, 401] width 569 height 516
click at [328, 467] on p "Enabling design system" at bounding box center [485, 467] width 315 height 10
click at [437, 468] on h3 "Enabling design system" at bounding box center [485, 468] width 315 height 12
drag, startPoint x: 425, startPoint y: 469, endPoint x: 367, endPoint y: 470, distance: 58.4
click at [367, 470] on h3 "Enabling design system" at bounding box center [485, 468] width 315 height 12
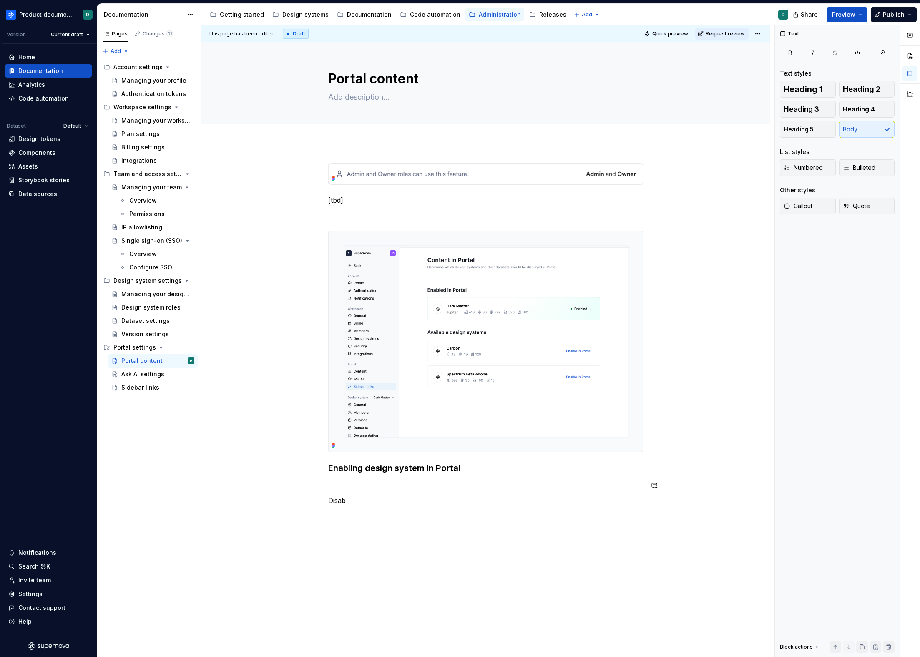
click at [391, 495] on div "[tbd] Enabling design system in Portal Disab" at bounding box center [485, 334] width 315 height 343
click at [395, 502] on p "Disab" at bounding box center [485, 501] width 315 height 10
click at [327, 499] on div "[tbd] Enabling design system in Portal Disabling design system from Portal" at bounding box center [485, 428] width 569 height 570
click at [345, 485] on p at bounding box center [485, 486] width 315 height 10
click at [483, 465] on h3 "Enabling design system in Portal" at bounding box center [485, 468] width 315 height 12
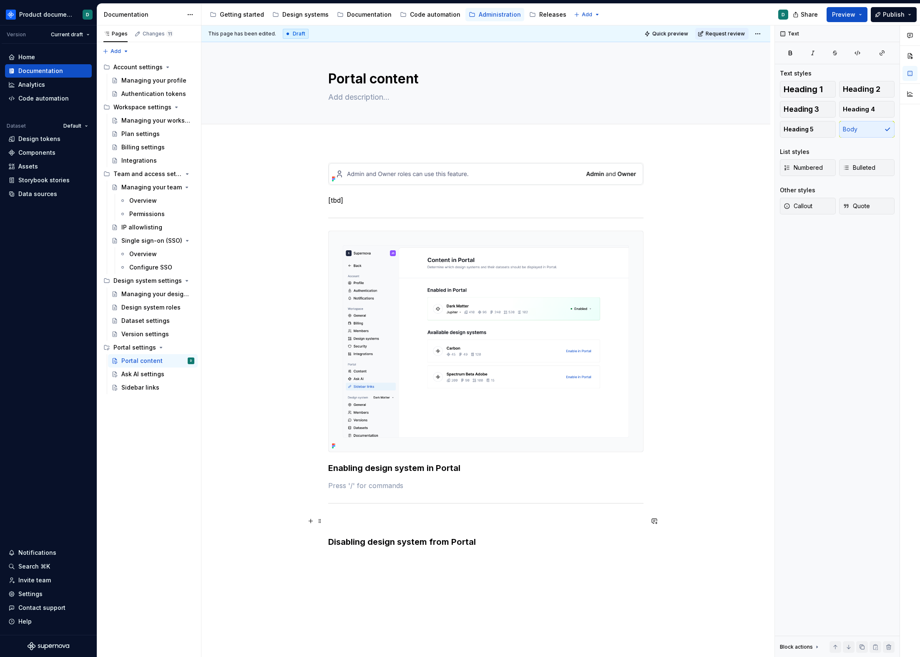
click at [408, 516] on p at bounding box center [485, 521] width 315 height 10
click at [410, 488] on p at bounding box center [485, 486] width 315 height 10
click at [472, 486] on p "To enable design system in Portal, simply" at bounding box center [485, 486] width 315 height 10
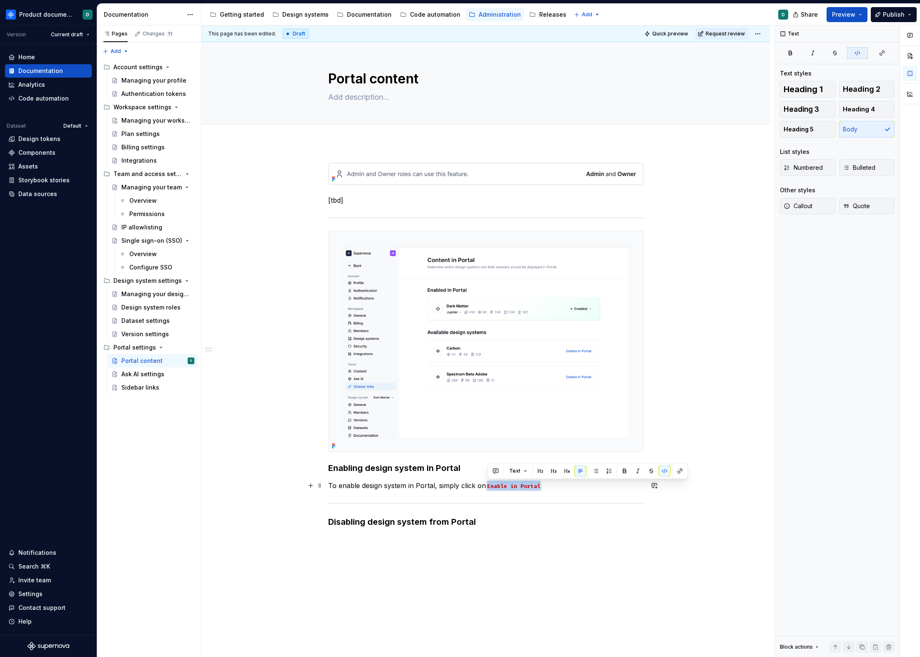
drag, startPoint x: 521, startPoint y: 486, endPoint x: 487, endPoint y: 485, distance: 33.4
click at [487, 485] on p "To enable design system in Portal, simply click on Enable in Portal" at bounding box center [485, 486] width 315 height 10
click at [665, 470] on button "button" at bounding box center [665, 471] width 12 height 12
click at [555, 486] on p "To enable design system in Portal, simply click on Enable in Portal" at bounding box center [485, 486] width 315 height 10
click at [552, 487] on strong "Enable in Portal button" at bounding box center [524, 485] width 76 height 8
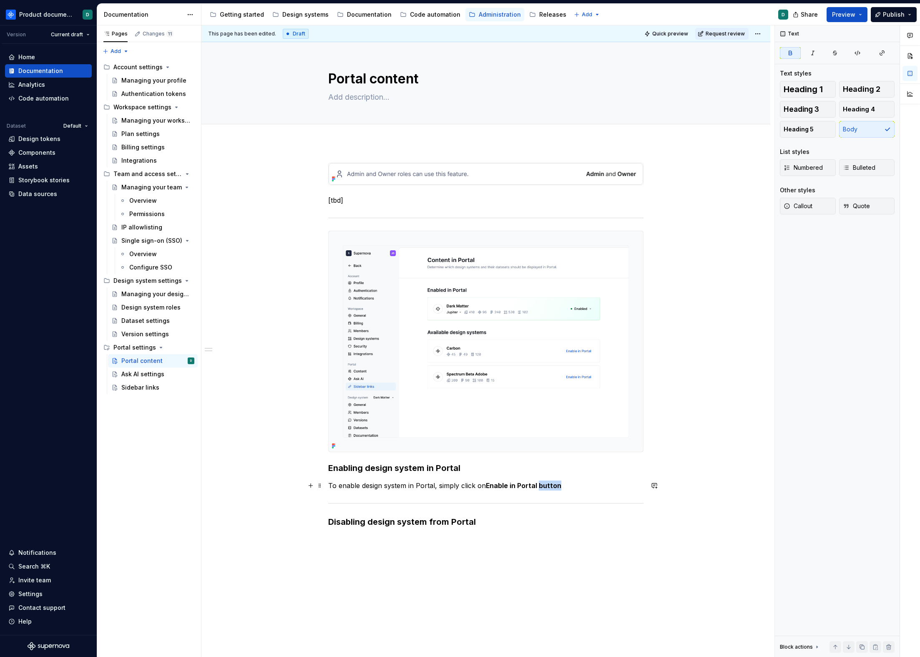
click at [552, 487] on strong "Enable in Portal button" at bounding box center [524, 485] width 76 height 8
click at [565, 486] on p "To enable design system in Portal, simply click on Enable in Portal button" at bounding box center [485, 486] width 315 height 10
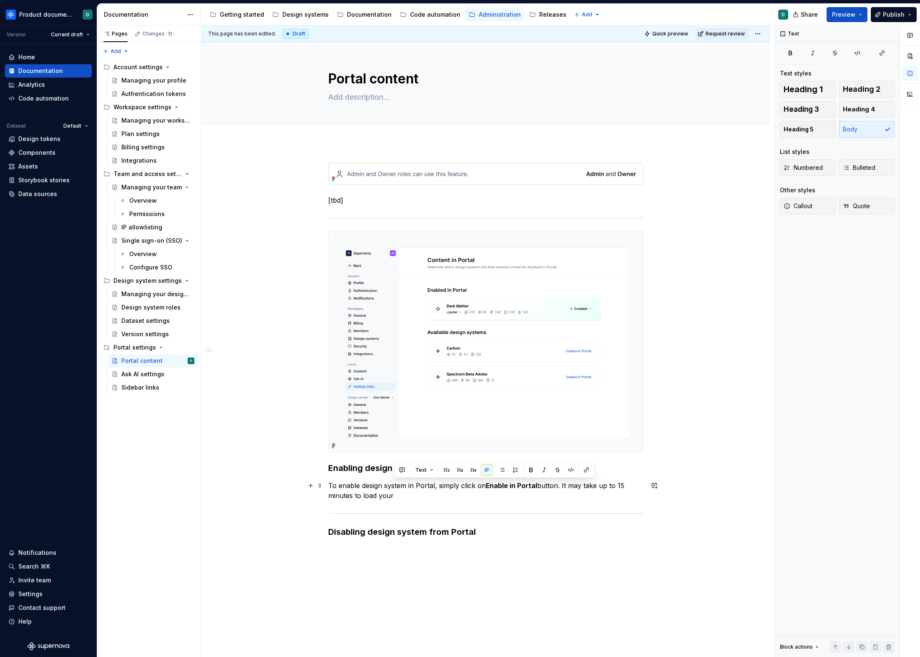
drag, startPoint x: 571, startPoint y: 496, endPoint x: 561, endPoint y: 485, distance: 14.2
click at [561, 485] on p "To enable design system in Portal, simply click on Enable in Portal button. It …" at bounding box center [485, 491] width 315 height 20
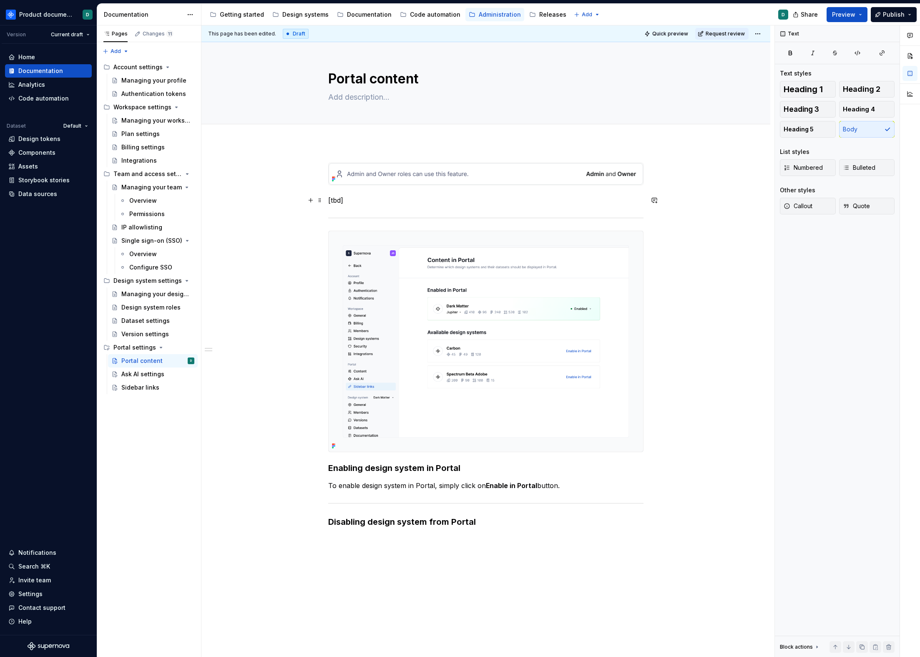
click at [341, 200] on p "[tbd]" at bounding box center [485, 200] width 315 height 10
drag, startPoint x: 350, startPoint y: 201, endPoint x: 325, endPoint y: 199, distance: 25.1
click at [325, 199] on div "[tbd] Enabling design system in Portal To enable design system in Portal, simpl…" at bounding box center [485, 439] width 569 height 592
drag, startPoint x: 571, startPoint y: 201, endPoint x: 456, endPoint y: 199, distance: 114.7
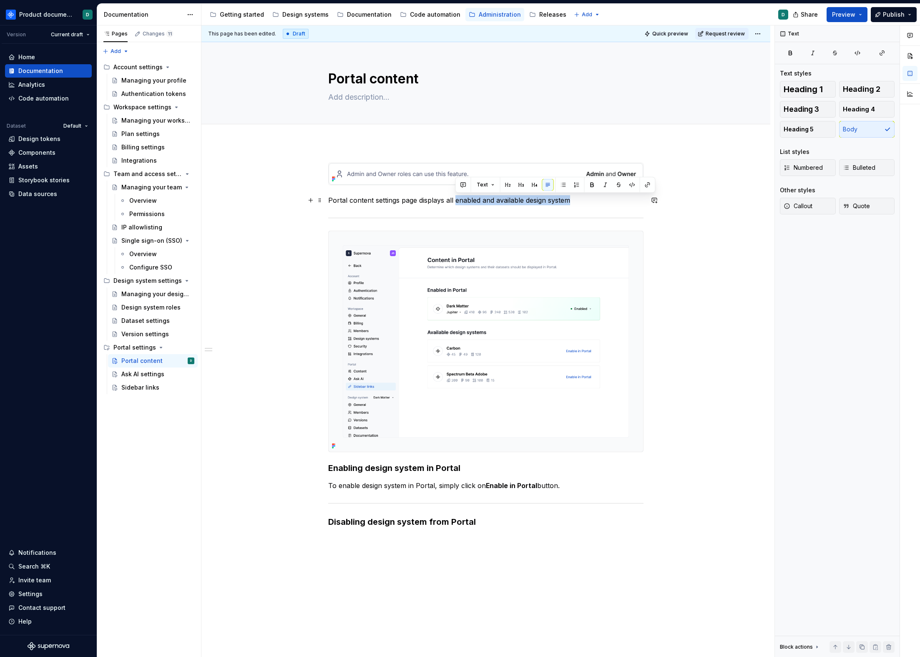
click at [456, 199] on p "Portal content settings page displays all enabled and available design system" at bounding box center [485, 200] width 315 height 10
click at [592, 200] on p "Portal content settings page displays all enabled and available design system" at bounding box center [485, 200] width 315 height 10
drag, startPoint x: 590, startPoint y: 200, endPoint x: 456, endPoint y: 198, distance: 133.9
click at [456, 198] on p "Portal content settings page displays all enabled and available design system" at bounding box center [485, 200] width 315 height 10
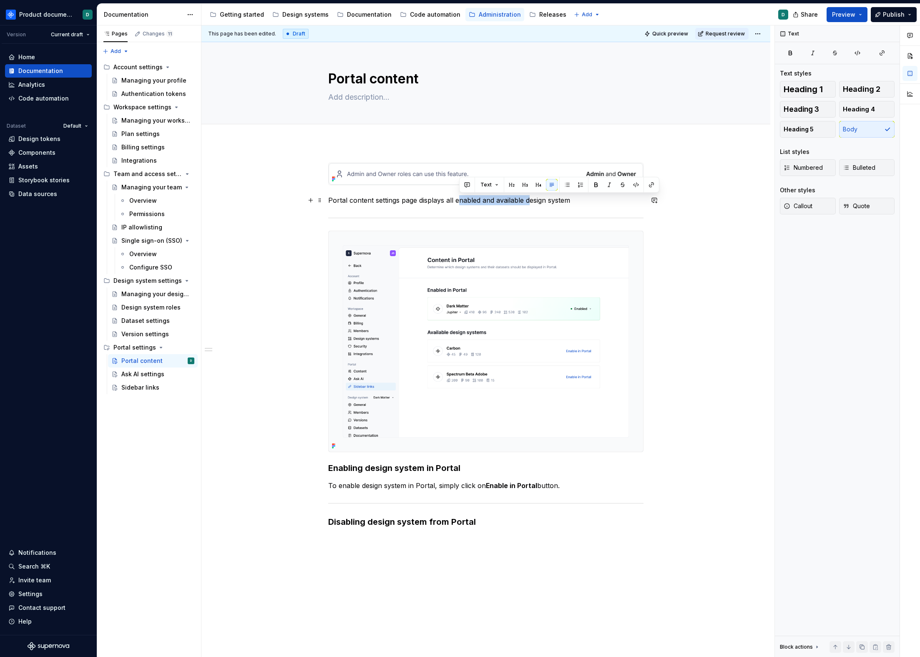
drag, startPoint x: 458, startPoint y: 198, endPoint x: 559, endPoint y: 198, distance: 100.9
click at [528, 198] on p "Portal content settings page displays all enabled and available design system" at bounding box center [485, 200] width 315 height 10
drag, startPoint x: 576, startPoint y: 197, endPoint x: 456, endPoint y: 195, distance: 120.1
click at [456, 195] on p "Portal content settings page displays all enabled and available design system" at bounding box center [485, 200] width 315 height 10
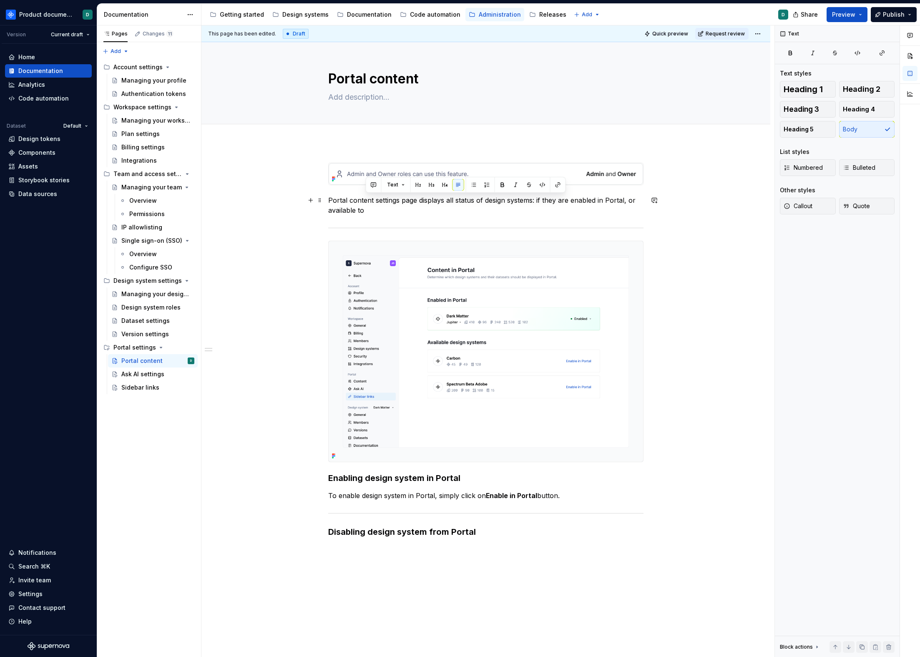
drag, startPoint x: 468, startPoint y: 207, endPoint x: 456, endPoint y: 201, distance: 13.4
click at [456, 201] on p "Portal content settings page displays all status of design systems: if they are…" at bounding box center [485, 205] width 315 height 20
click at [445, 205] on p "Portal content settings page displays all enabled design systems in Portal, and…" at bounding box center [485, 205] width 315 height 20
click at [511, 553] on div "Portal content settings page displays all enabled design systems in Portal, and…" at bounding box center [485, 444] width 569 height 602
click at [582, 549] on p "To disable design system from Portal, open the context menu by clicking on Enab…" at bounding box center [485, 549] width 315 height 10
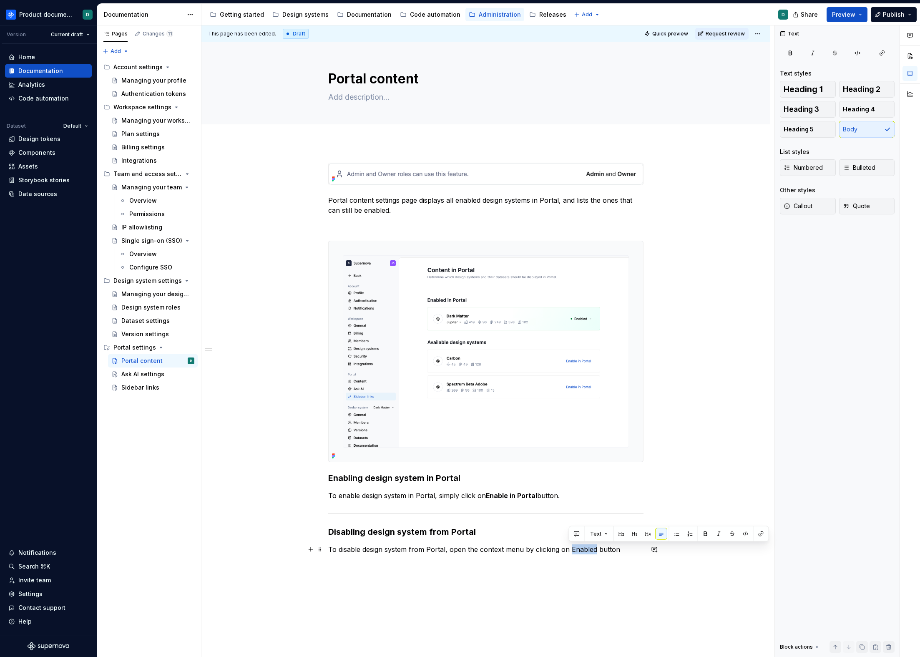
click at [582, 549] on p "To disable design system from Portal, open the context menu by clicking on Enab…" at bounding box center [485, 549] width 315 height 10
click at [632, 549] on p "To disable design system from Portal, open the context menu by clicking on Enab…" at bounding box center [485, 549] width 315 height 10
click at [341, 560] on p "To disable design system from Portal, open the context menu by clicking on Enab…" at bounding box center [485, 554] width 315 height 20
click at [416, 562] on p "To disable design system from Portal, open the context menu by clicking on Enab…" at bounding box center [485, 554] width 315 height 20
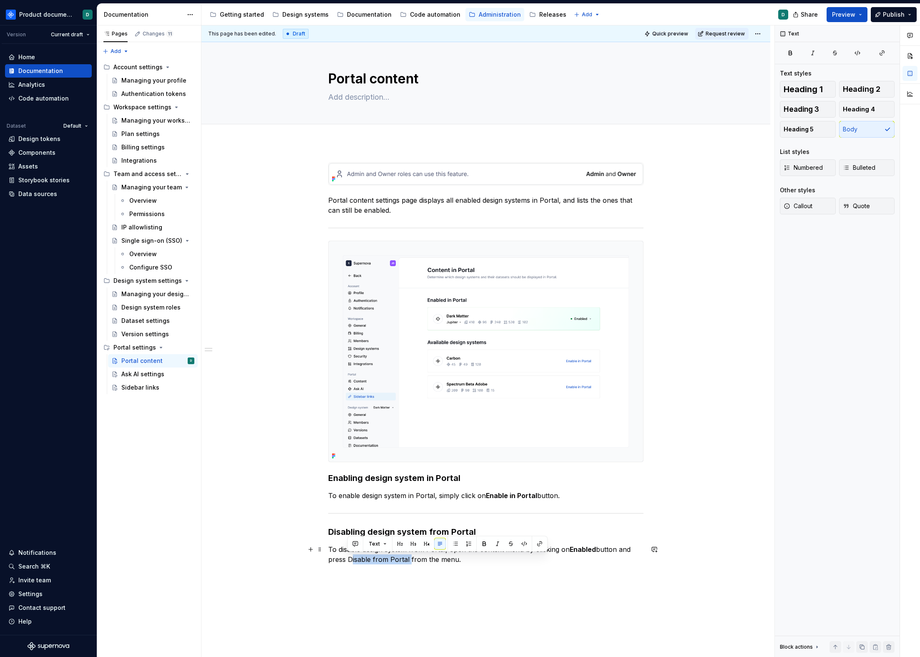
drag, startPoint x: 349, startPoint y: 559, endPoint x: 408, endPoint y: 560, distance: 58.4
click at [408, 560] on p "To disable design system from Portal, open the context menu by clicking on Enab…" at bounding box center [485, 554] width 315 height 20
click at [473, 560] on p "To disable design system from Portal, open the context menu by clicking on Enab…" at bounding box center [485, 554] width 315 height 20
click at [599, 495] on p "To enable design system in Portal, simply click on Enable in Portal button." at bounding box center [485, 496] width 315 height 10
drag, startPoint x: 592, startPoint y: 493, endPoint x: 437, endPoint y: 496, distance: 154.8
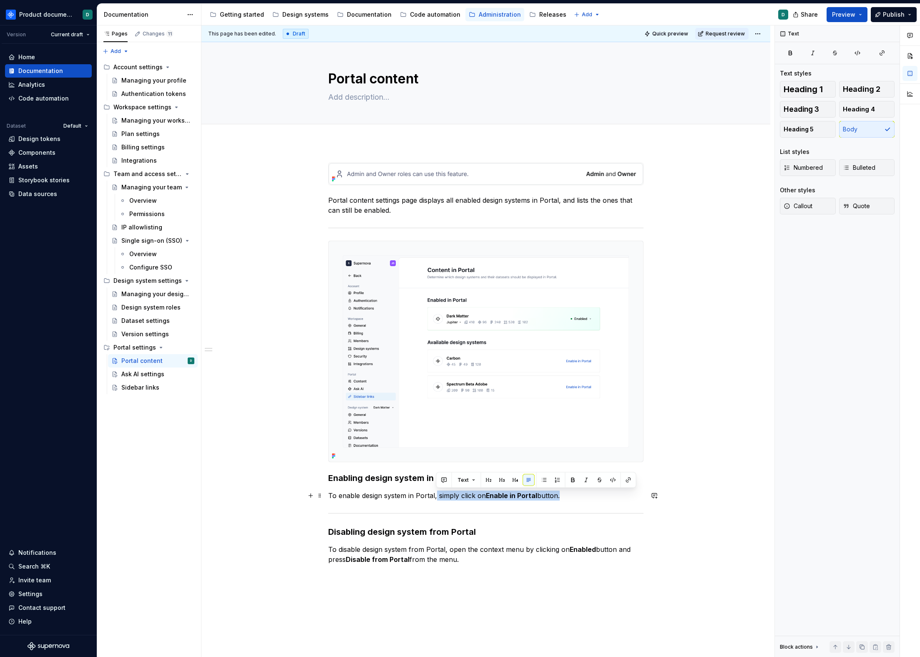
click at [437, 496] on p "To enable design system in Portal, simply click on Enable in Portal button." at bounding box center [485, 496] width 315 height 10
click at [436, 496] on p "To enable design system in Portal, simply click on Enable in Portal button." at bounding box center [485, 496] width 315 height 10
drag, startPoint x: 434, startPoint y: 496, endPoint x: 577, endPoint y: 495, distance: 143.1
click at [577, 495] on p "To enable design system in Portal, simply click on Enable in Portal button." at bounding box center [485, 496] width 315 height 10
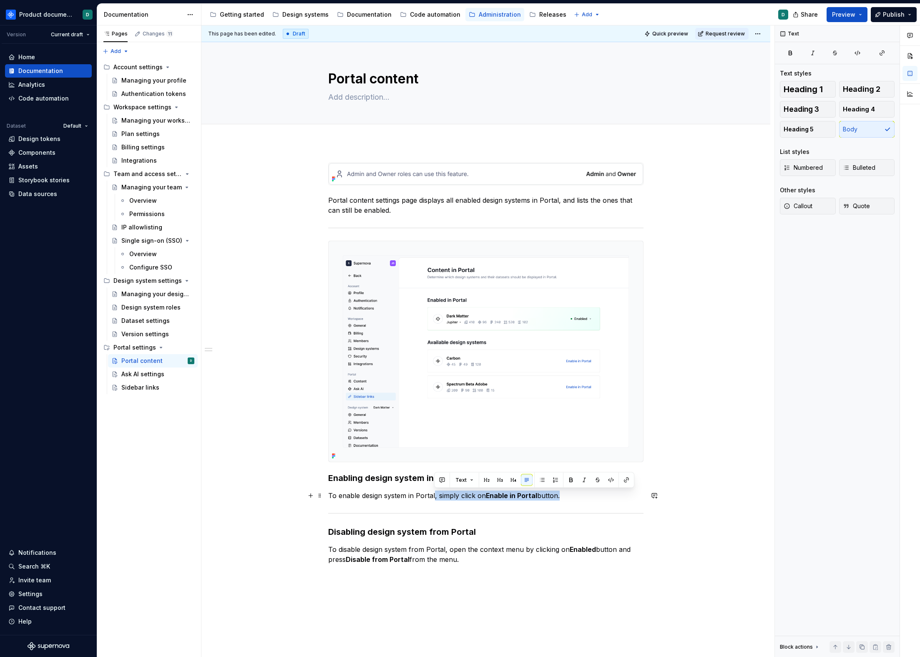
click at [577, 495] on p "To enable design system in Portal, simply click on Enable in Portal button." at bounding box center [485, 496] width 315 height 10
click at [572, 496] on p "To enable design system in Portal, simply click on Enable in Portal button." at bounding box center [485, 496] width 315 height 10
drag, startPoint x: 574, startPoint y: 496, endPoint x: 439, endPoint y: 493, distance: 135.2
click at [439, 493] on p "To enable design system in Portal, simply click on Enable in Portal button." at bounding box center [485, 496] width 315 height 10
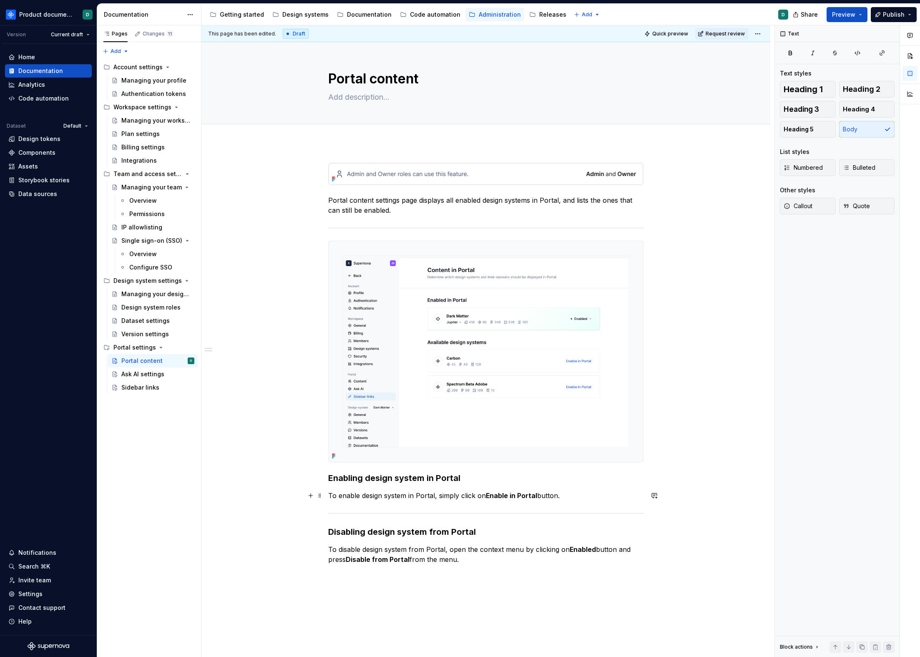
click at [439, 495] on p "To enable design system in Portal, simply click on Enable in Portal button." at bounding box center [485, 496] width 315 height 10
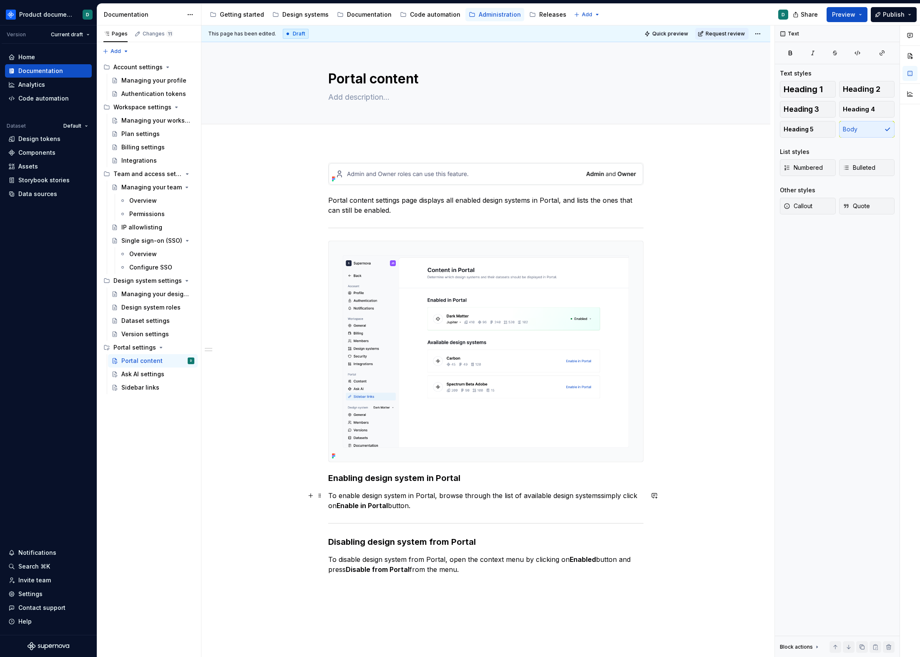
click at [439, 498] on p "To enable design system in Portal, browse through the list of available design …" at bounding box center [485, 501] width 315 height 20
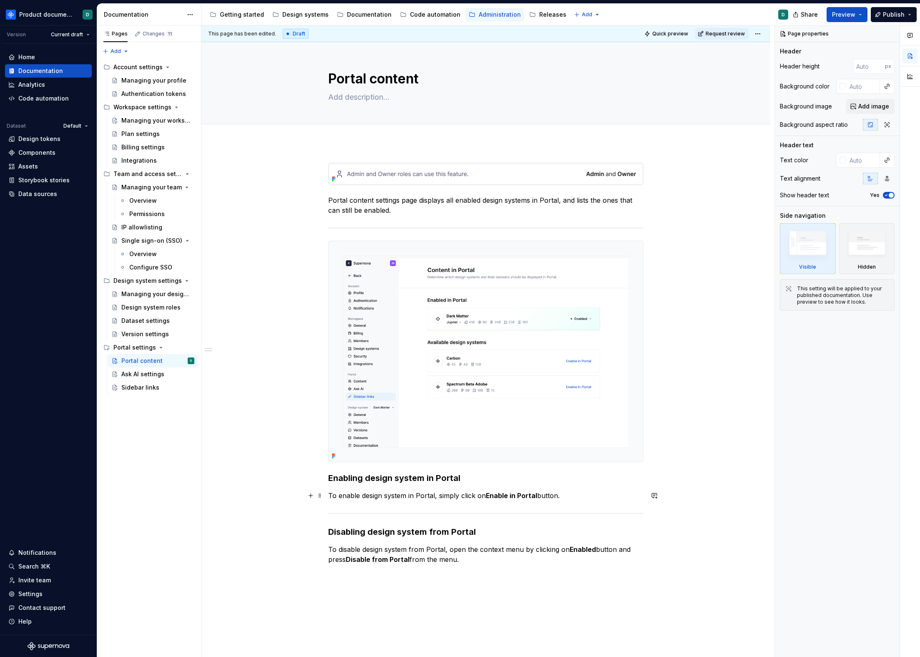
click at [578, 494] on p "To enable design system in Portal, simply click on Enable in Portal button." at bounding box center [485, 496] width 315 height 10
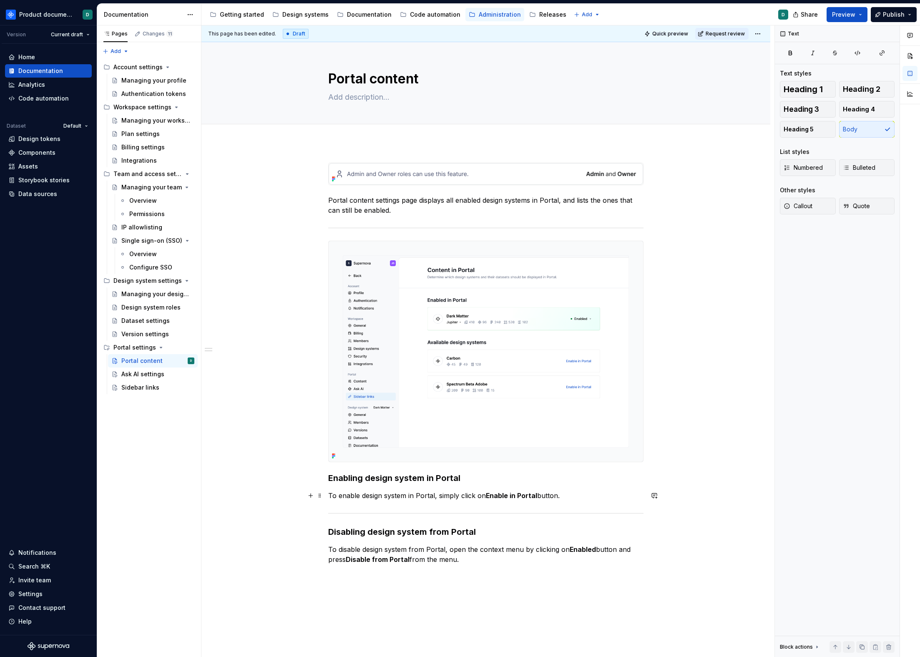
click at [437, 496] on p "To enable design system in Portal, simply click on Enable in Portal button." at bounding box center [485, 496] width 315 height 10
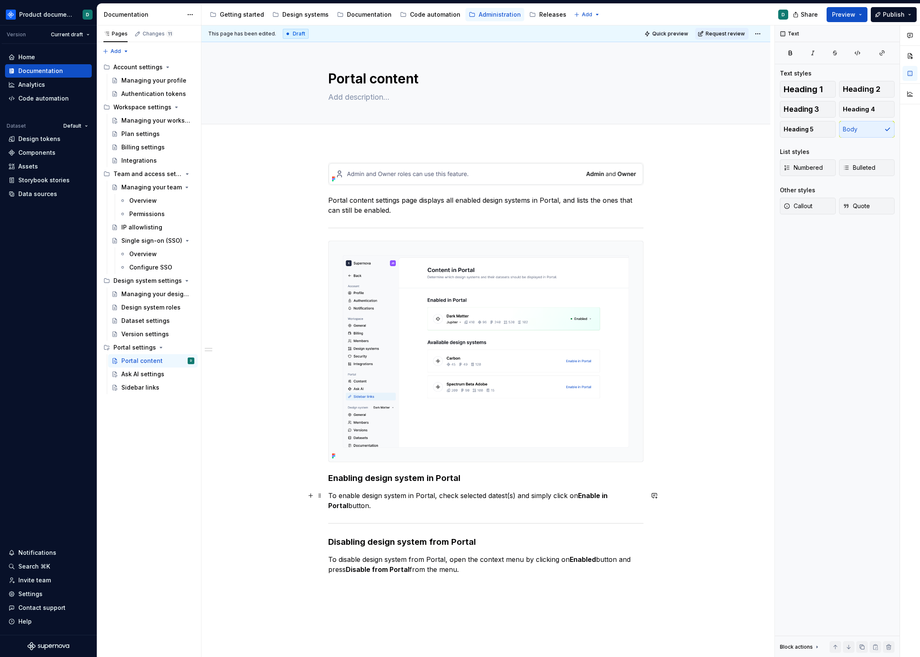
click at [494, 496] on p "To enable design system in Portal, check selected datest(s) and simply click on…" at bounding box center [485, 501] width 315 height 20
click at [505, 506] on p "To enable design system in Portal, check selected dataset(s) and simply click o…" at bounding box center [485, 501] width 315 height 20
click at [459, 496] on p "To enable design system in Portal, check selected dataset(s) and simply click o…" at bounding box center [485, 501] width 315 height 20
click at [525, 496] on p "To enable design system in Portal, check if selected dataset(s) and simply clic…" at bounding box center [485, 501] width 315 height 20
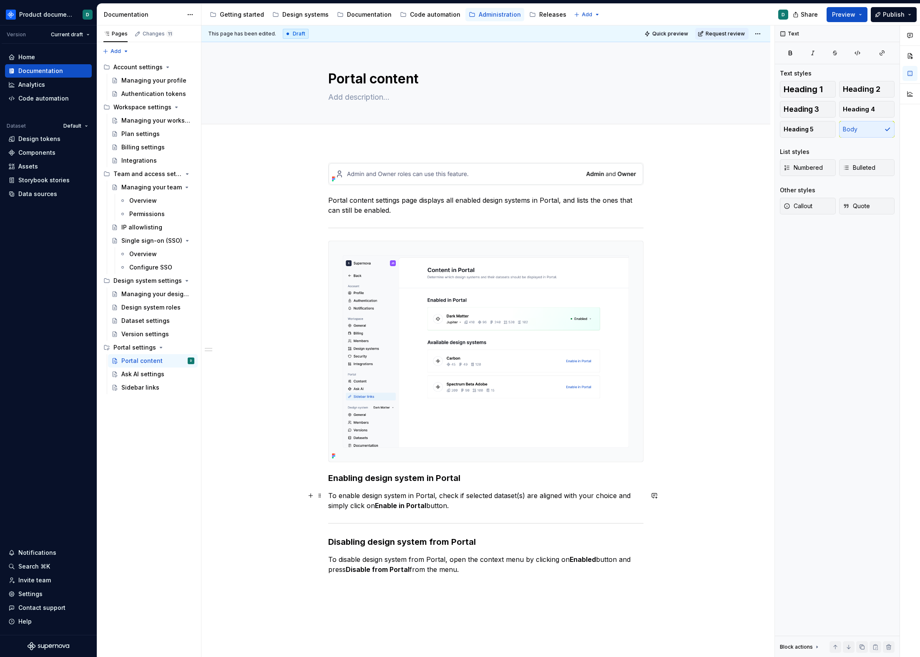
click at [518, 503] on p "To enable design system in Portal, check if selected dataset(s) are aligned wit…" at bounding box center [485, 501] width 315 height 20
click at [511, 504] on p "To enable design system in Portal, check if selected dataset(s) are aligned wit…" at bounding box center [485, 501] width 315 height 20
click at [147, 377] on div "Ask AI settings" at bounding box center [142, 374] width 43 height 8
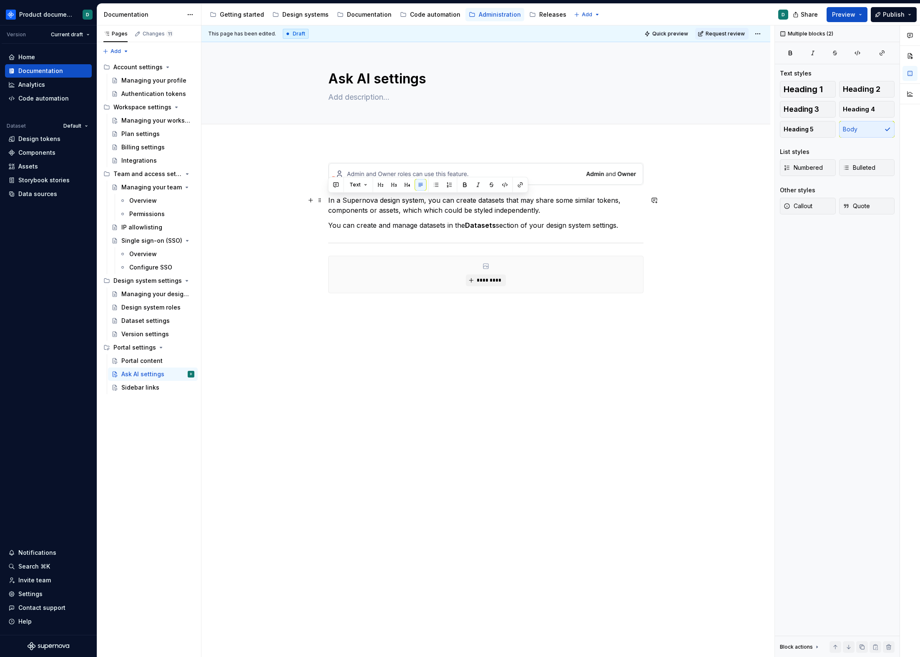
drag, startPoint x: 627, startPoint y: 225, endPoint x: 328, endPoint y: 200, distance: 300.2
click at [328, 200] on div "In a Supernova design system, you can create datasets that may share some simil…" at bounding box center [485, 228] width 315 height 131
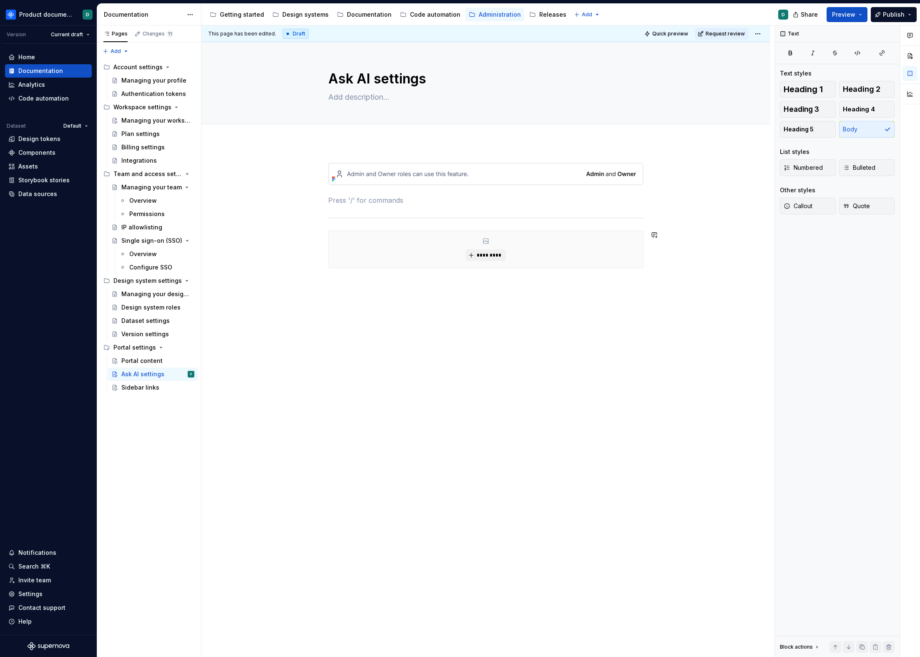
click at [423, 292] on div "*********" at bounding box center [485, 309] width 569 height 332
click at [485, 260] on button "*********" at bounding box center [486, 255] width 40 height 12
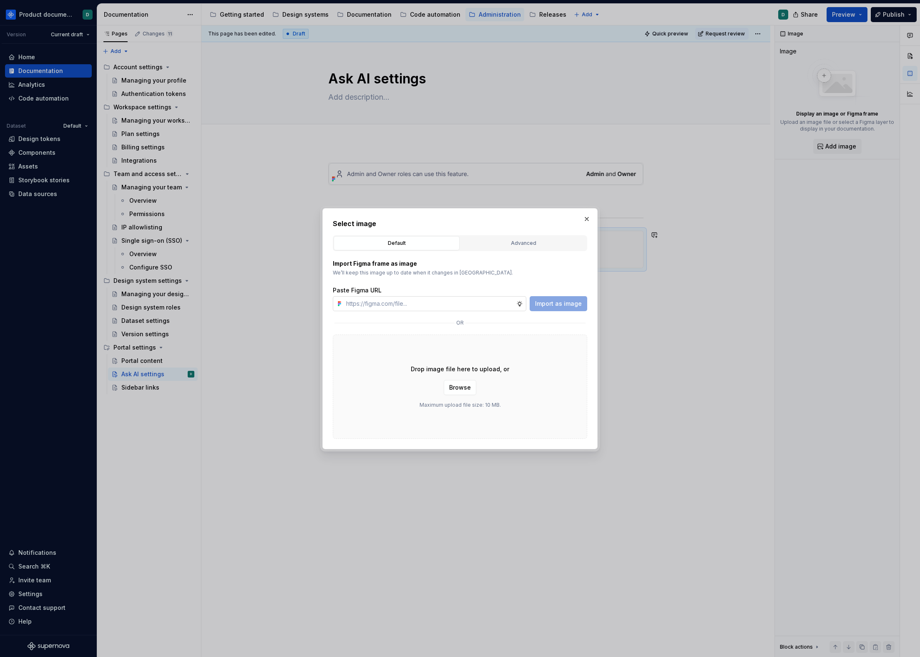
type textarea "*"
type input "[URL][DOMAIN_NAME]"
click at [551, 307] on span "Import as image" at bounding box center [558, 304] width 47 height 8
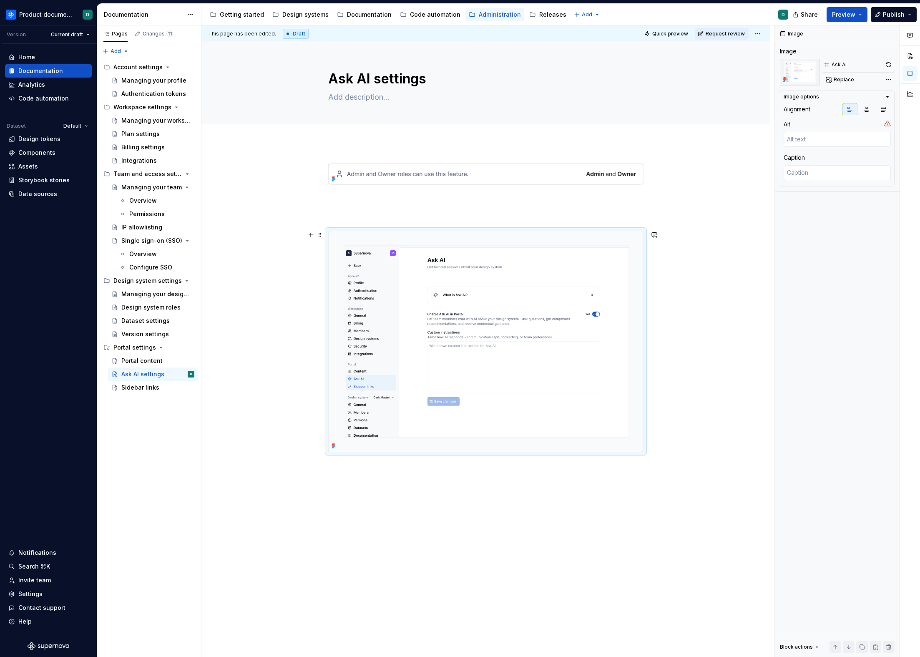
click at [488, 327] on img at bounding box center [486, 341] width 315 height 221
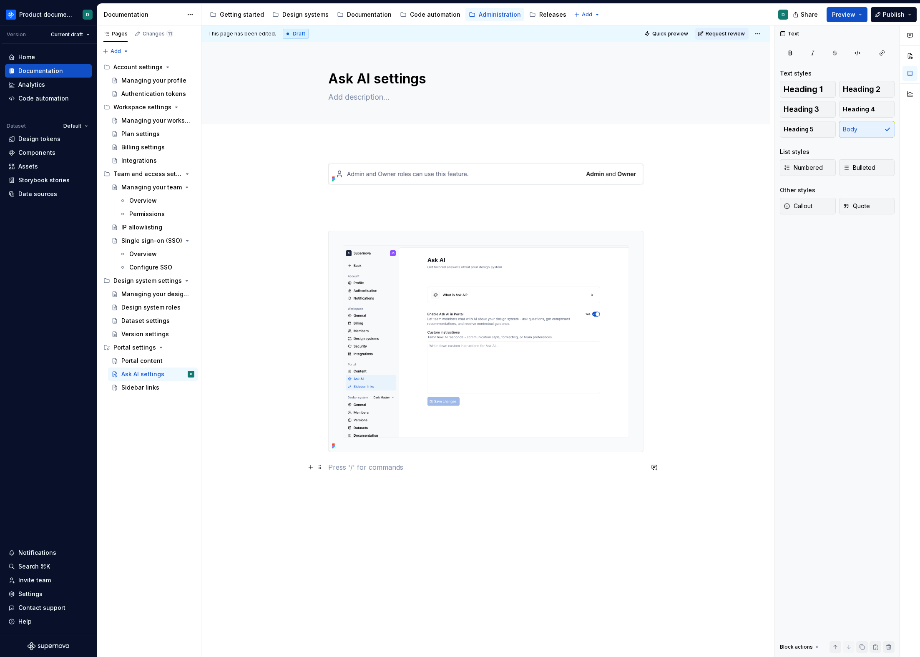
click at [447, 465] on p at bounding box center [485, 467] width 315 height 10
click at [240, 17] on div "Getting started" at bounding box center [242, 14] width 44 height 8
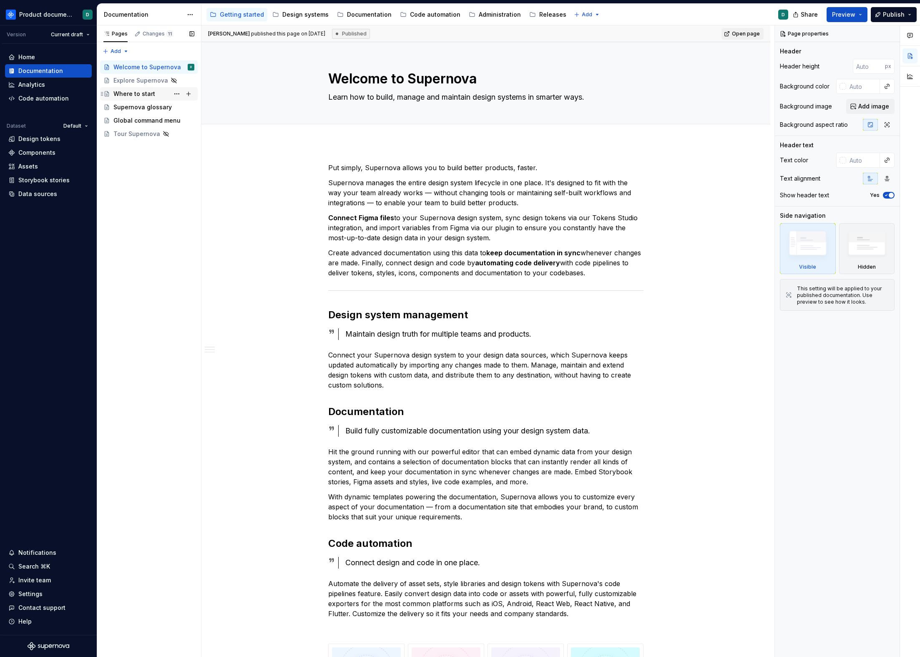
click at [128, 96] on div "Where to start" at bounding box center [134, 94] width 42 height 8
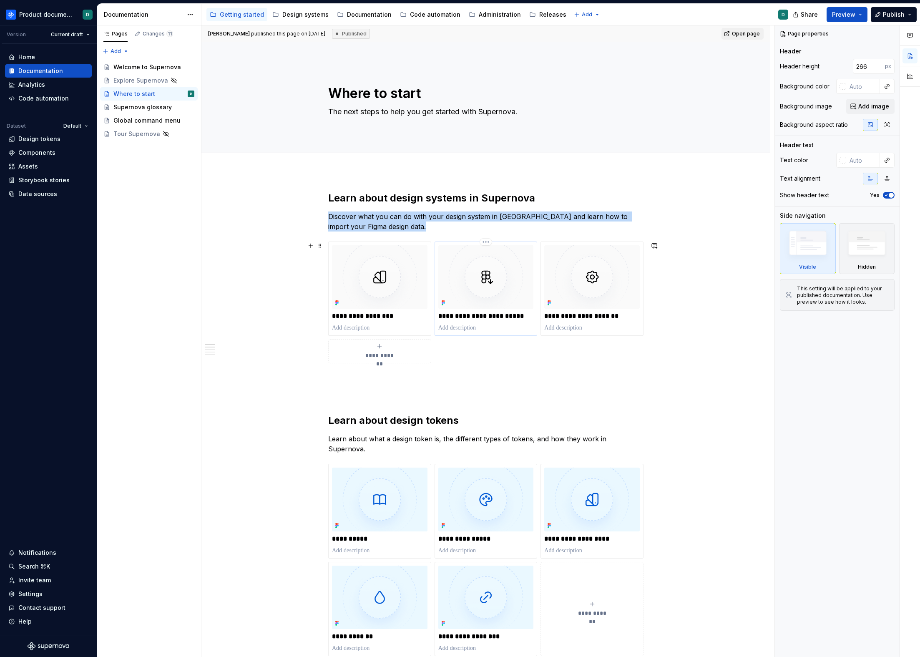
click at [463, 307] on img at bounding box center [486, 276] width 96 height 63
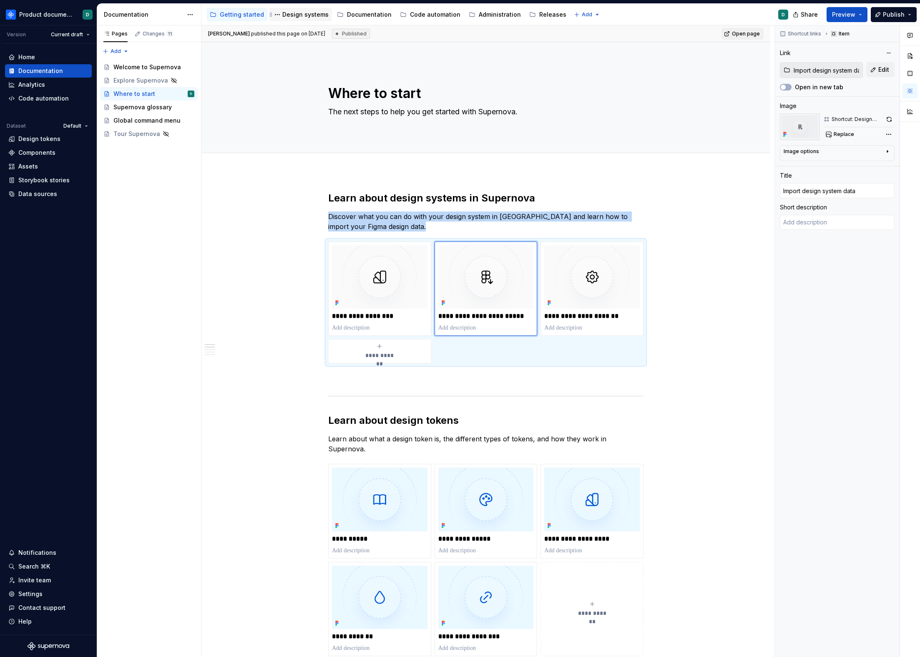
click at [280, 21] on div "Design systems" at bounding box center [300, 14] width 63 height 13
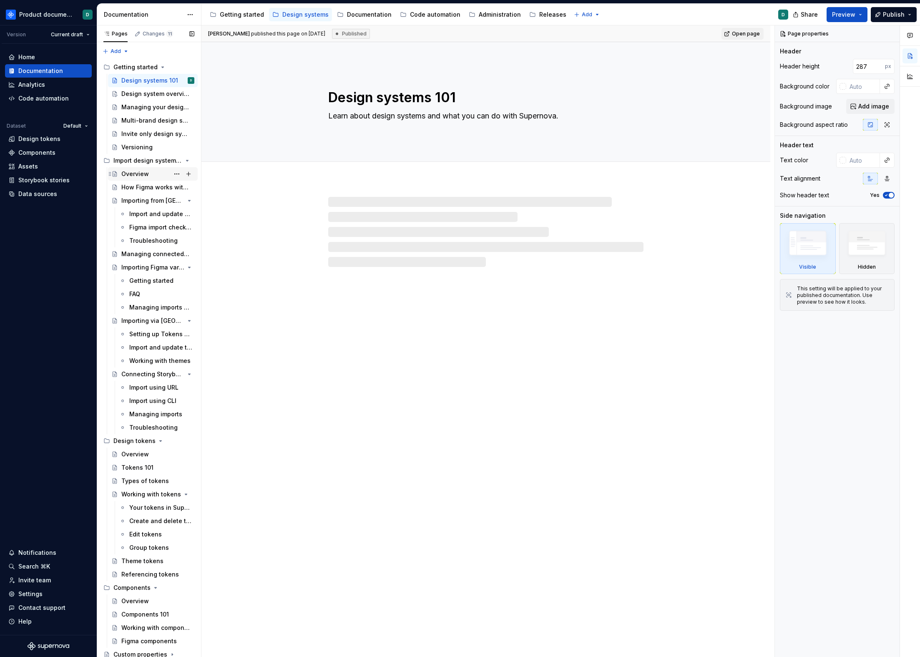
click at [130, 176] on div "Overview" at bounding box center [135, 174] width 28 height 8
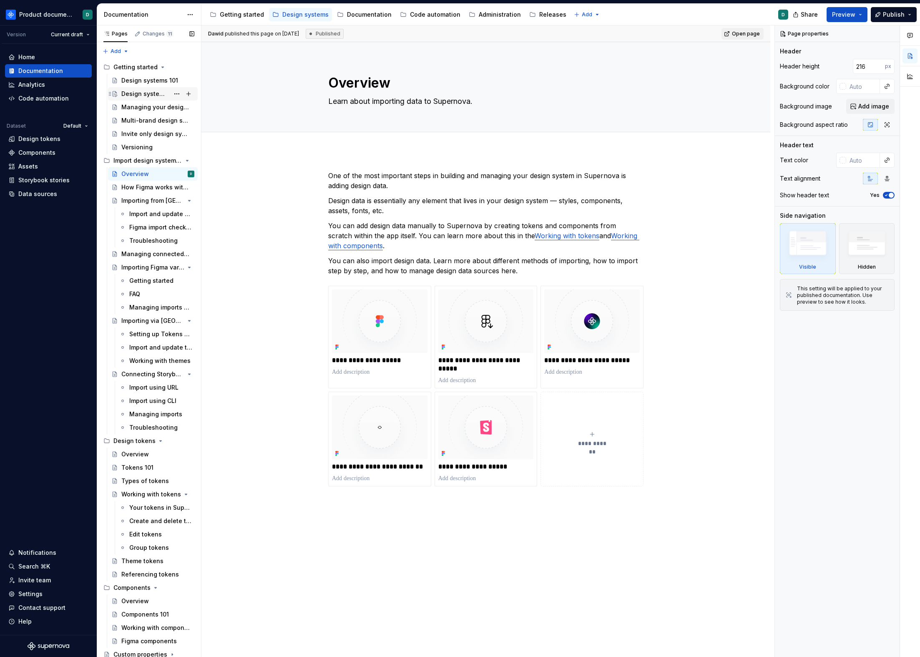
click at [127, 93] on div "Design system overview" at bounding box center [145, 94] width 48 height 8
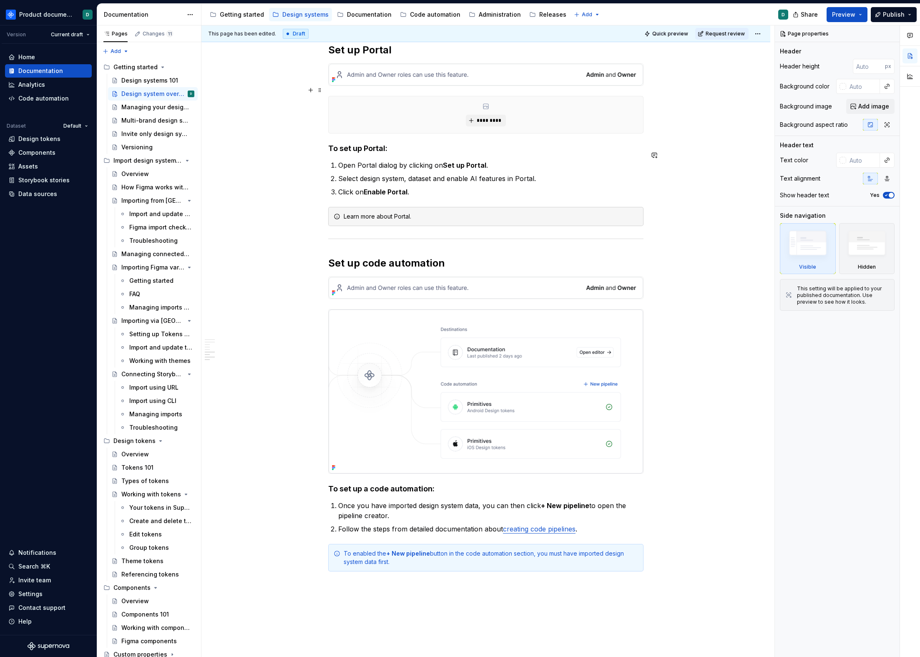
scroll to position [1139, 0]
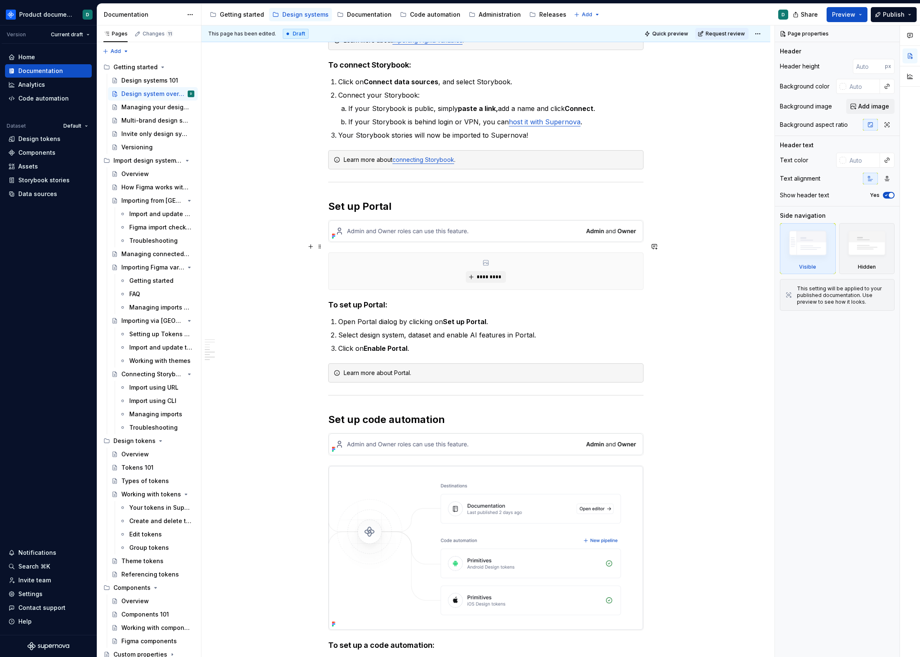
click at [429, 264] on div "*********" at bounding box center [486, 271] width 315 height 37
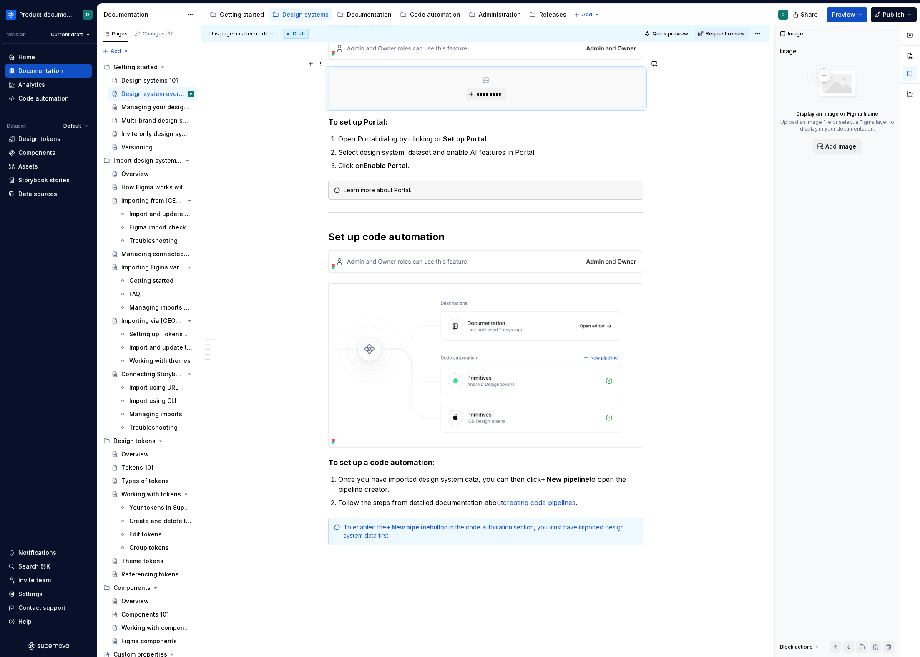
scroll to position [1090, 0]
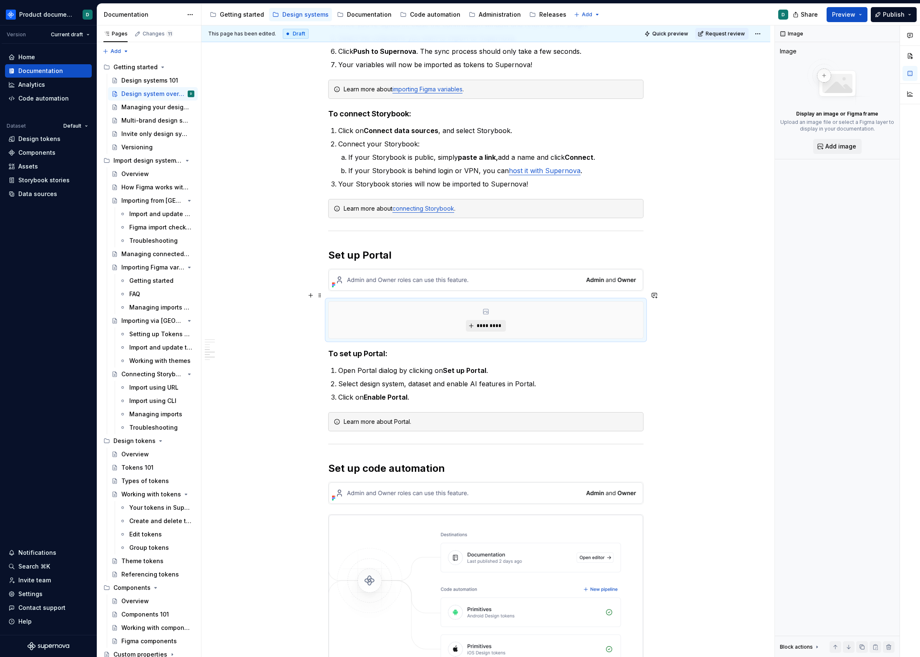
click at [469, 320] on button "*********" at bounding box center [486, 326] width 40 height 12
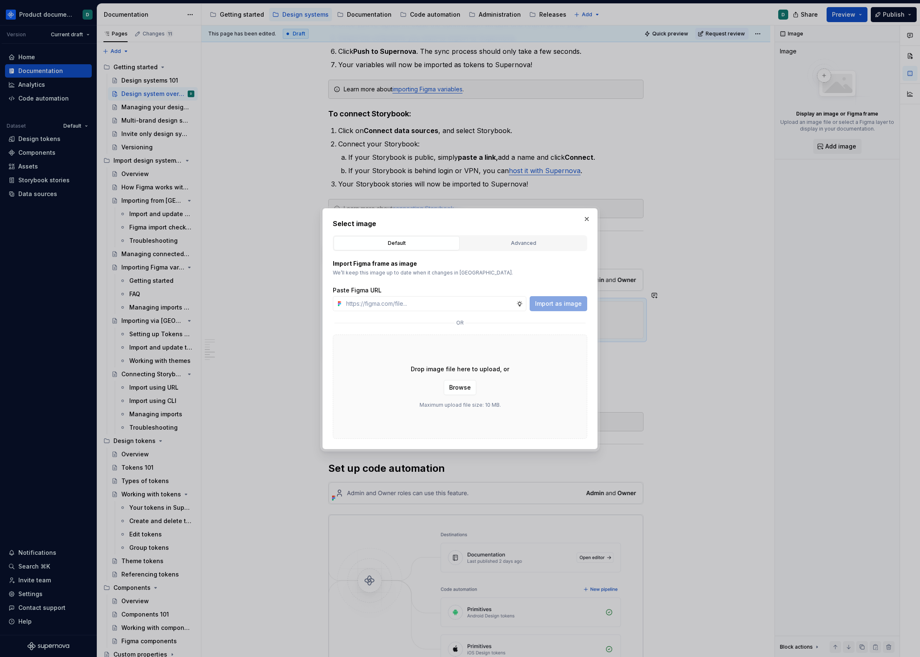
type textarea "*"
type input "[URL][DOMAIN_NAME]"
click at [568, 307] on span "Import as image" at bounding box center [558, 304] width 47 height 8
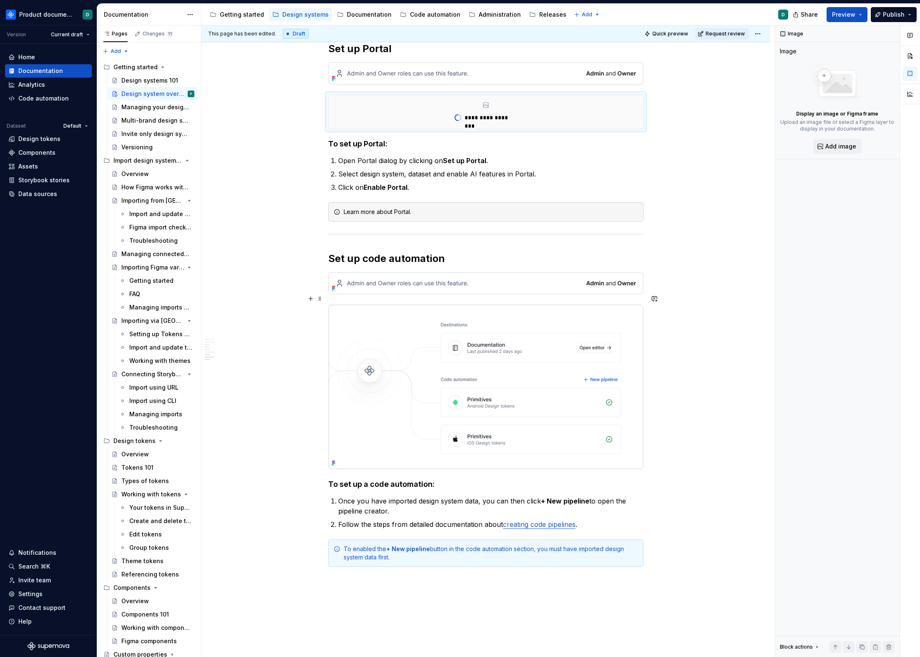
scroll to position [1339, 0]
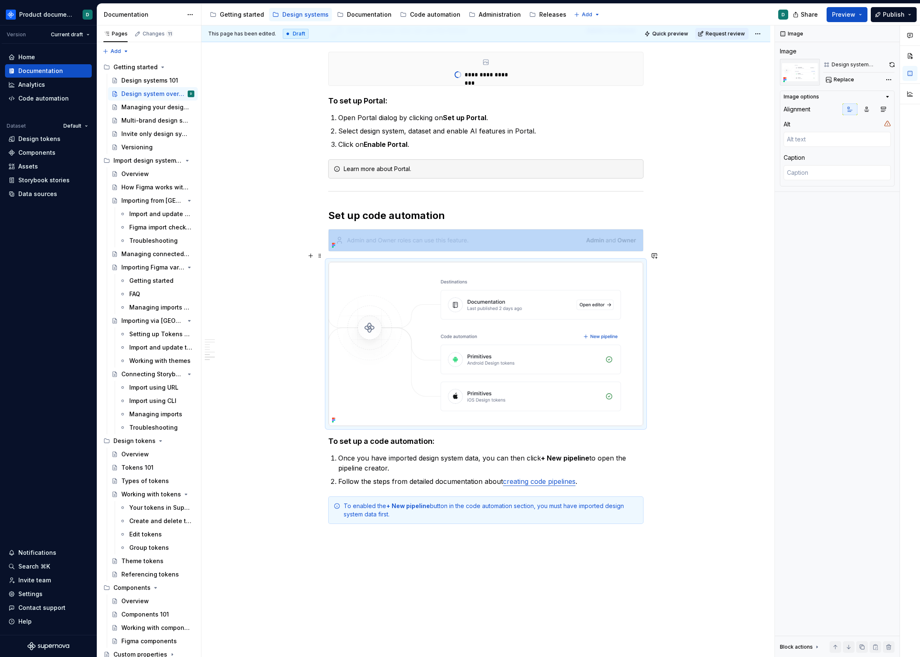
click at [539, 353] on img at bounding box center [486, 344] width 315 height 164
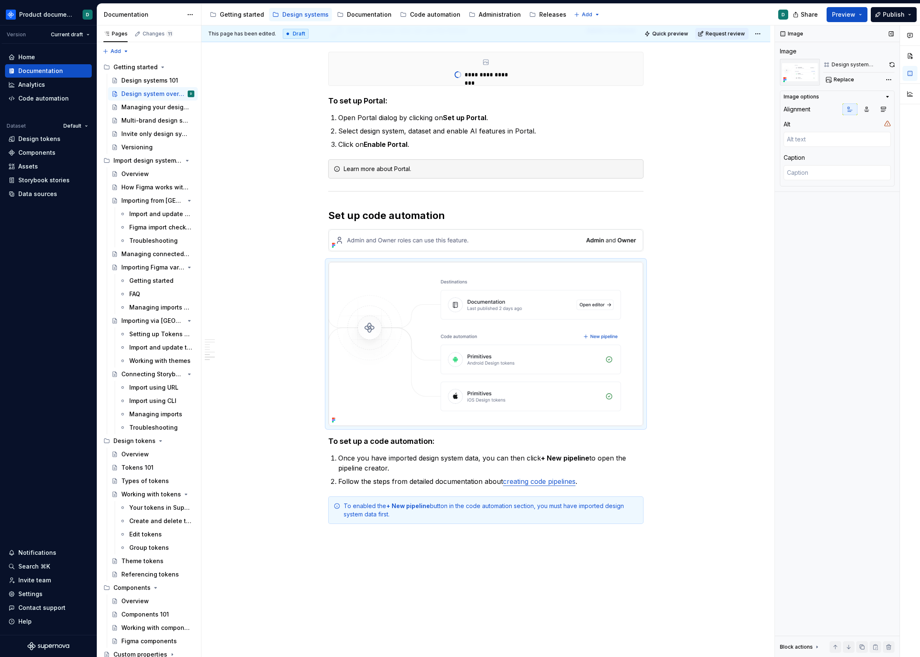
click at [889, 63] on div "Design system overview - destinations and code automations" at bounding box center [858, 65] width 71 height 12
click at [891, 65] on button "button" at bounding box center [892, 65] width 5 height 12
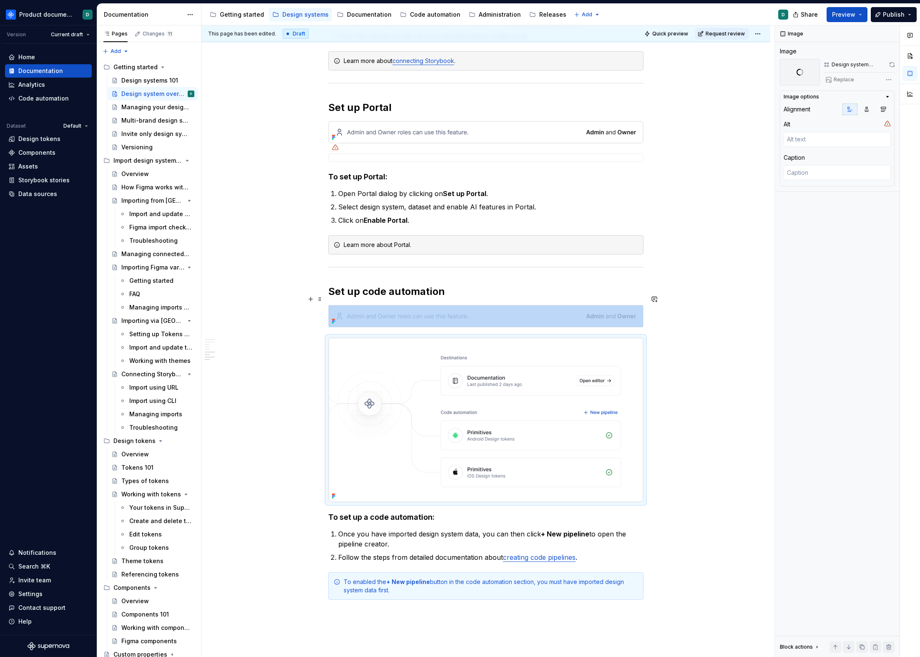
scroll to position [1216, 0]
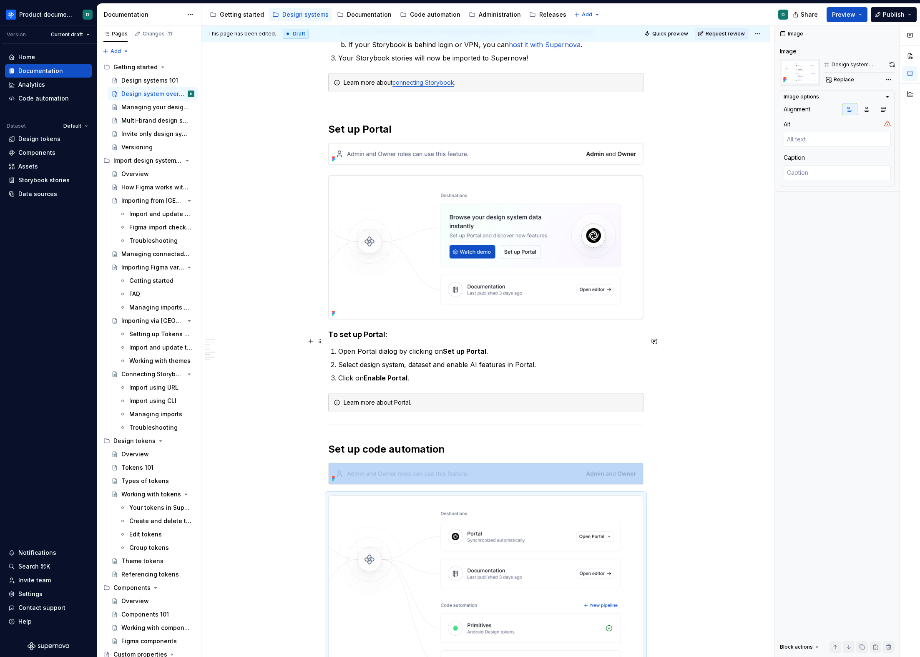
type textarea "*"
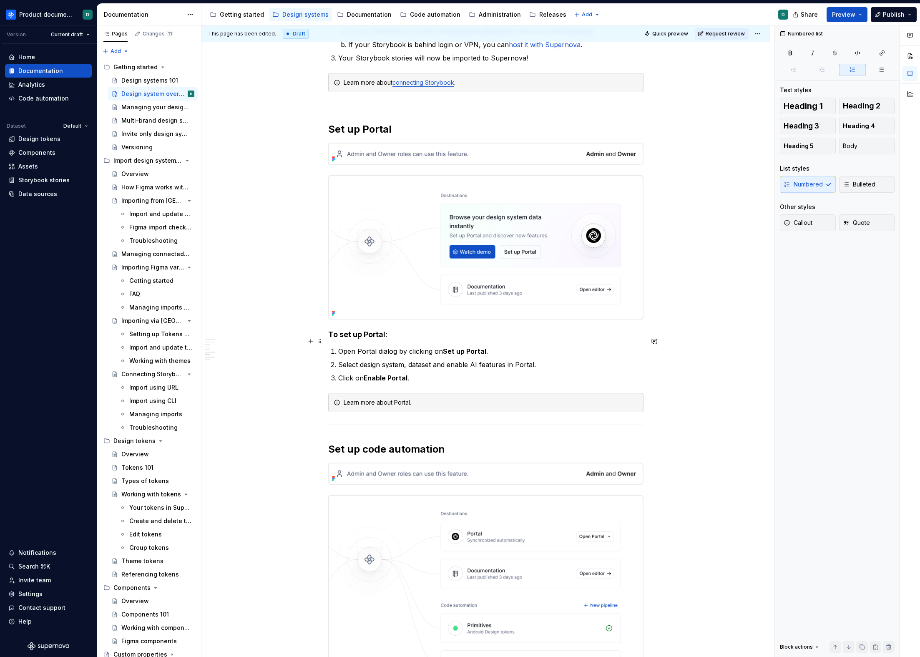
click at [338, 346] on li "Open Portal dialog by clicking on Set up Portal ." at bounding box center [490, 351] width 305 height 10
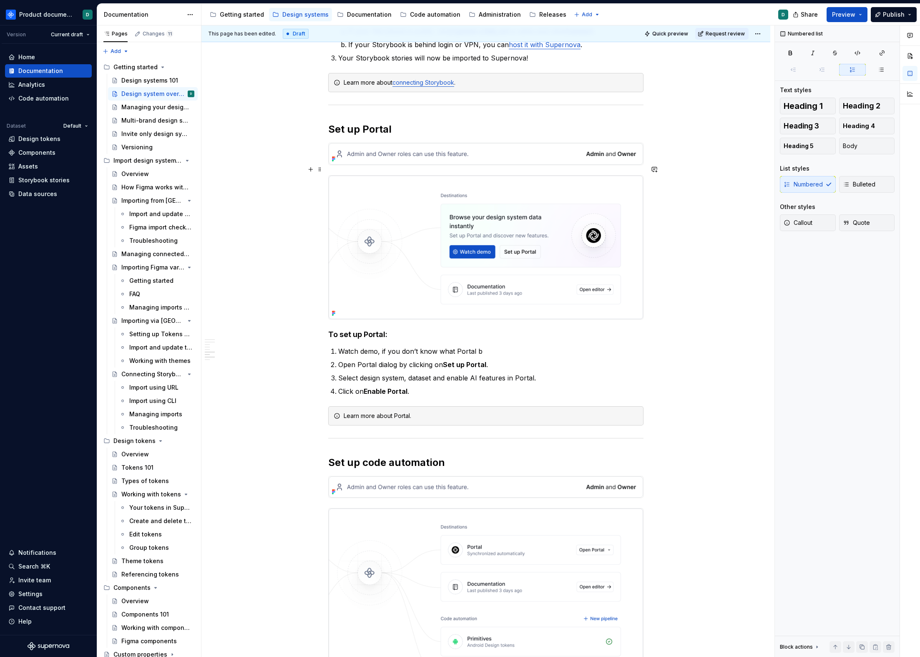
click at [501, 240] on img at bounding box center [486, 247] width 315 height 143
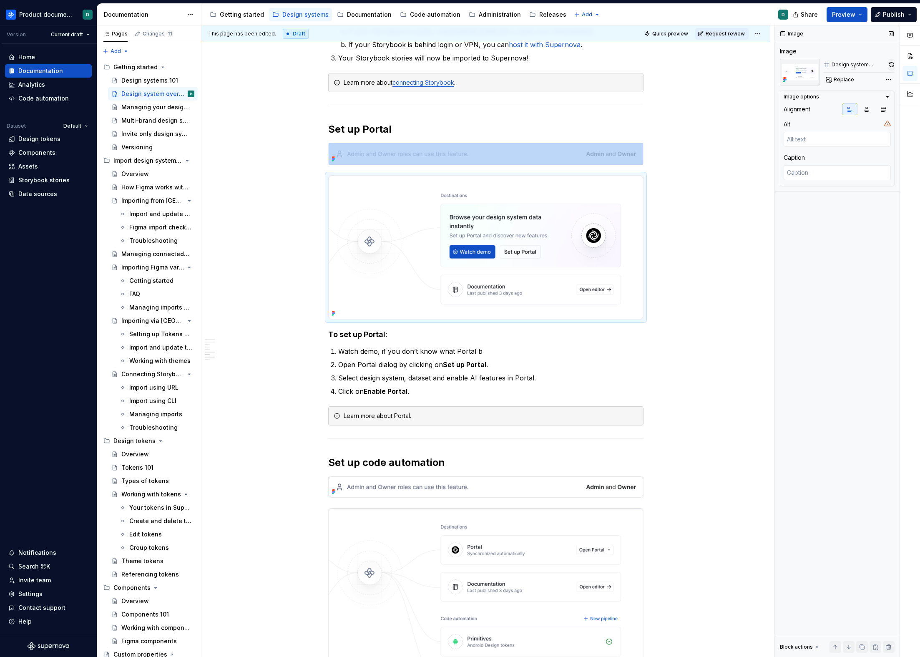
click at [894, 68] on button "button" at bounding box center [892, 65] width 6 height 12
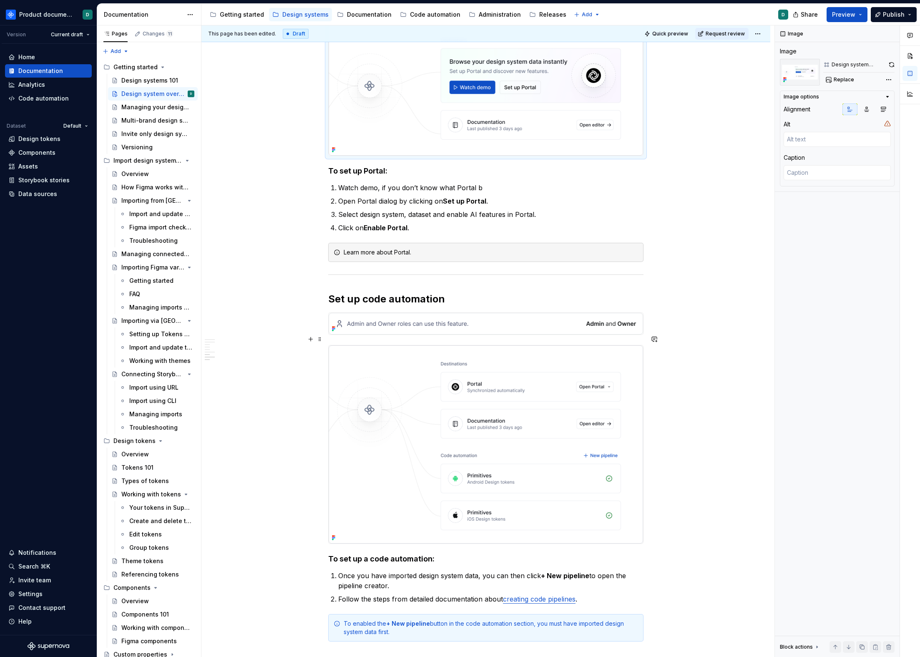
click at [468, 405] on img at bounding box center [486, 444] width 315 height 198
click at [892, 63] on button "button" at bounding box center [892, 65] width 5 height 12
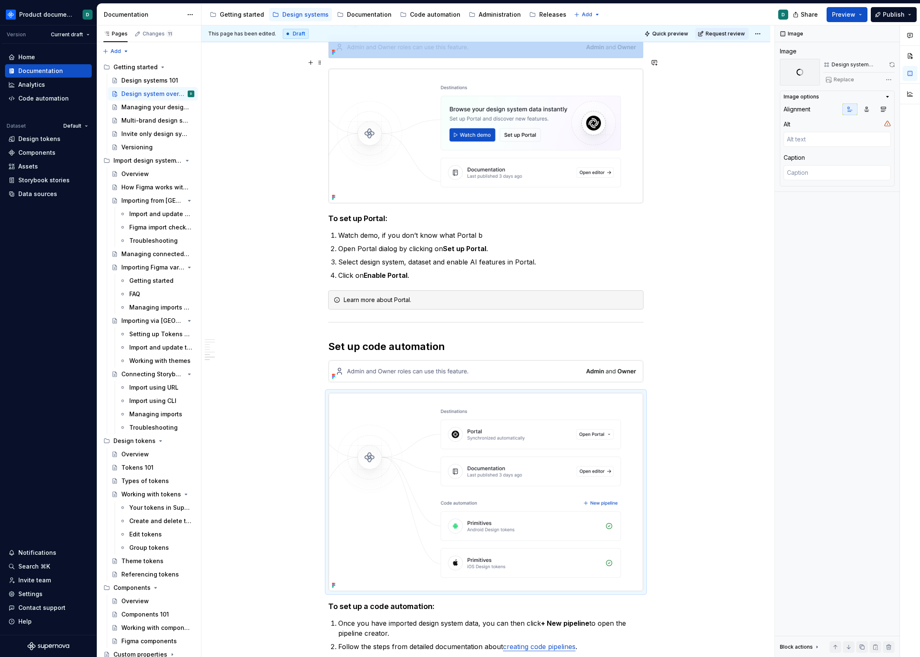
scroll to position [1307, 0]
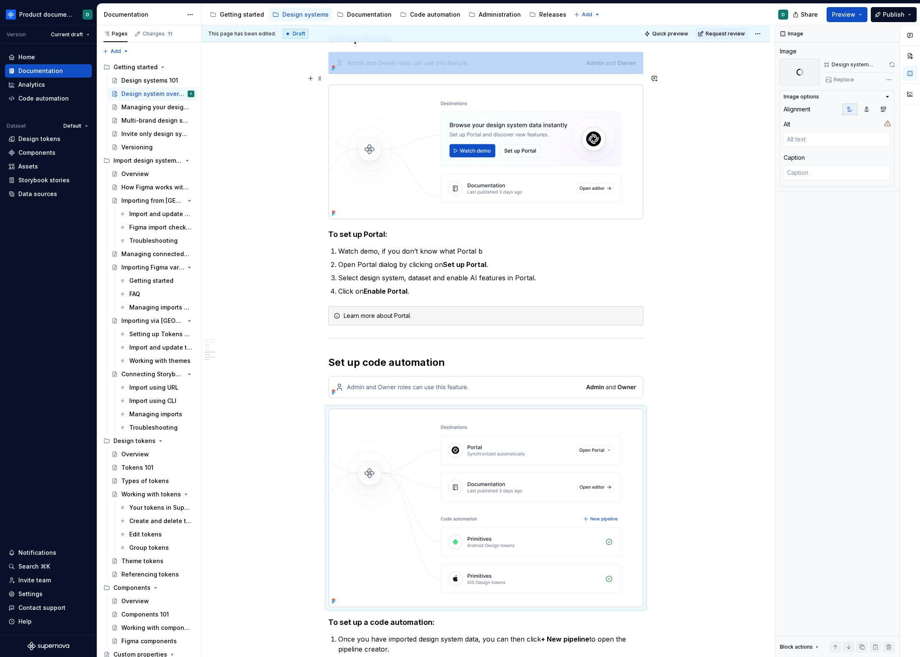
click at [566, 184] on img at bounding box center [486, 152] width 315 height 135
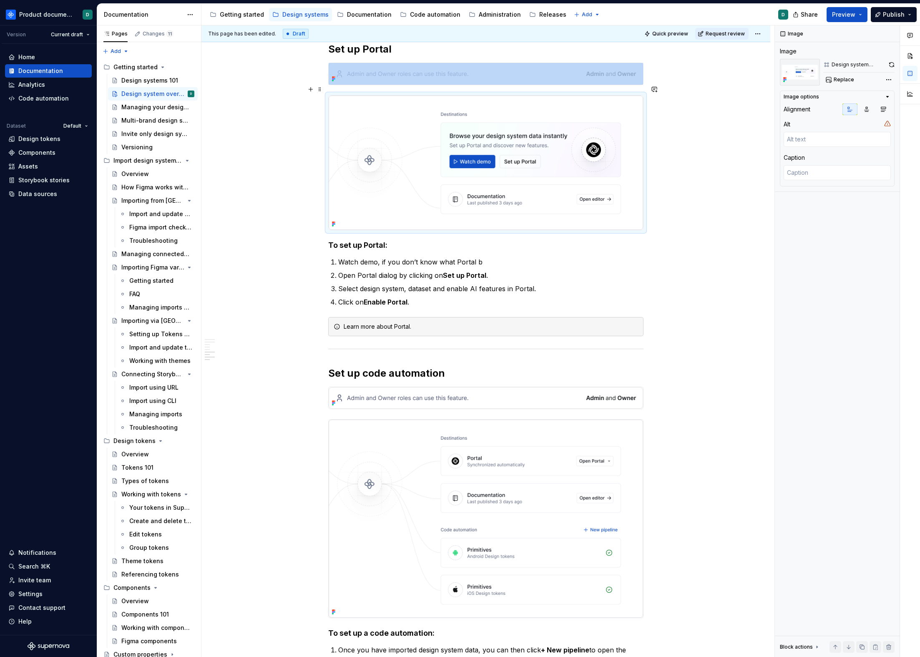
scroll to position [1291, 0]
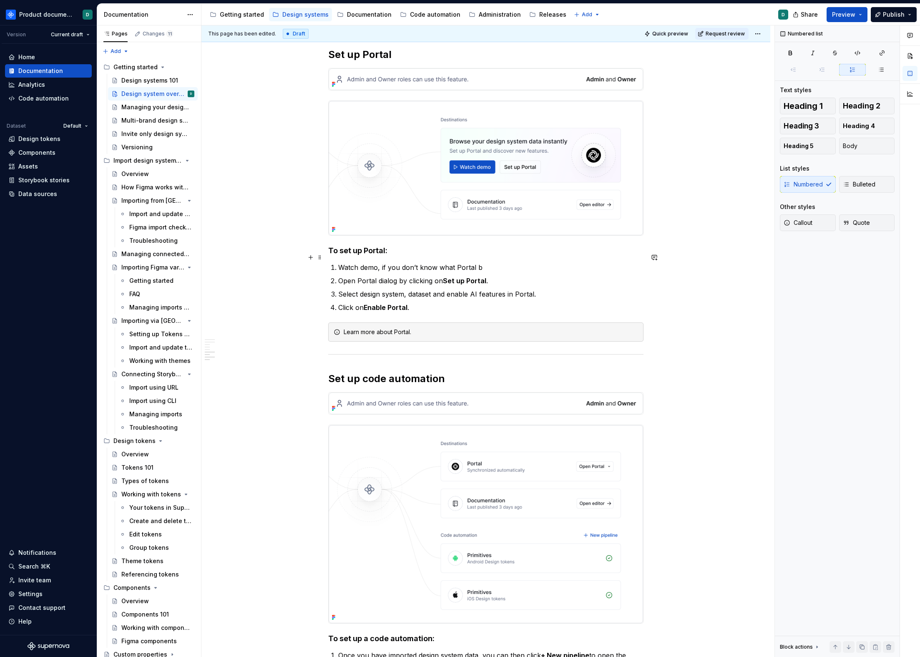
click at [495, 262] on p "Watch demo, if you don’t know what Portal b" at bounding box center [490, 267] width 305 height 10
drag, startPoint x: 482, startPoint y: 260, endPoint x: 388, endPoint y: 259, distance: 93.9
click at [388, 262] on p "Watch demo, if you don’t know what Portal" at bounding box center [490, 267] width 305 height 10
type textarea "*"
drag, startPoint x: 343, startPoint y: 258, endPoint x: 378, endPoint y: 260, distance: 34.7
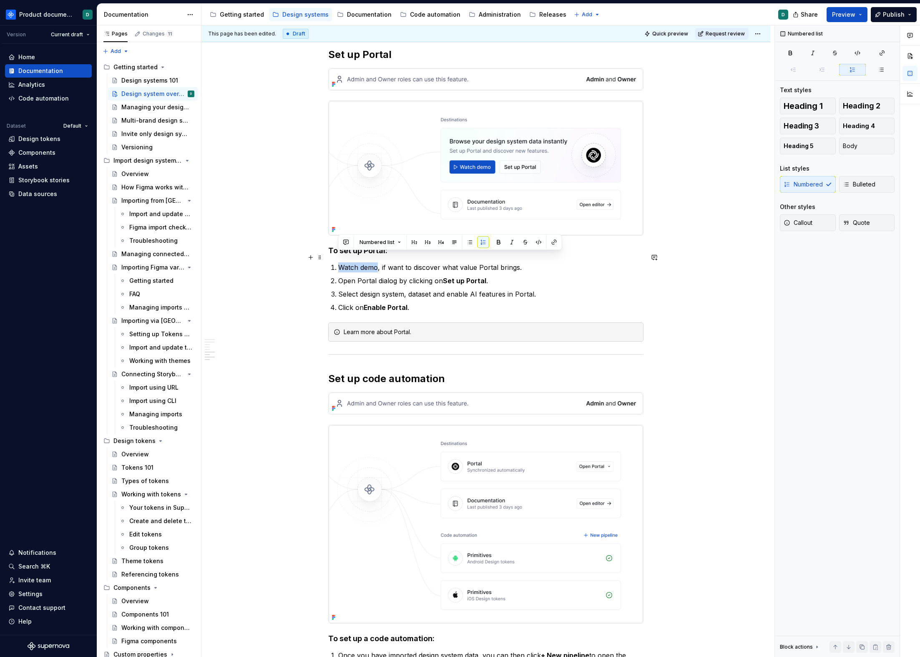
click at [378, 262] on li "Watch demo, if want to discover what value Portal brings." at bounding box center [490, 267] width 305 height 10
click at [507, 276] on p "Open Portal dialog by clicking on Set up Portal ." at bounding box center [490, 281] width 305 height 10
click at [521, 262] on p "Watch demo, if want to discover what value Portal brings." at bounding box center [490, 267] width 305 height 10
click at [501, 276] on p "Open Portal dialog by clicking on Set up Portal ." at bounding box center [490, 281] width 305 height 10
click at [553, 289] on p "Select design system, dataset and enable AI features in Portal." at bounding box center [490, 294] width 305 height 10
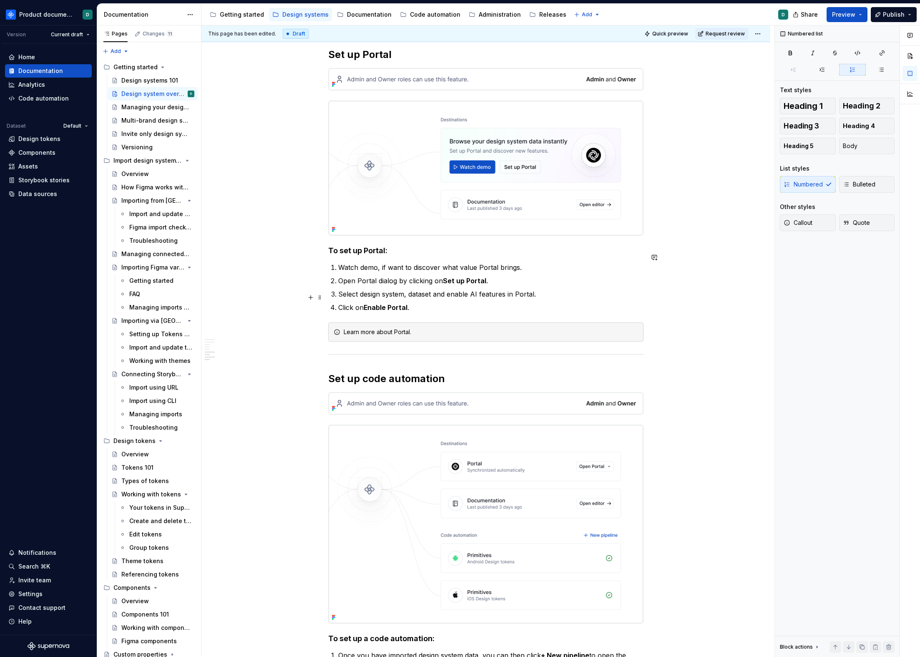
click at [530, 302] on p "Click on Enable Portal ." at bounding box center [490, 307] width 305 height 10
click at [537, 289] on p "Select design system, dataset and enable AI features in Portal." at bounding box center [490, 294] width 305 height 10
click at [515, 302] on p "Click on Enable Portal ." at bounding box center [490, 307] width 305 height 10
click at [536, 289] on p "Select design system, dataset and enable AI features in Portal." at bounding box center [490, 294] width 305 height 10
click at [534, 302] on p "Click on Enable Portal ." at bounding box center [490, 307] width 305 height 10
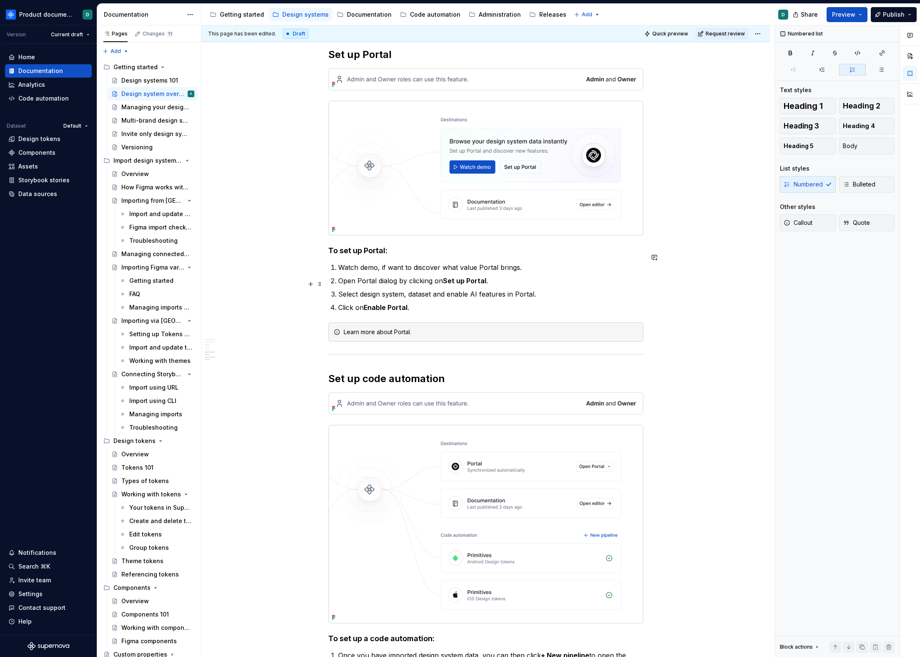
click at [544, 289] on p "Select design system, dataset and enable AI features in Portal." at bounding box center [490, 294] width 305 height 10
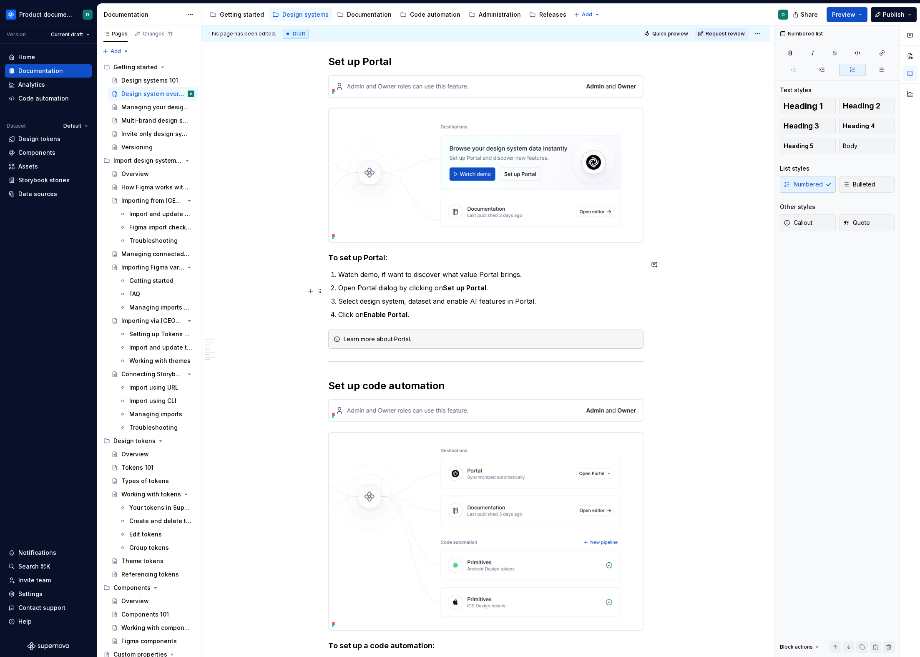
scroll to position [1289, 0]
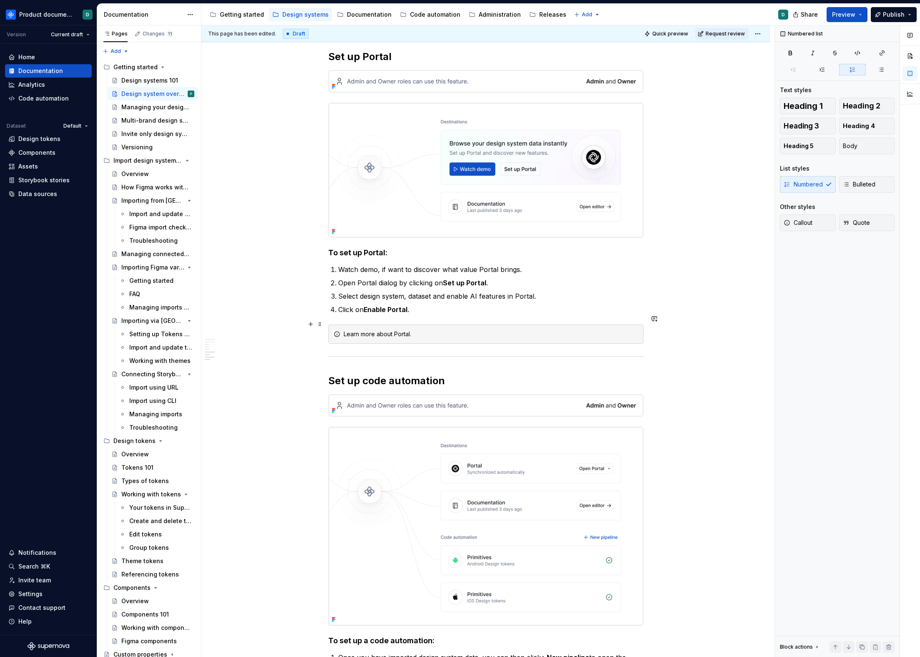
click at [402, 330] on div "Learn more about Portal." at bounding box center [491, 334] width 295 height 8
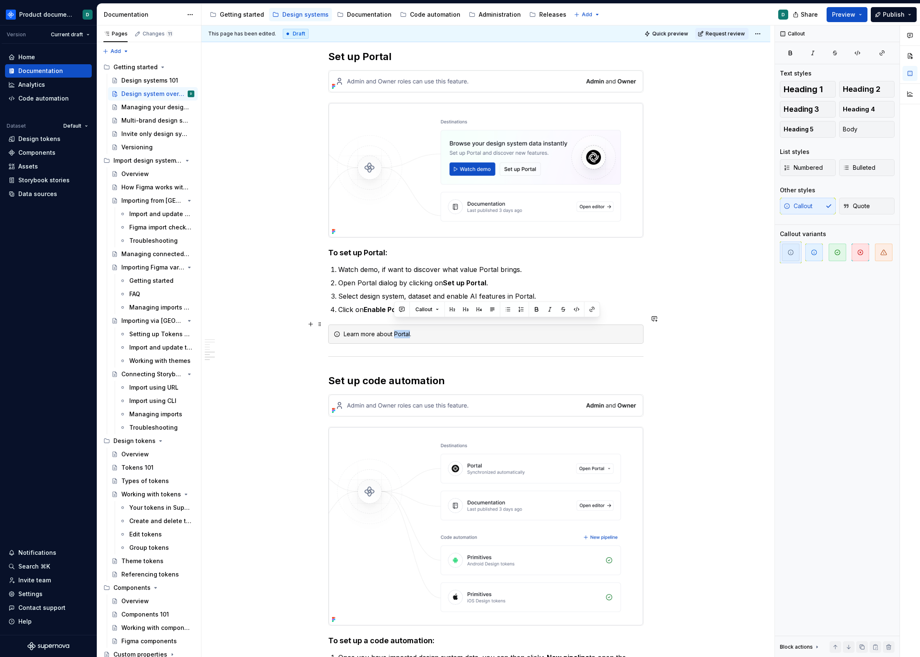
click at [402, 330] on div "Learn more about Portal." at bounding box center [491, 334] width 295 height 8
click at [592, 307] on button "button" at bounding box center [593, 310] width 12 height 12
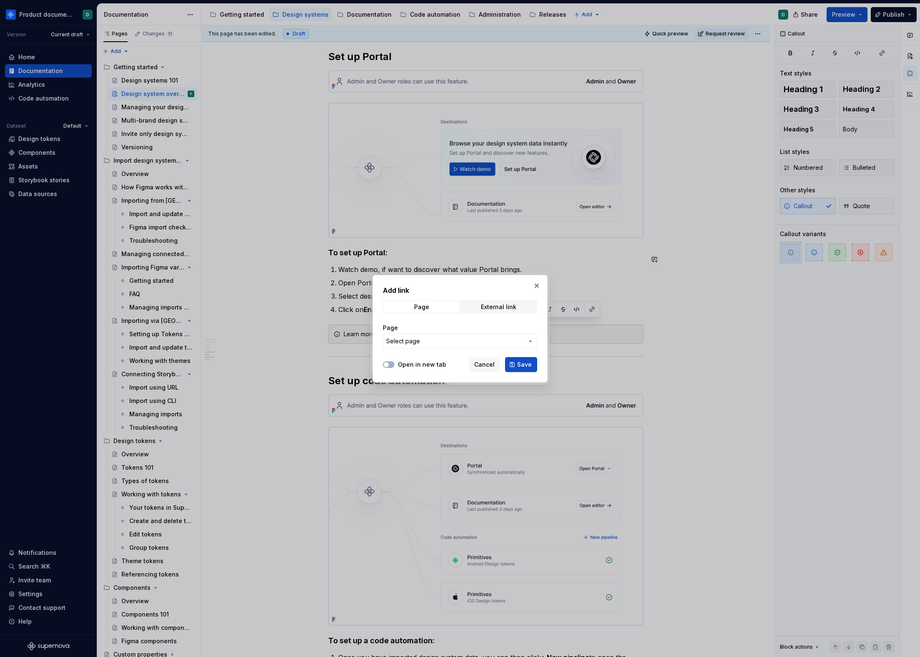
click at [505, 342] on span "Select page" at bounding box center [455, 341] width 138 height 8
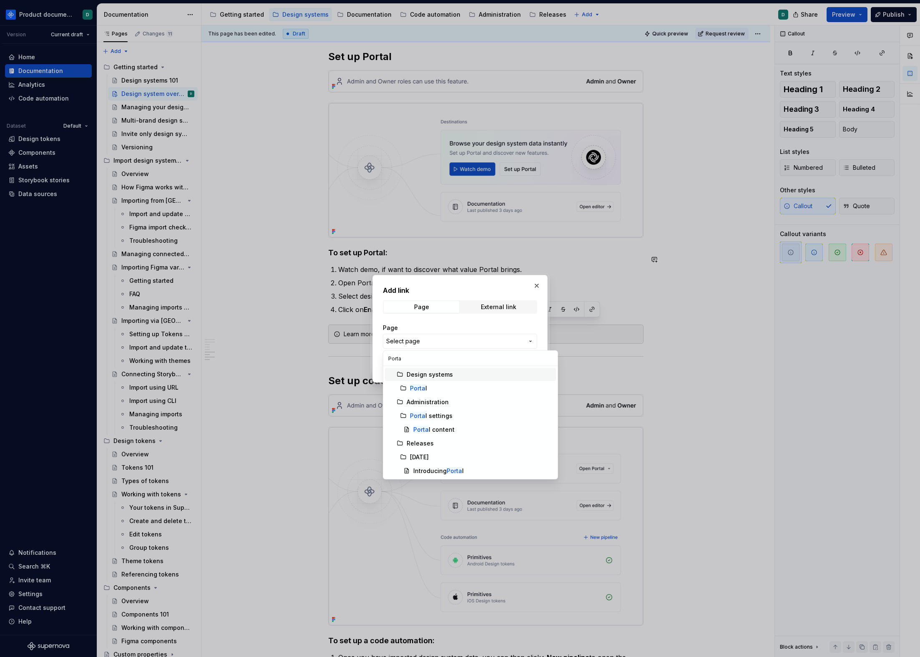
type input "Portal"
click at [455, 388] on div "Portal" at bounding box center [481, 388] width 143 height 8
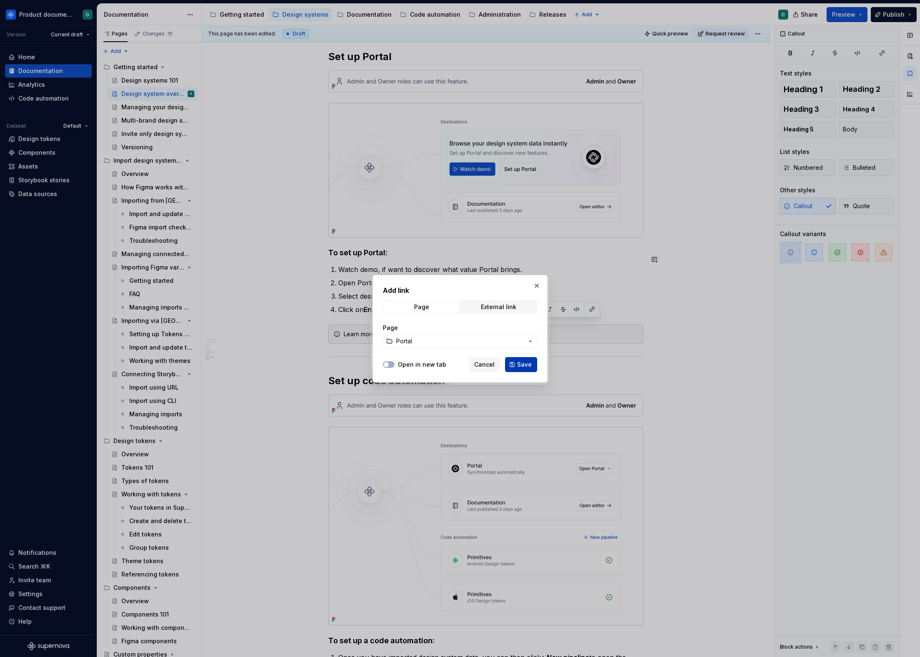
click at [516, 367] on button "Save" at bounding box center [521, 364] width 32 height 15
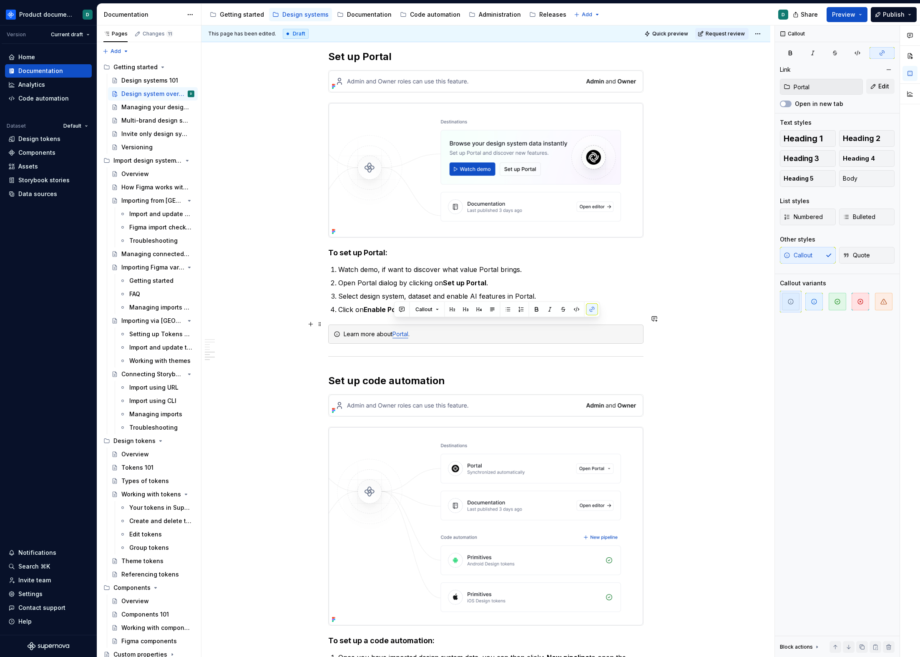
click at [466, 330] on div "Learn more about Portal ." at bounding box center [491, 334] width 295 height 8
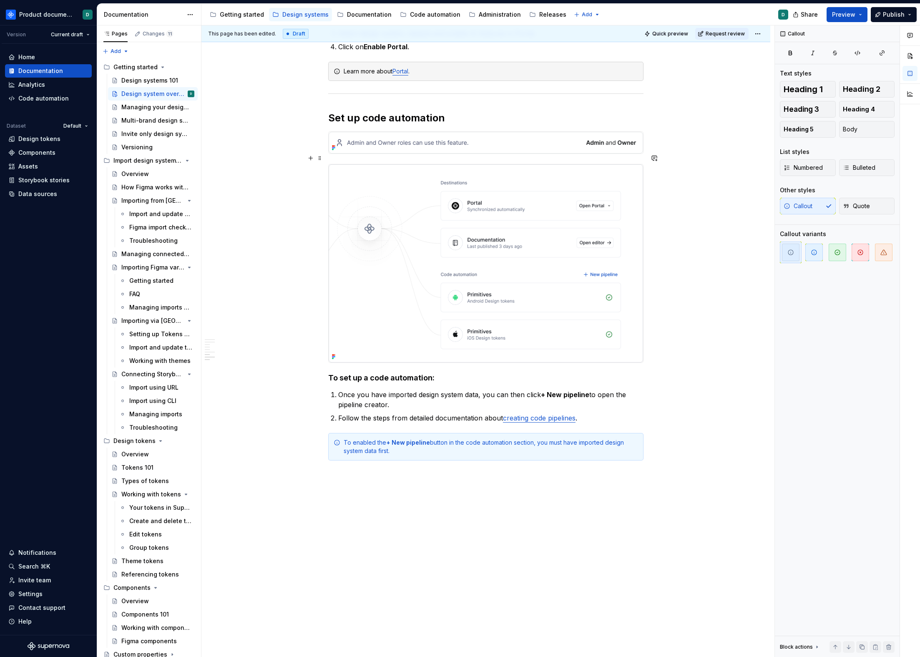
scroll to position [1390, 0]
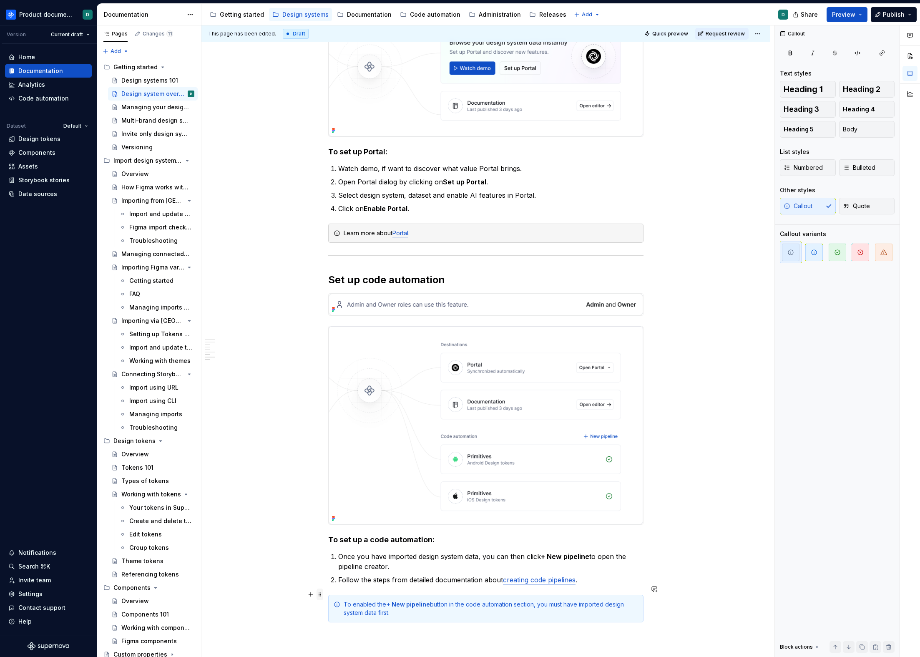
click at [321, 596] on span at bounding box center [320, 595] width 7 height 12
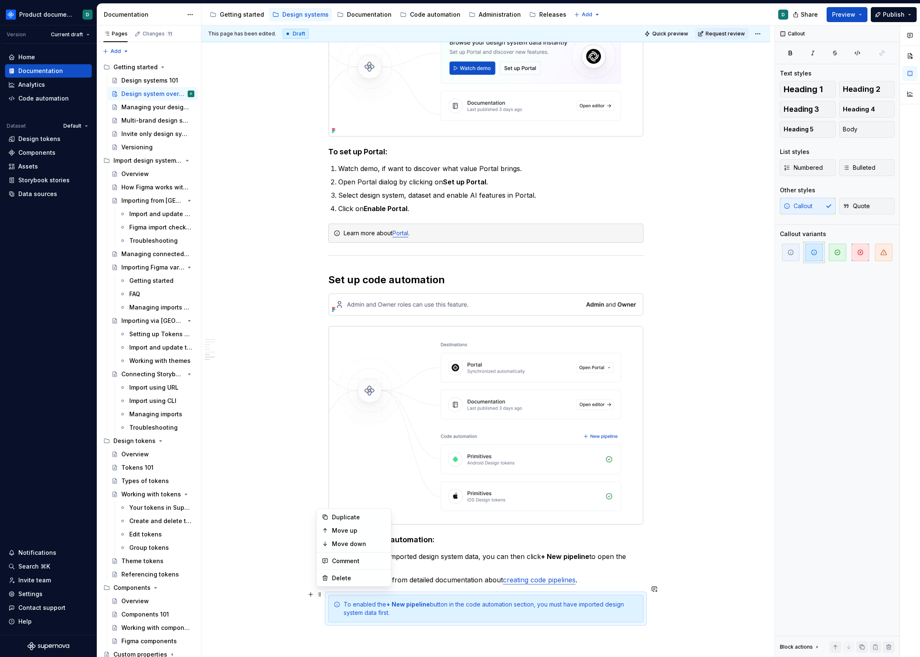
click at [340, 604] on div "To enabled the + New pipeline button in the code automation section, you must h…" at bounding box center [485, 609] width 315 height 28
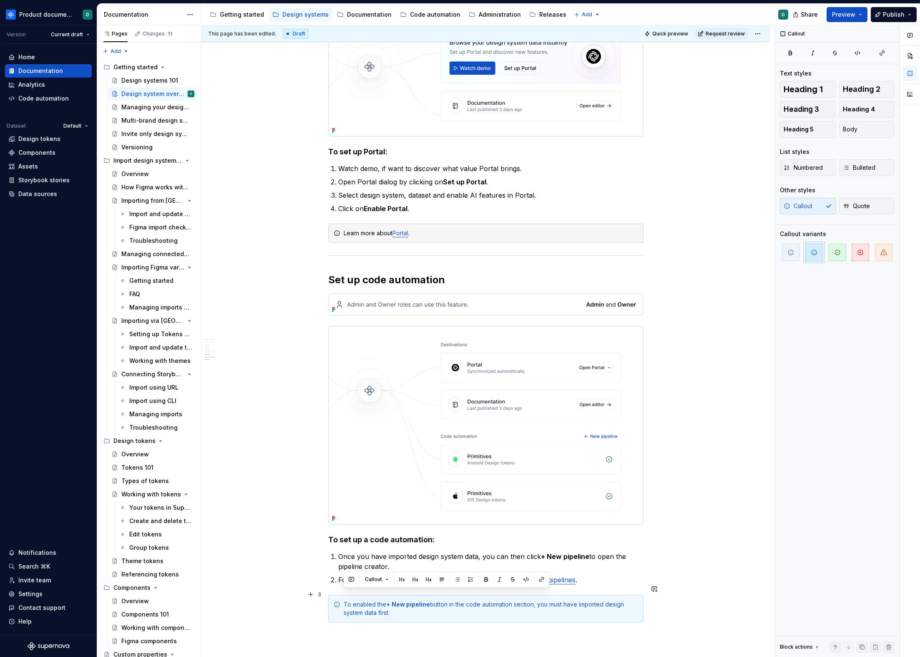
drag, startPoint x: 418, startPoint y: 606, endPoint x: 338, endPoint y: 592, distance: 81.3
click at [338, 595] on div "To enabled the + New pipeline button in the code automation section, you must h…" at bounding box center [485, 609] width 315 height 28
copy div "To enabled the + New pipeline button in the code automation section, you must h…"
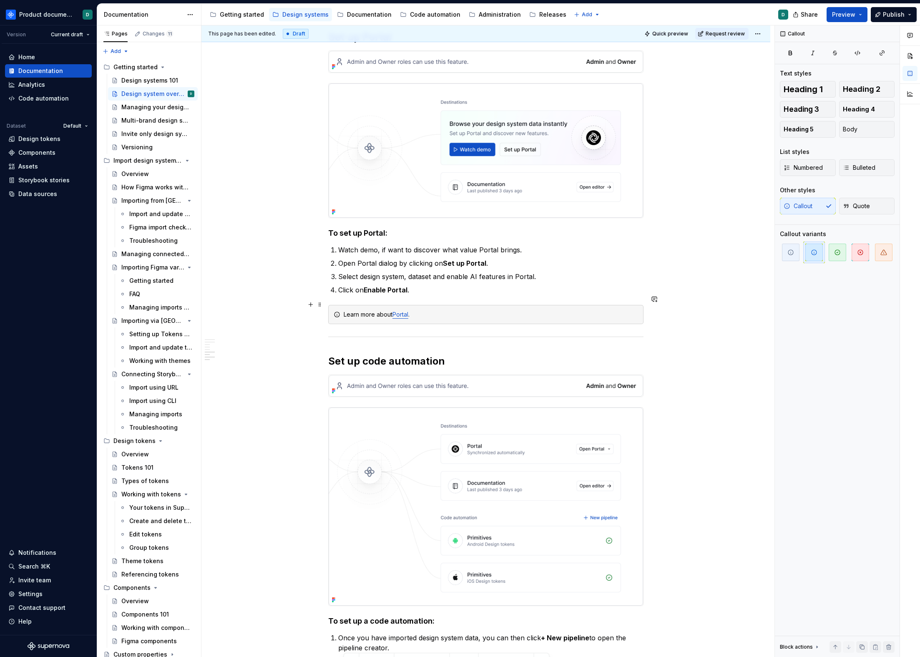
click at [442, 310] on div "Learn more about Portal ." at bounding box center [491, 314] width 295 height 8
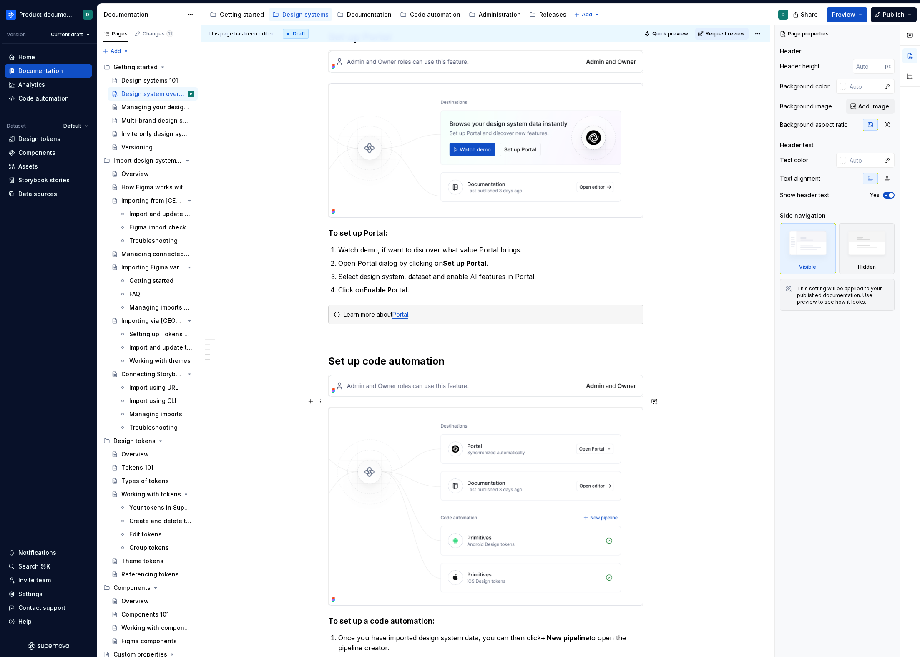
scroll to position [1386, 0]
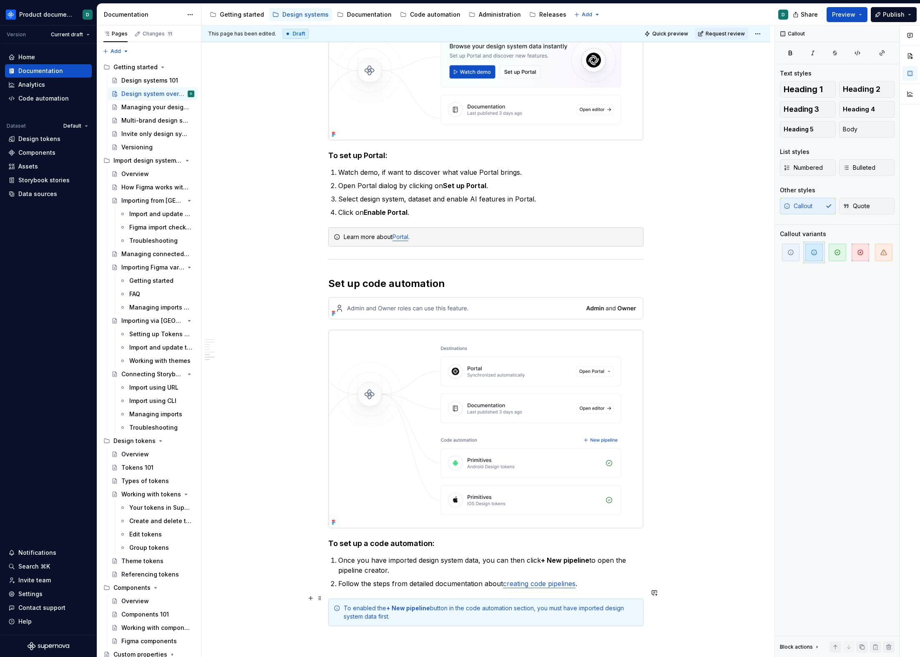
click at [320, 596] on span at bounding box center [320, 598] width 7 height 12
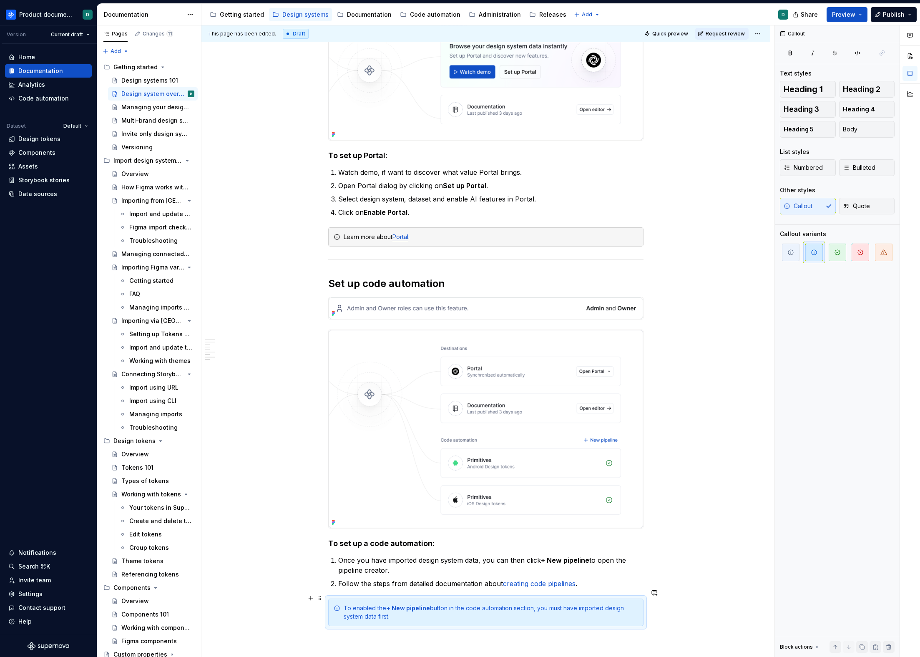
click at [328, 608] on div "To enabled the + New pipeline button in the code automation section, you must h…" at bounding box center [485, 613] width 315 height 28
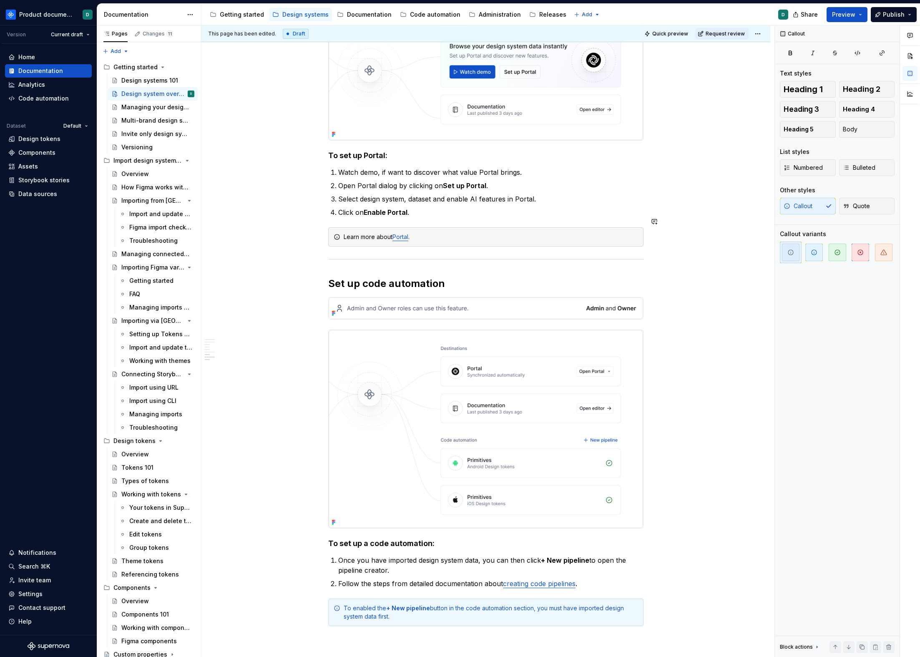
click at [420, 196] on ol "Watch demo, if want to discover what value Portal brings. Open Portal dialog by…" at bounding box center [490, 192] width 305 height 50
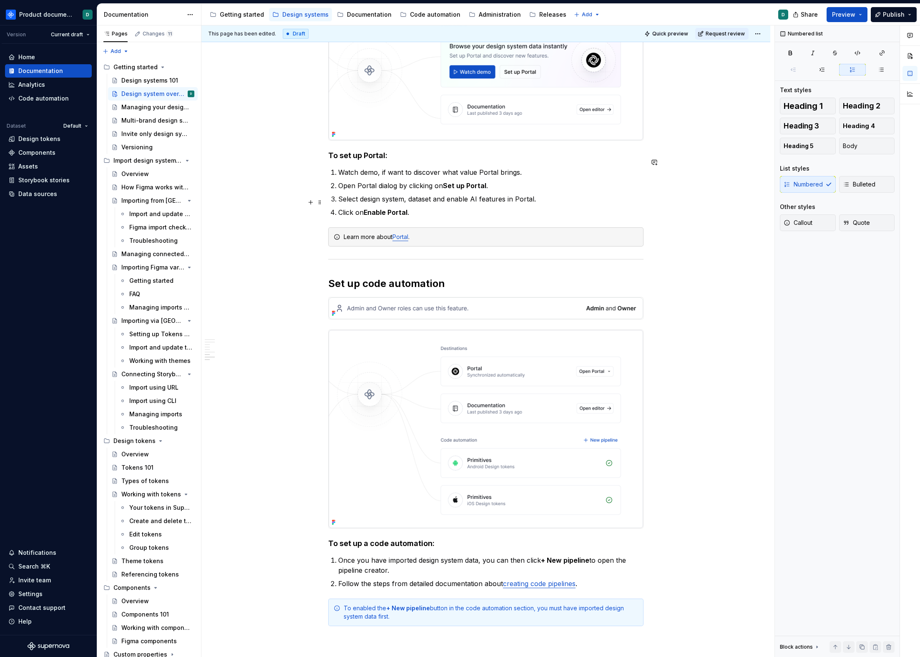
click at [423, 207] on p "Click on Enable Portal ." at bounding box center [490, 212] width 305 height 10
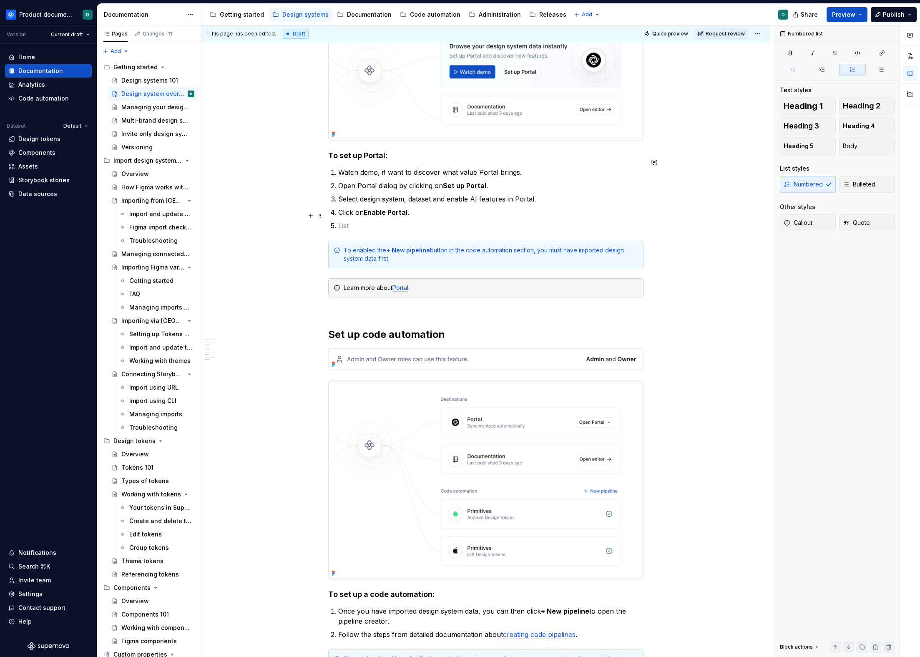
click at [389, 208] on ol "Watch demo, if want to discover what value Portal brings. Open Portal dialog by…" at bounding box center [490, 198] width 305 height 63
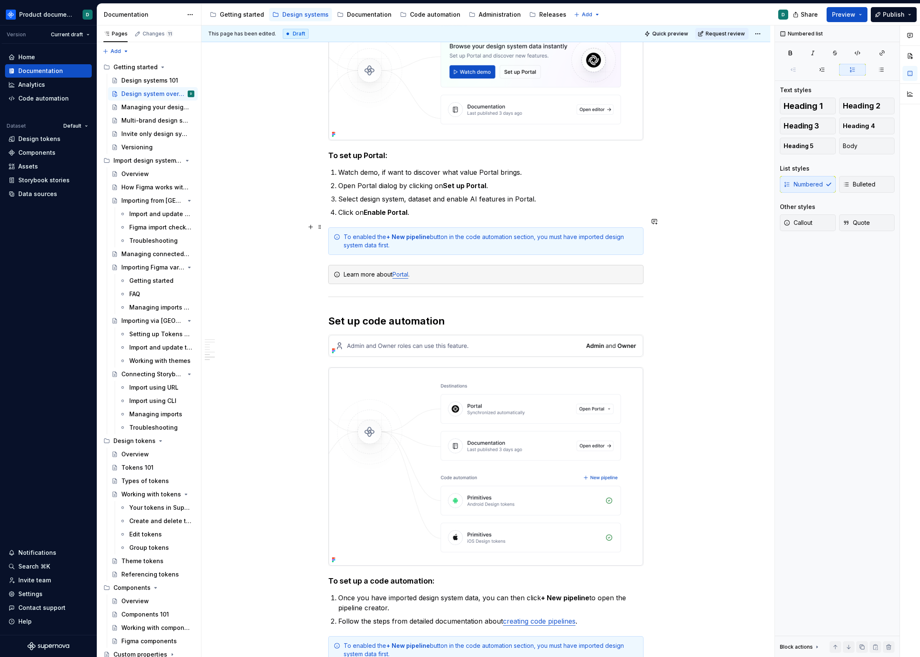
click at [374, 233] on div "To enabled the + New pipeline button in the code automation section, you must h…" at bounding box center [491, 241] width 295 height 17
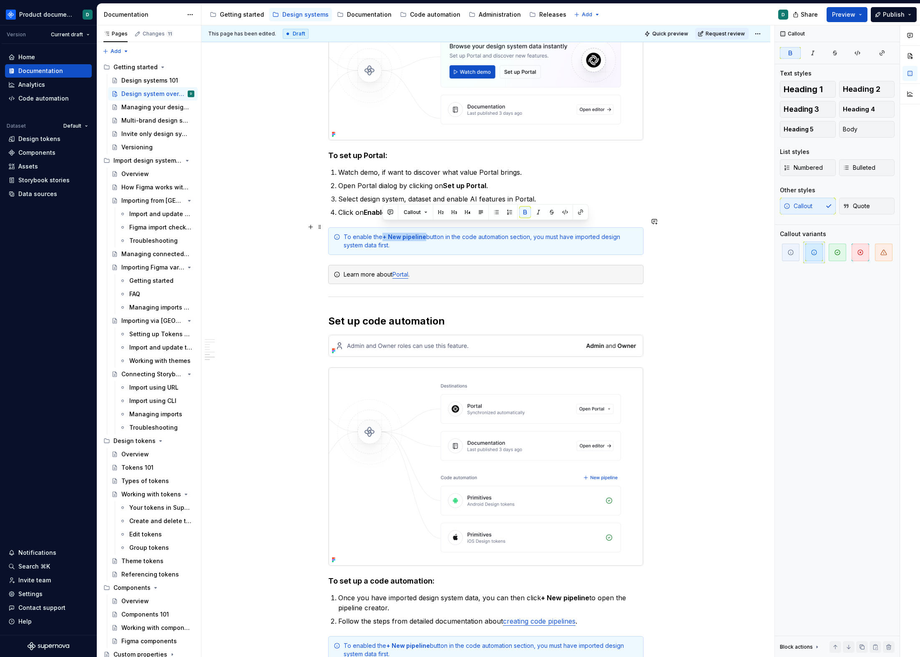
drag, startPoint x: 425, startPoint y: 226, endPoint x: 383, endPoint y: 226, distance: 41.7
click at [383, 233] on div "To enable the + New pipeline button in the code automation section, you must ha…" at bounding box center [491, 241] width 295 height 17
click at [410, 233] on div "To enable the Portal button in the code automation section, you must have impor…" at bounding box center [491, 241] width 295 height 17
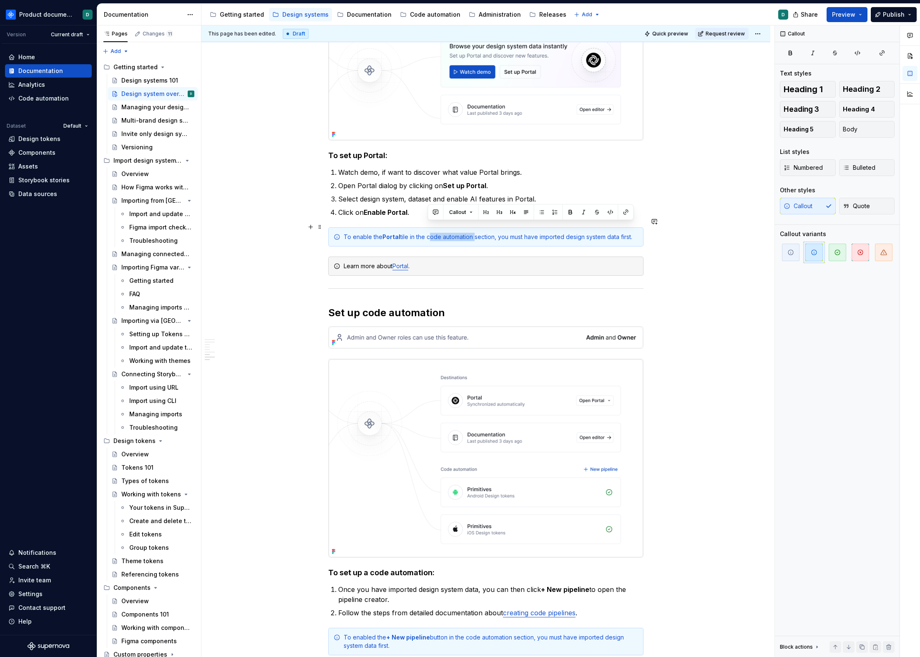
drag, startPoint x: 473, startPoint y: 227, endPoint x: 427, endPoint y: 229, distance: 46.0
click at [427, 233] on div "To enable the Portal tile in the code automation section, you must have importe…" at bounding box center [491, 237] width 295 height 8
click at [470, 257] on div "Learn more about Portal ." at bounding box center [485, 266] width 315 height 19
click at [503, 233] on div "To enable the Portal tile in the destinations section, you must have imported d…" at bounding box center [491, 237] width 295 height 8
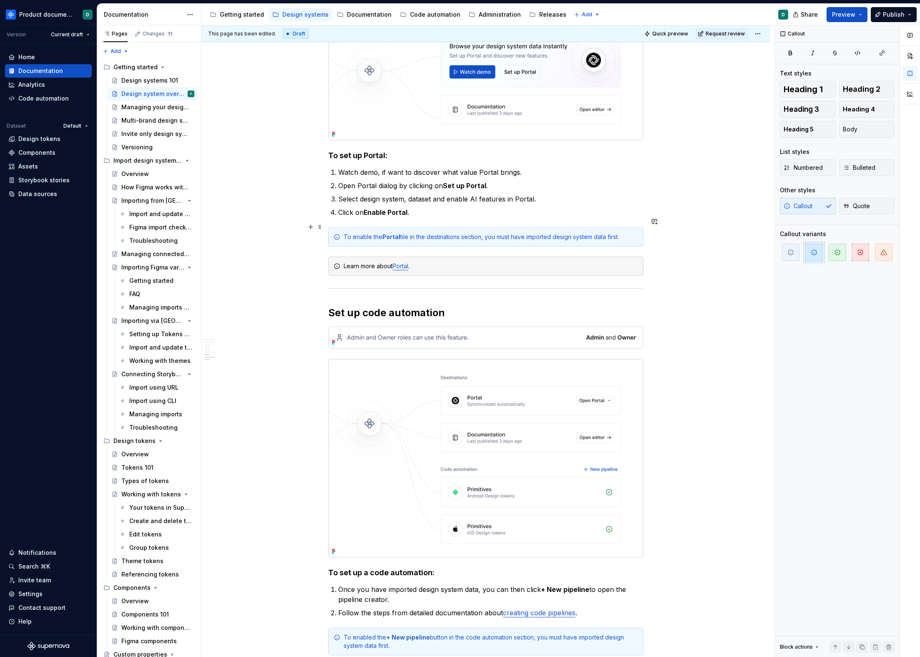
click at [377, 233] on div "To enable the Portal tile in the destinations section, you must have imported d…" at bounding box center [491, 237] width 295 height 8
click at [432, 207] on p "Click on Enable Portal ." at bounding box center [490, 212] width 305 height 10
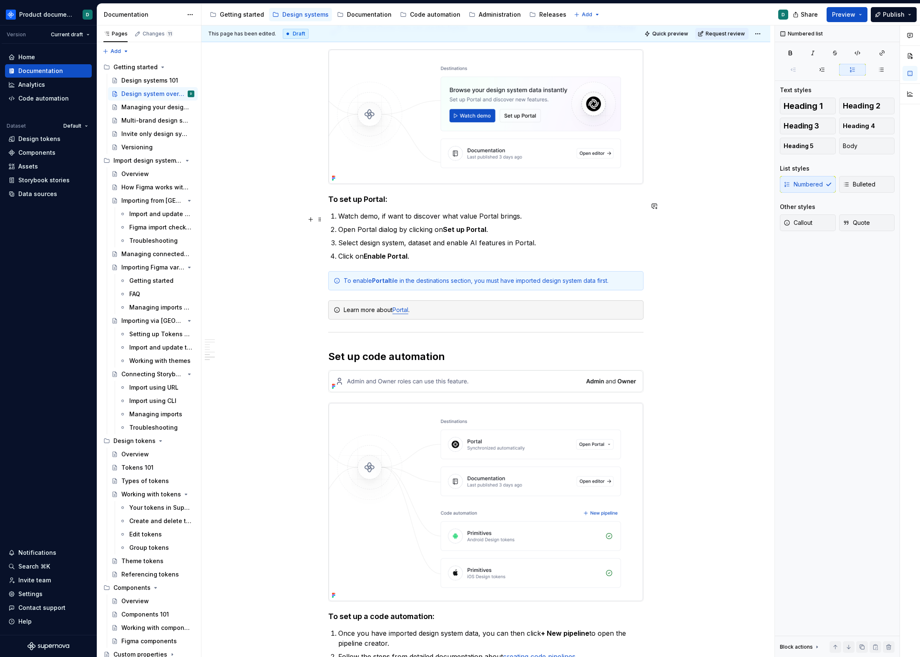
scroll to position [1302, 0]
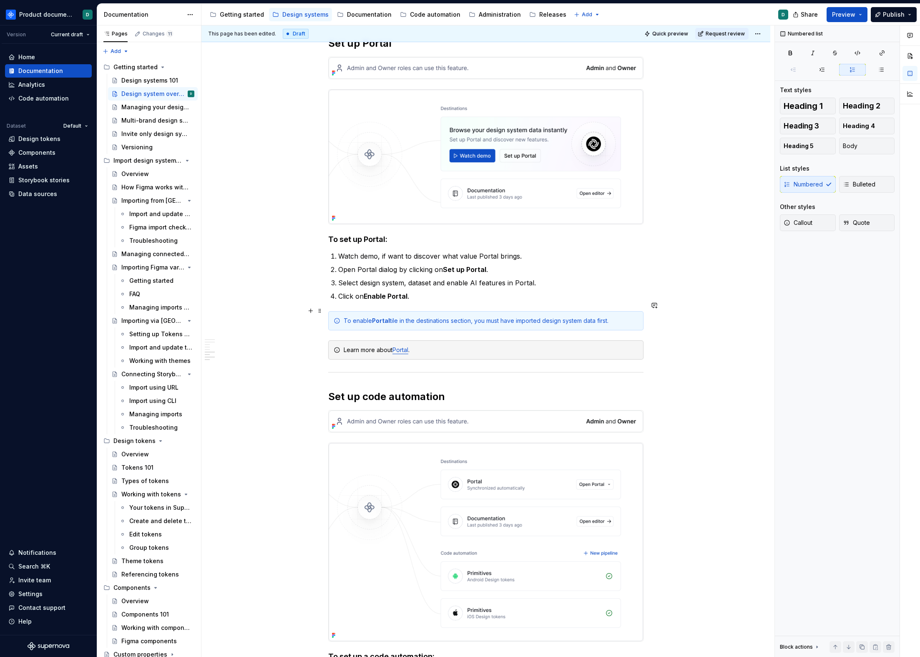
click at [360, 317] on div "To enable Portal tile in the destinations section, you must have imported desig…" at bounding box center [491, 321] width 295 height 8
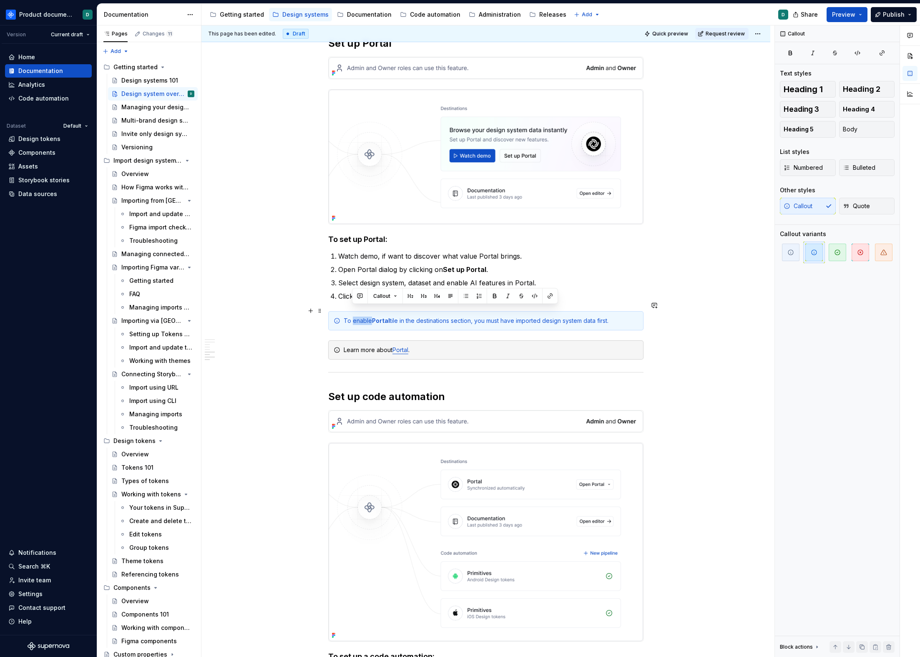
click at [360, 317] on div "To enable Portal tile in the destinations section, you must have imported desig…" at bounding box center [491, 321] width 295 height 8
click at [617, 317] on div "To unlock Portal tile in the destinations section, you must have imported desig…" at bounding box center [491, 321] width 295 height 8
click at [360, 317] on div "To unlock Portal tile in the destinations section, you must have imported desig…" at bounding box center [491, 321] width 295 height 8
click at [627, 317] on div "To reveal Portal tile in the destinations section, you must have imported desig…" at bounding box center [491, 321] width 295 height 8
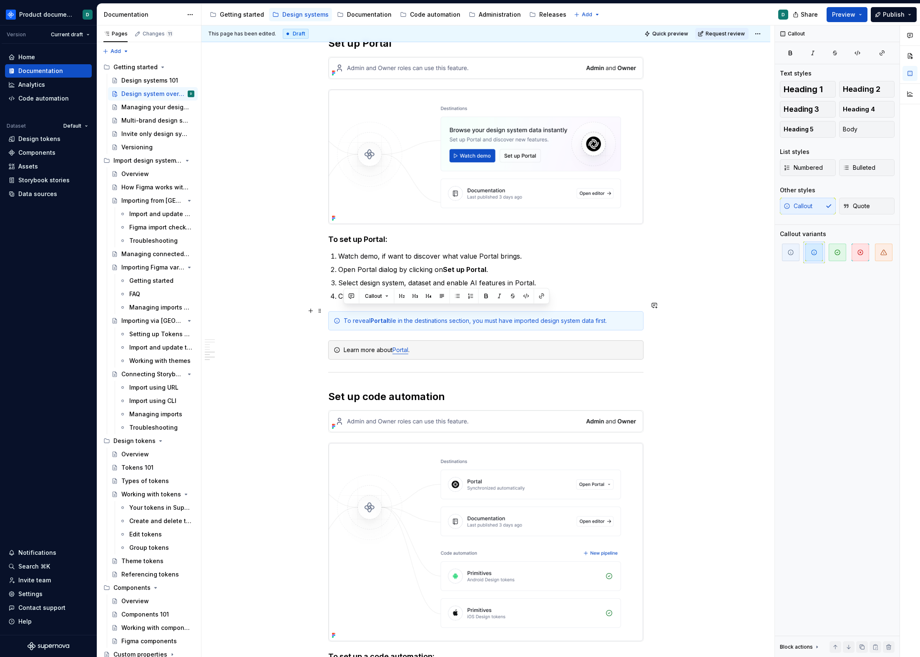
drag, startPoint x: 370, startPoint y: 312, endPoint x: 340, endPoint y: 310, distance: 29.2
click at [340, 311] on div "To reveal Portal tile in the destinations section, you must have imported desig…" at bounding box center [485, 320] width 315 height 19
click at [445, 317] on div "Portal tile in the destinations section, you must have imported design system d…" at bounding box center [491, 321] width 295 height 8
drag, startPoint x: 509, startPoint y: 311, endPoint x: 485, endPoint y: 310, distance: 23.8
click at [485, 317] on div "Portal tile in the destinations section is only visible you must have imported …" at bounding box center [491, 321] width 295 height 8
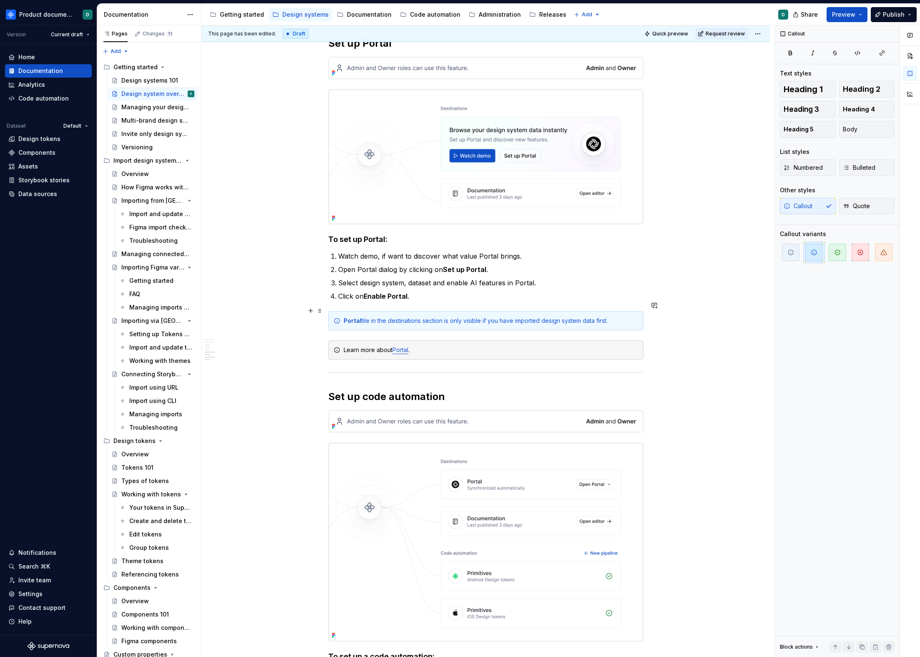
click at [605, 317] on div "Portal tile in the destinations section is only visible if you have imported de…" at bounding box center [491, 321] width 295 height 8
click at [612, 317] on div "Portal tile in the destinations section is only visible if you have imported de…" at bounding box center [491, 321] width 295 height 8
click at [591, 291] on p "Click on Enable Portal ." at bounding box center [490, 296] width 305 height 10
click at [603, 317] on div "Portal tile in the destinations section is only visible if you have imported de…" at bounding box center [491, 321] width 295 height 8
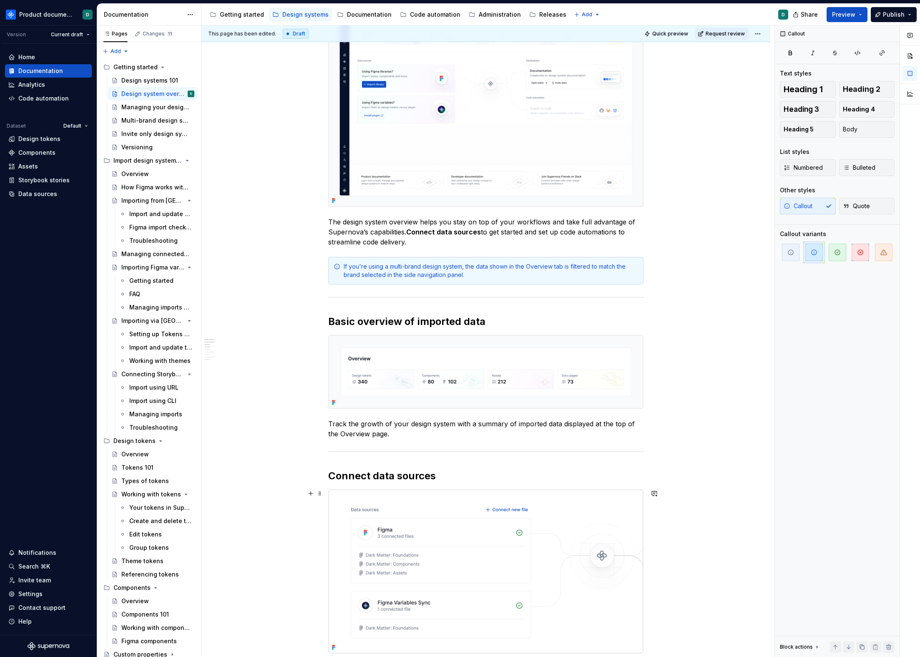
scroll to position [114, 0]
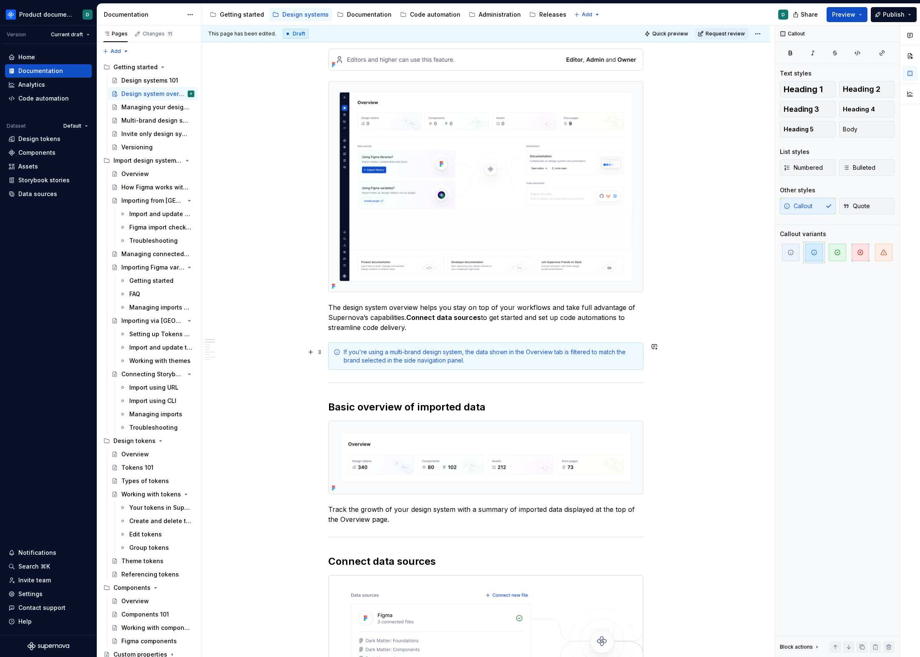
click at [408, 350] on div "If you're using a multi-brand design system, the data shown in the Overview tab…" at bounding box center [491, 356] width 295 height 17
click at [480, 356] on div "If you're using a multi-brand design system, the data shown in the Overview tab…" at bounding box center [491, 356] width 295 height 17
click at [357, 360] on div "If you're using a multi-brand design system, the data shown in the Overview tab…" at bounding box center [491, 356] width 295 height 17
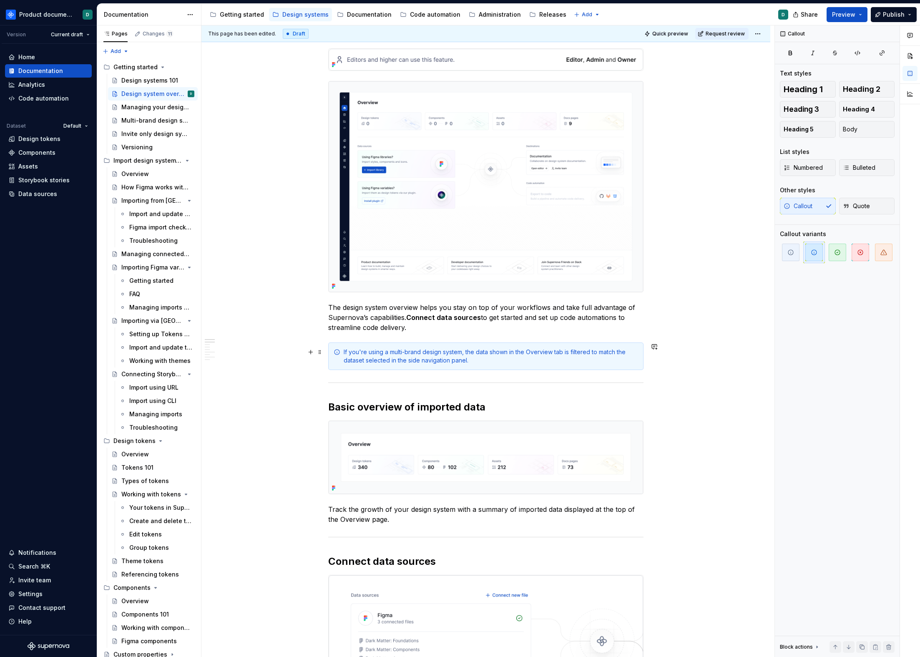
click at [412, 350] on div "If you're using a multi-brand design system, the data shown in the Overview tab…" at bounding box center [491, 356] width 295 height 17
click at [500, 360] on div "If you're using a multi-dataset design system, the data shown in the Overview t…" at bounding box center [491, 356] width 295 height 17
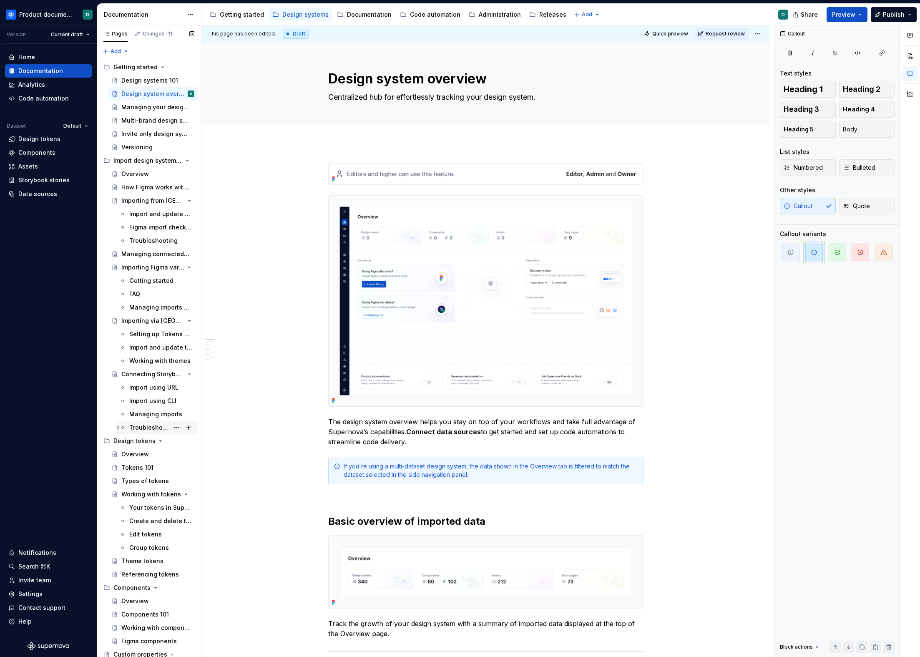
scroll to position [96, 0]
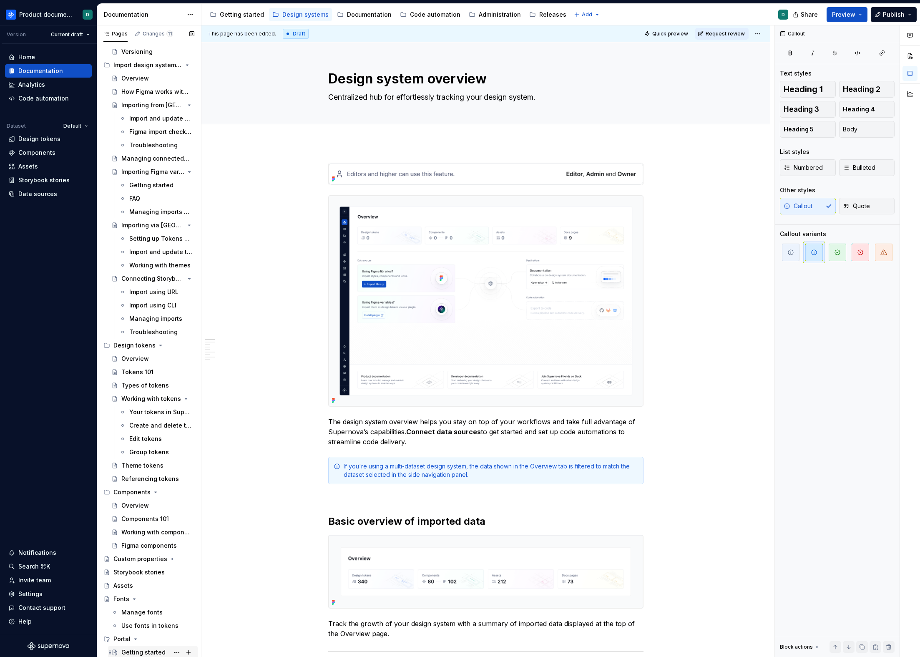
click at [133, 651] on div "Getting started" at bounding box center [143, 652] width 44 height 8
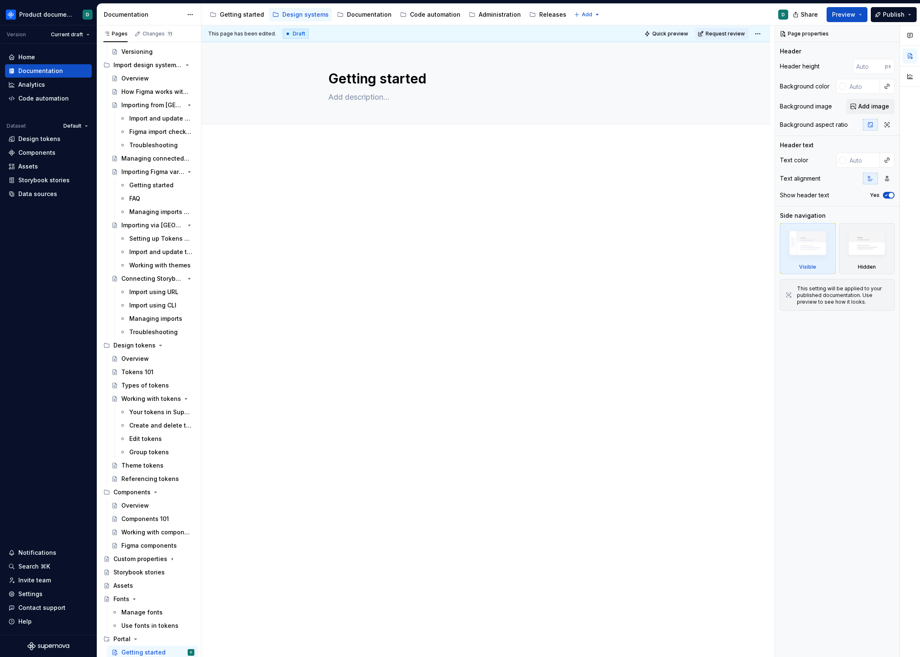
type textarea "*"
click at [436, 268] on div at bounding box center [485, 272] width 569 height 259
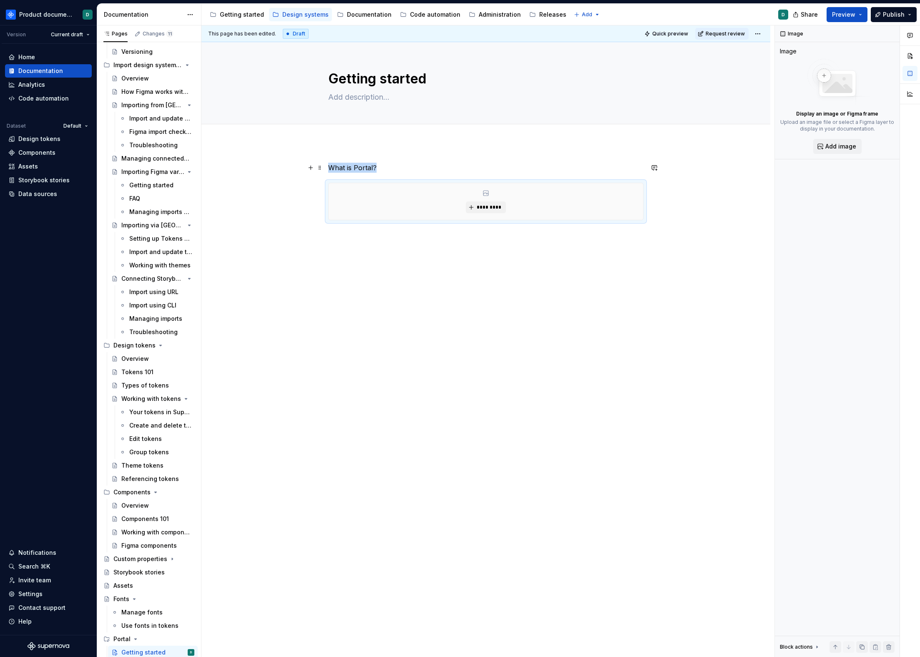
click at [408, 169] on p "What is Portal?" at bounding box center [485, 168] width 315 height 10
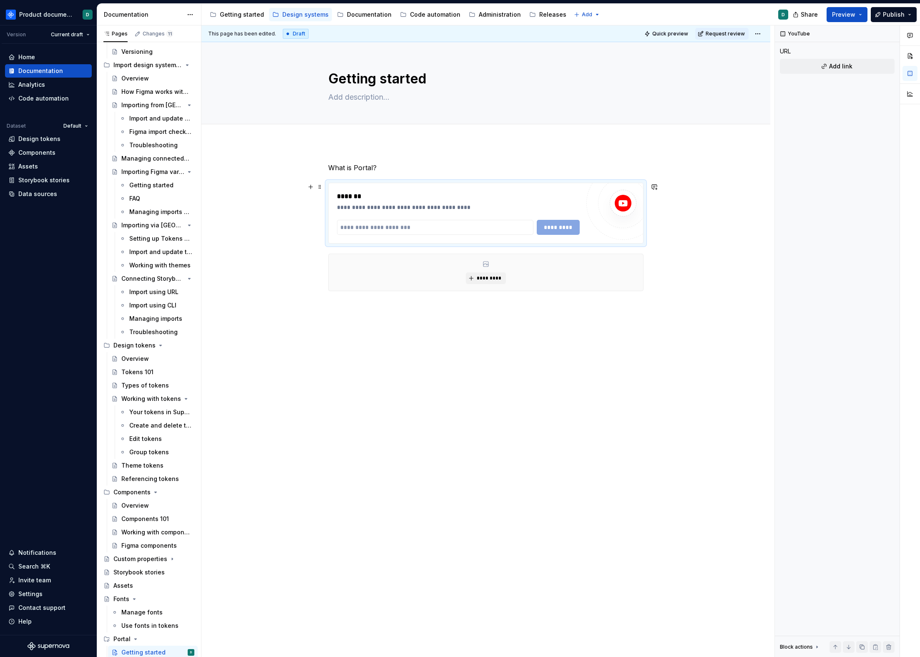
click at [443, 189] on div "**********" at bounding box center [486, 213] width 315 height 60
click at [433, 172] on p "What is Portal?" at bounding box center [485, 168] width 315 height 10
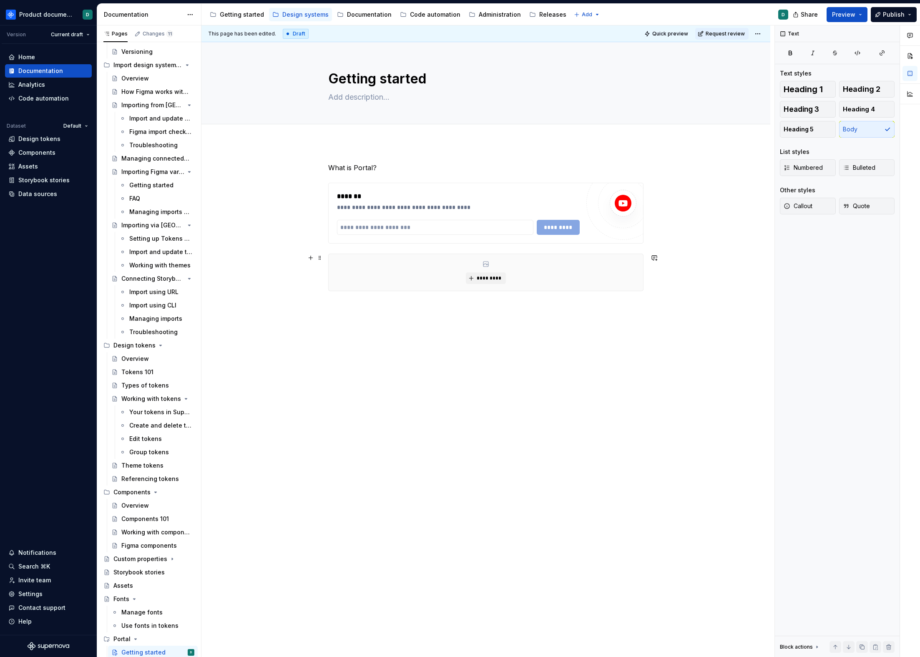
click at [554, 258] on div "*********" at bounding box center [486, 272] width 315 height 37
click at [600, 239] on div at bounding box center [623, 202] width 73 height 73
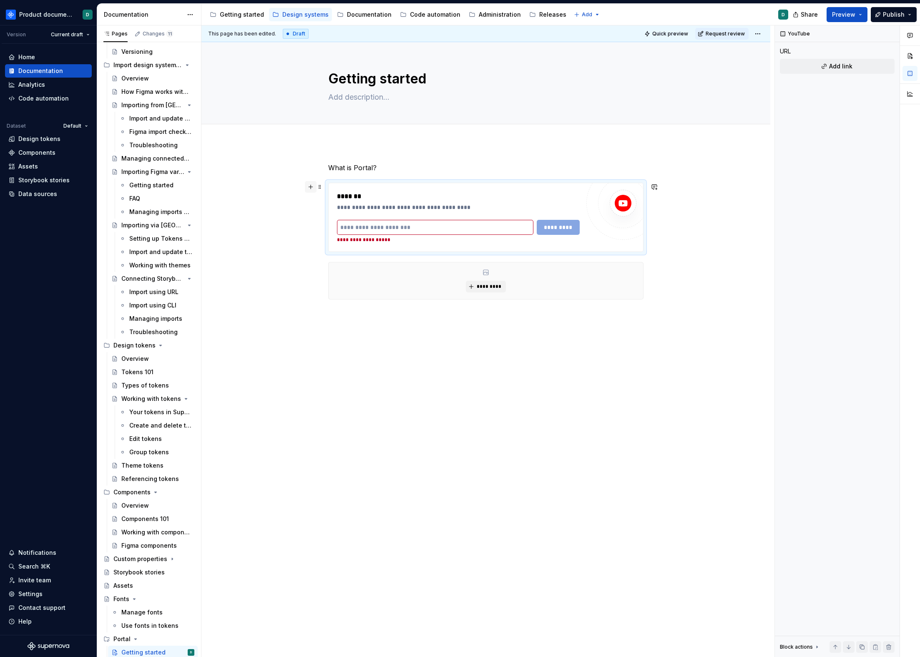
click at [312, 187] on button "button" at bounding box center [311, 187] width 12 height 12
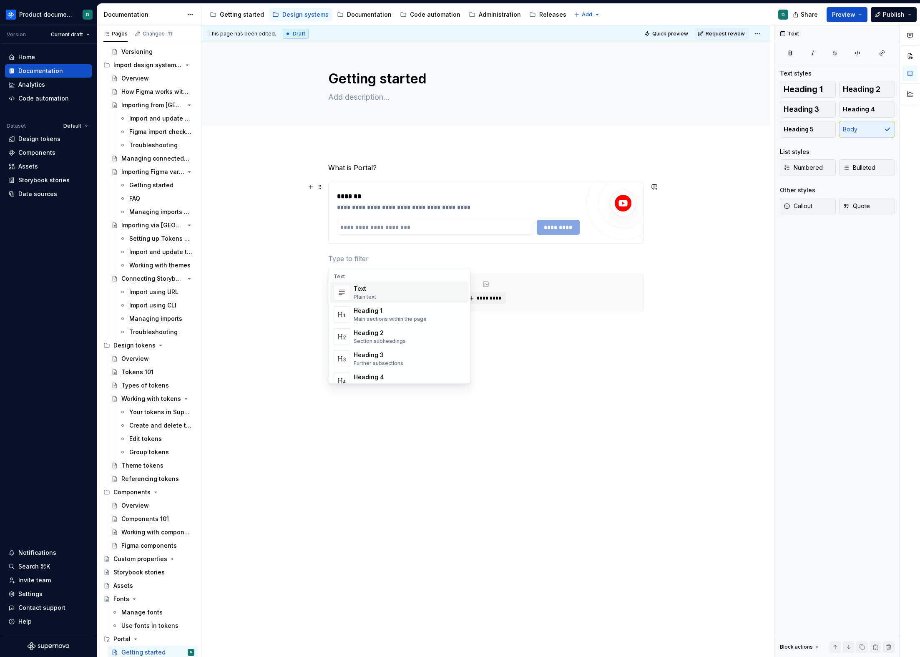
click at [364, 292] on div "Text" at bounding box center [365, 288] width 23 height 8
click at [399, 260] on p at bounding box center [485, 259] width 315 height 10
click at [497, 395] on div "**********" at bounding box center [485, 341] width 569 height 396
type textarea "*"
